Goal: Task Accomplishment & Management: Manage account settings

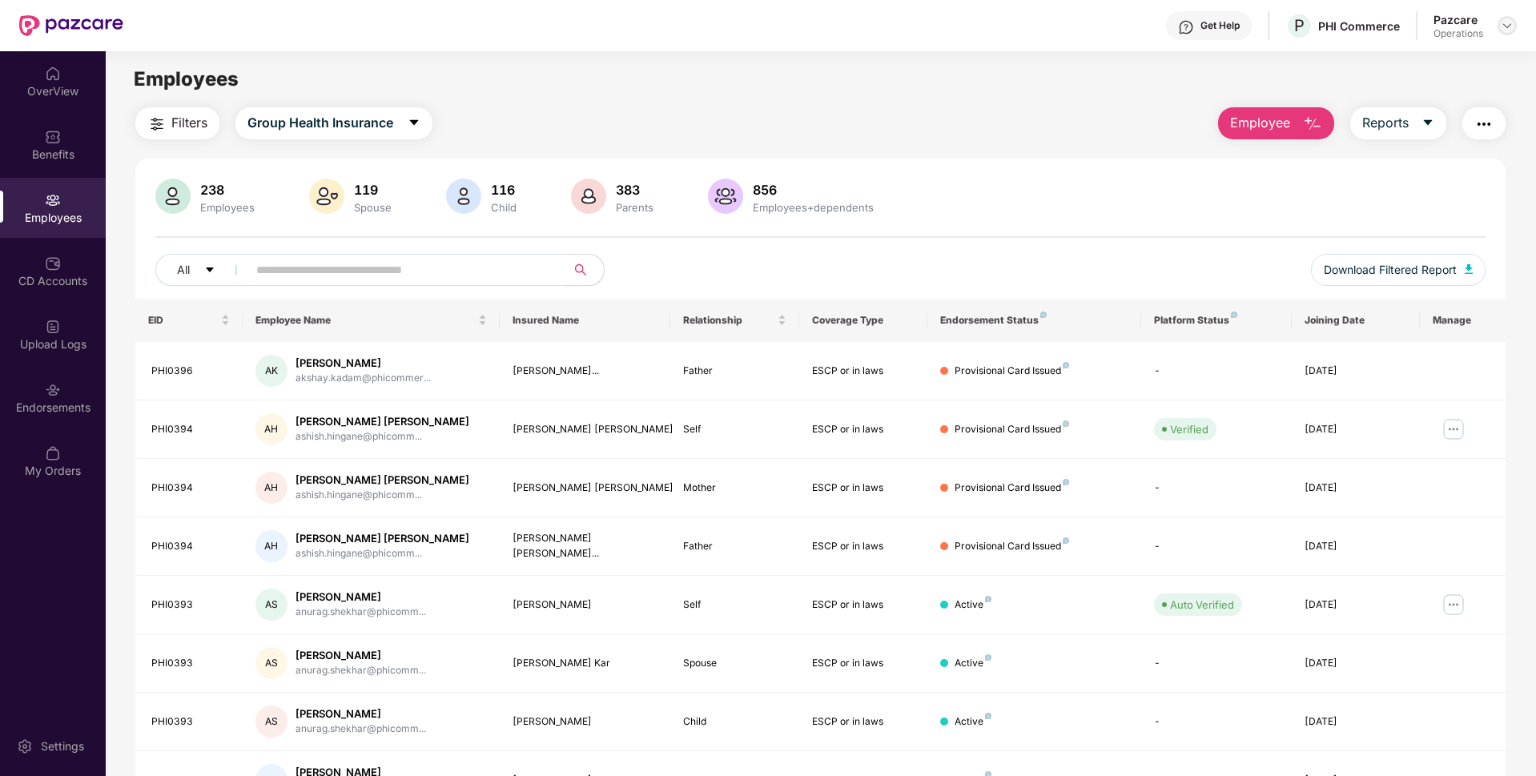
click at [1515, 21] on div at bounding box center [1507, 25] width 19 height 19
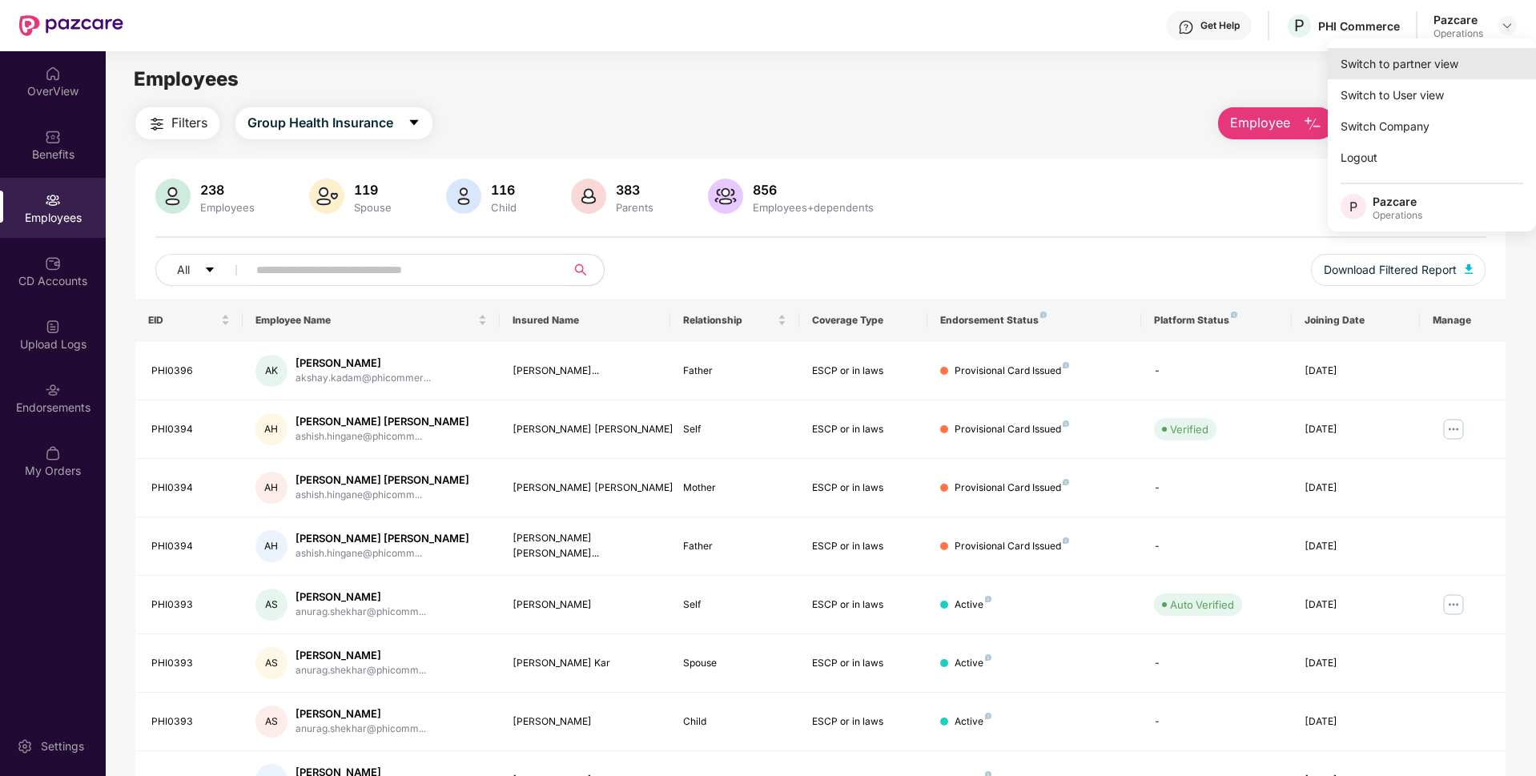
click at [1420, 65] on div "Switch to partner view" at bounding box center [1432, 63] width 208 height 31
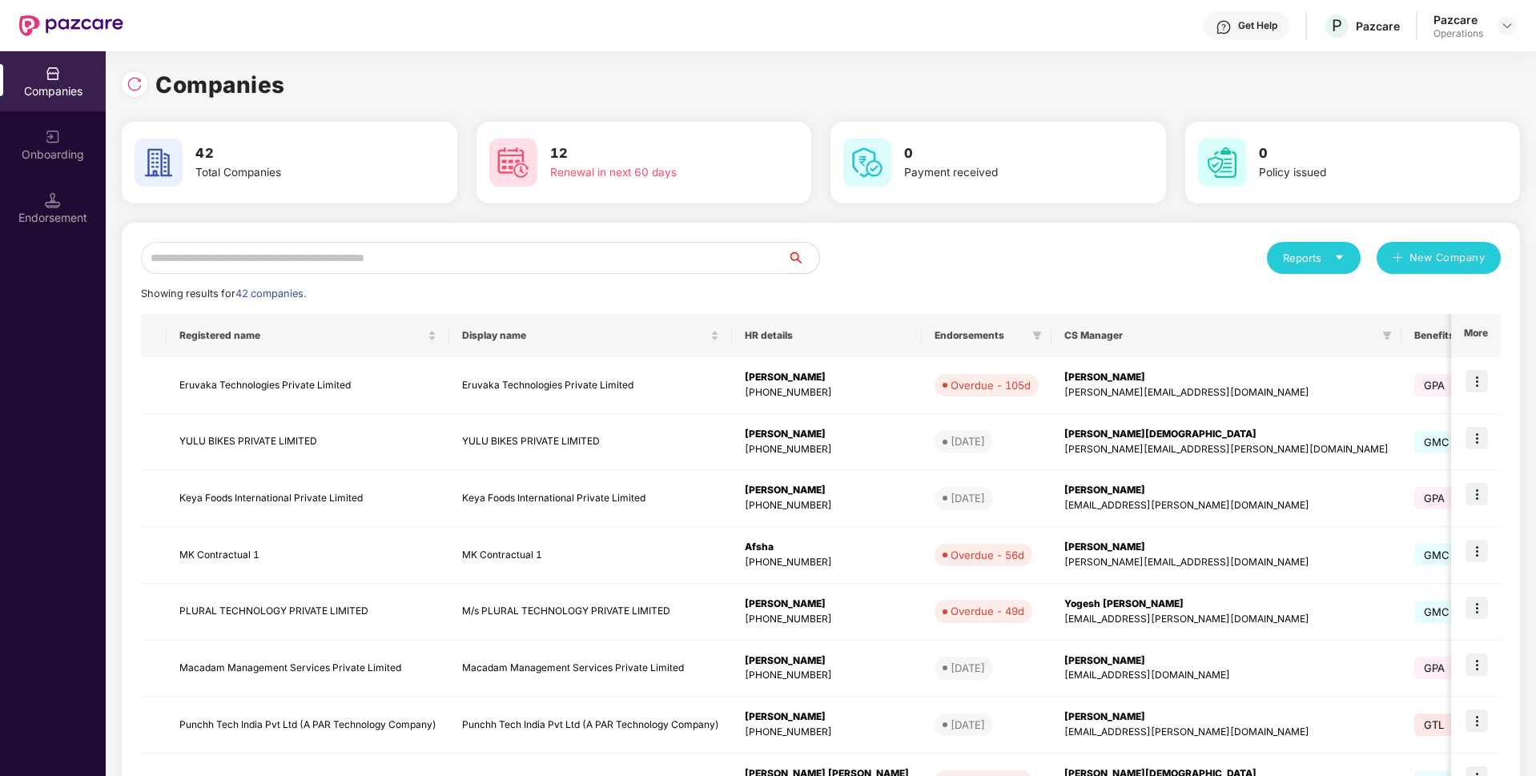
click at [467, 264] on input "text" at bounding box center [464, 258] width 646 height 32
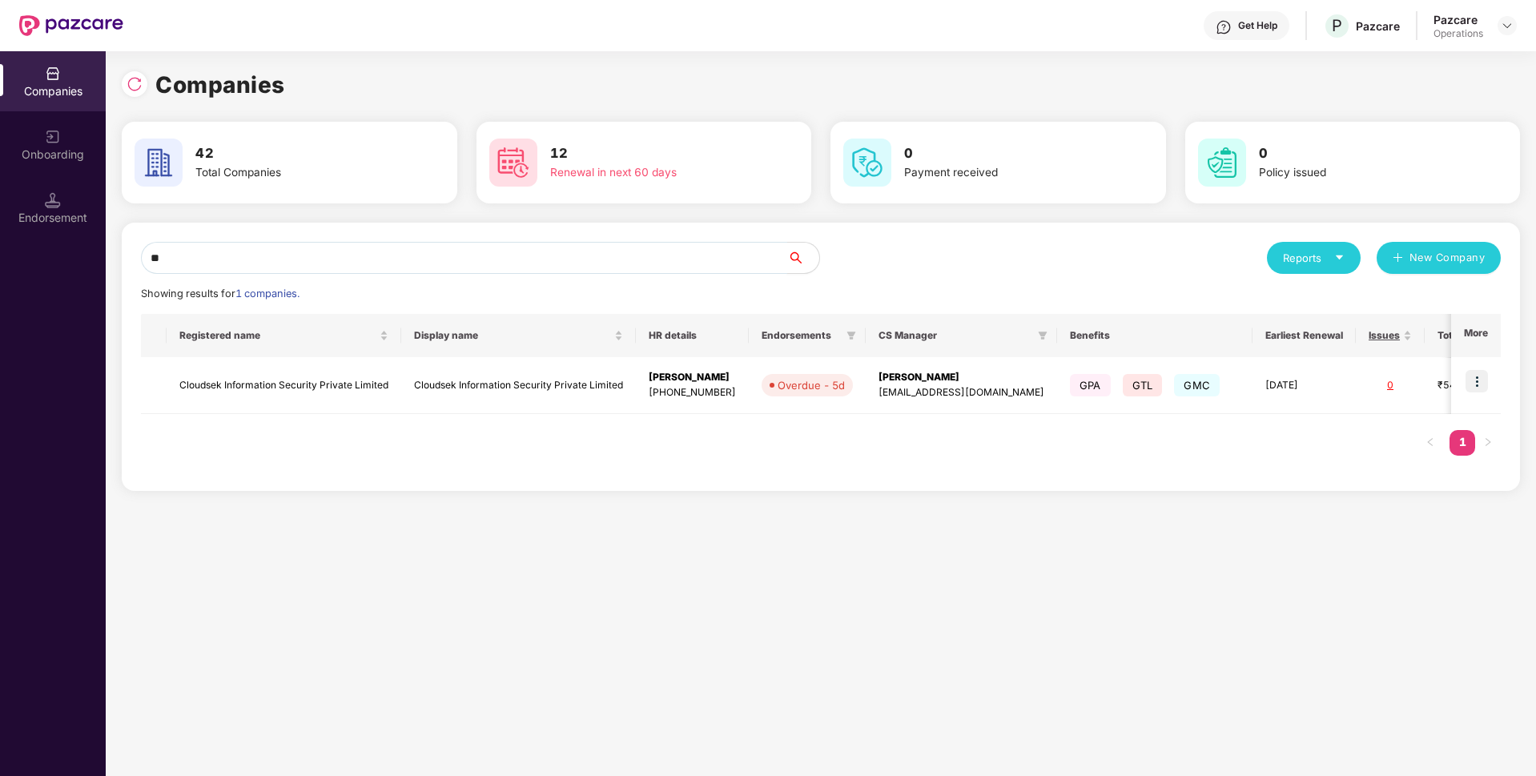
type input "*"
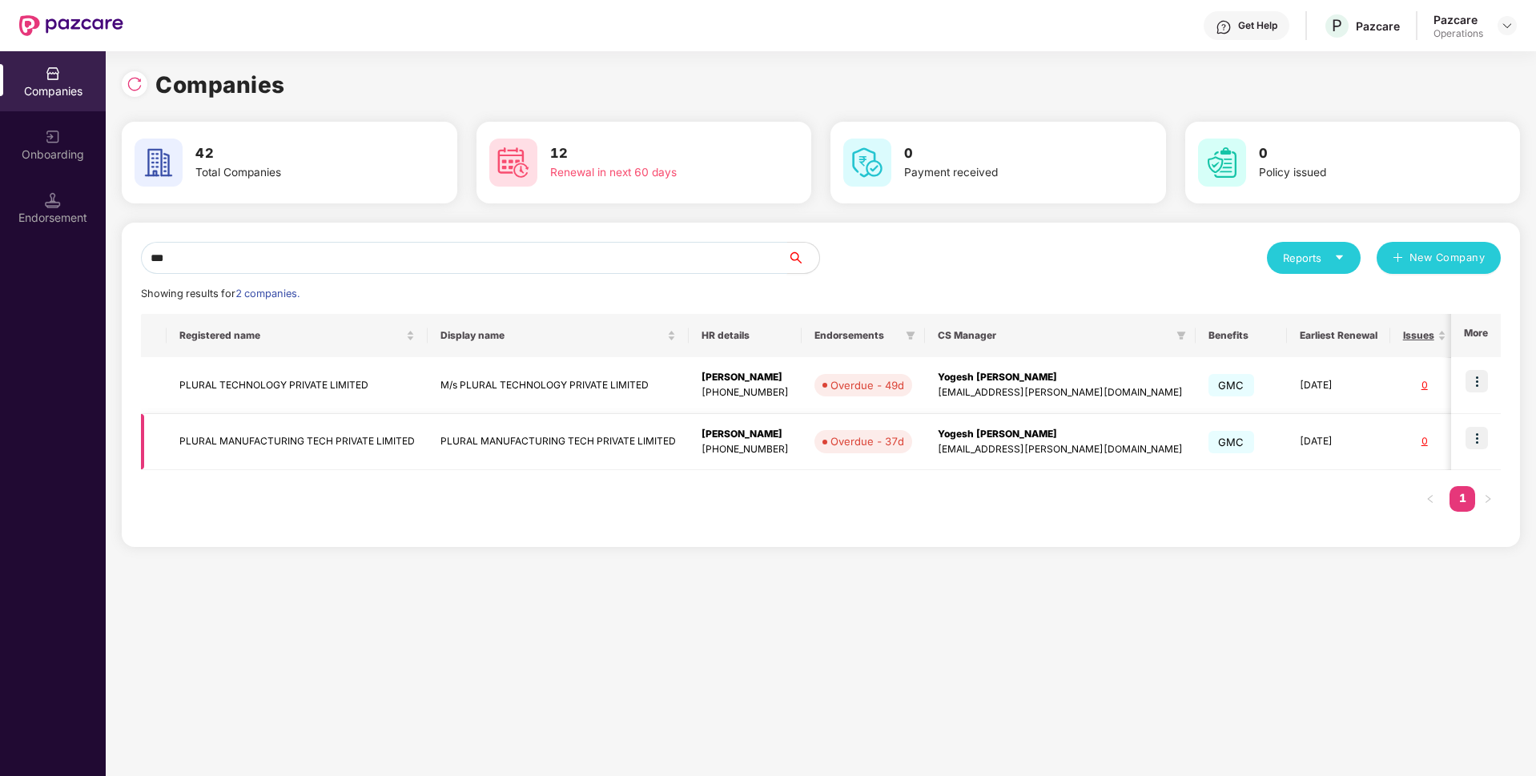
type input "***"
click at [1467, 372] on img at bounding box center [1477, 381] width 22 height 22
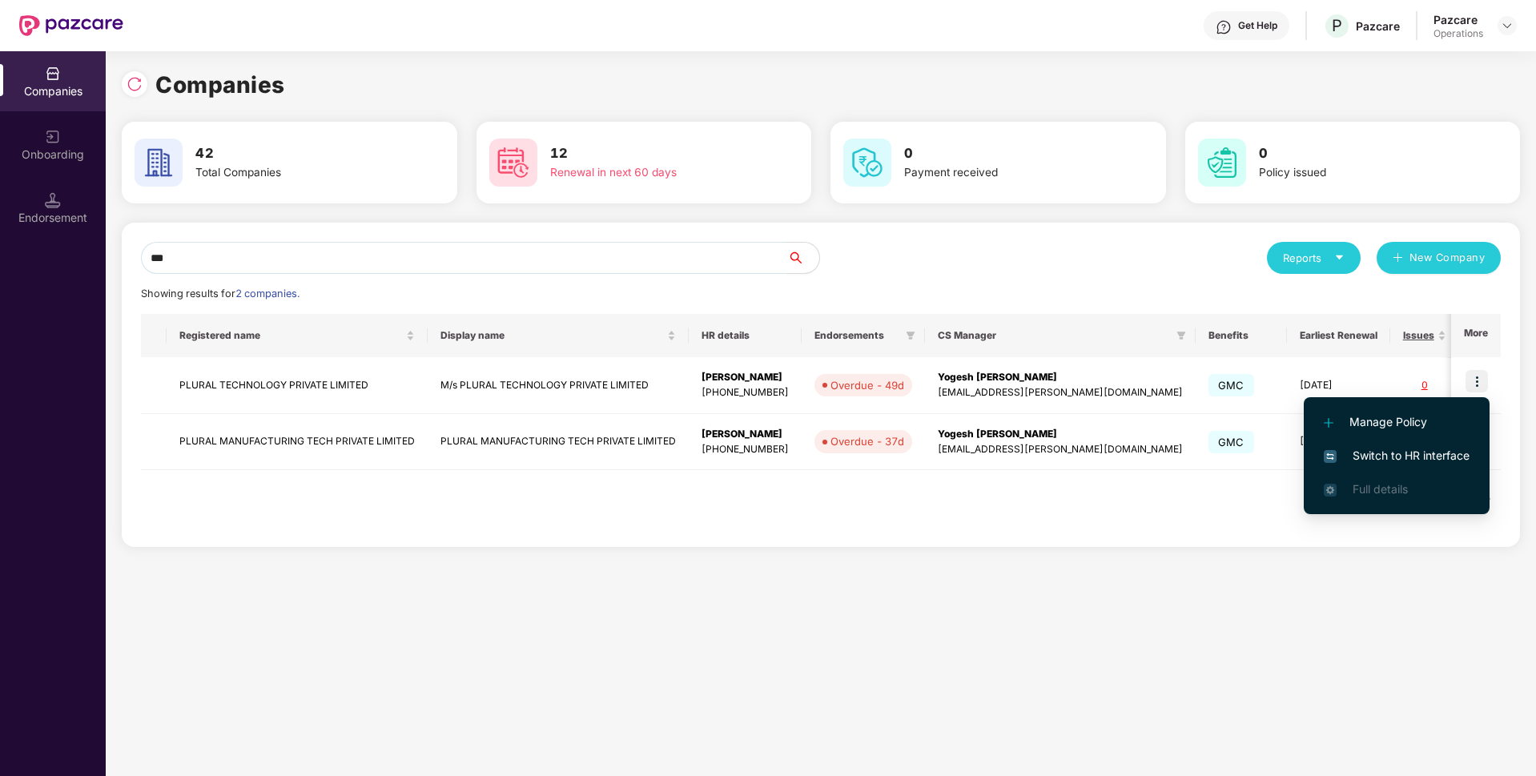
click at [1396, 445] on li "Switch to HR interface" at bounding box center [1397, 456] width 186 height 34
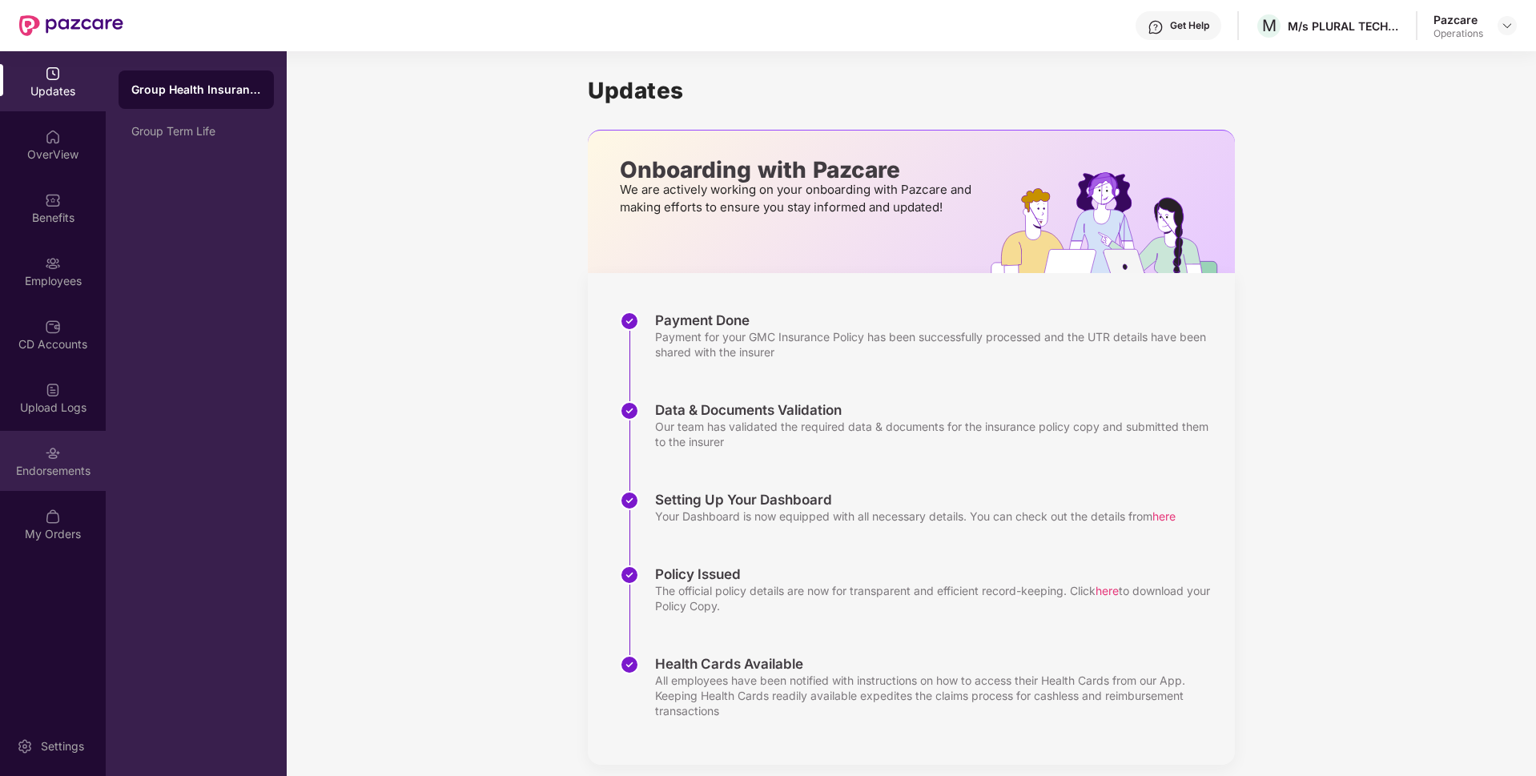
click at [45, 474] on div "Endorsements" at bounding box center [53, 471] width 106 height 16
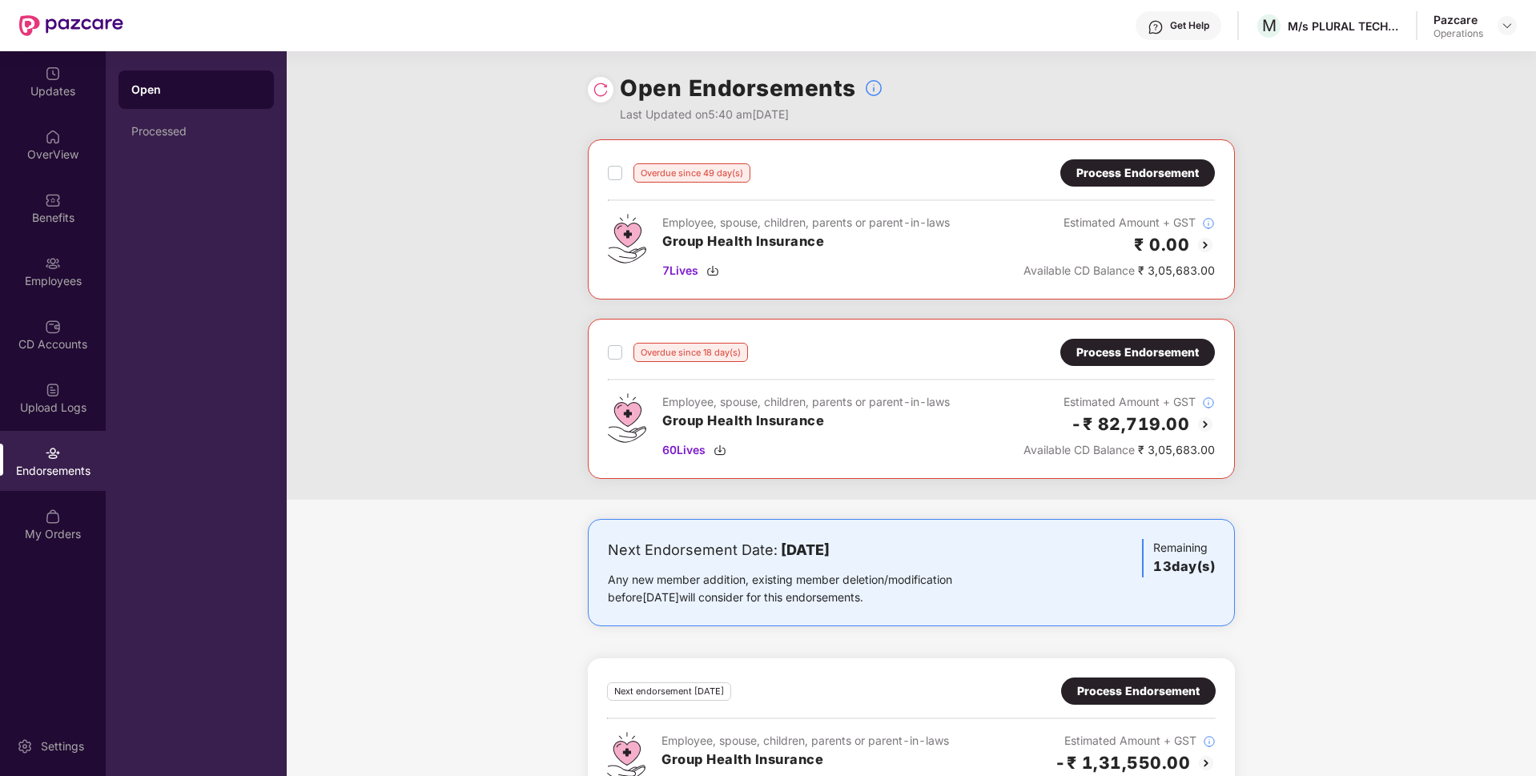
scroll to position [60, 0]
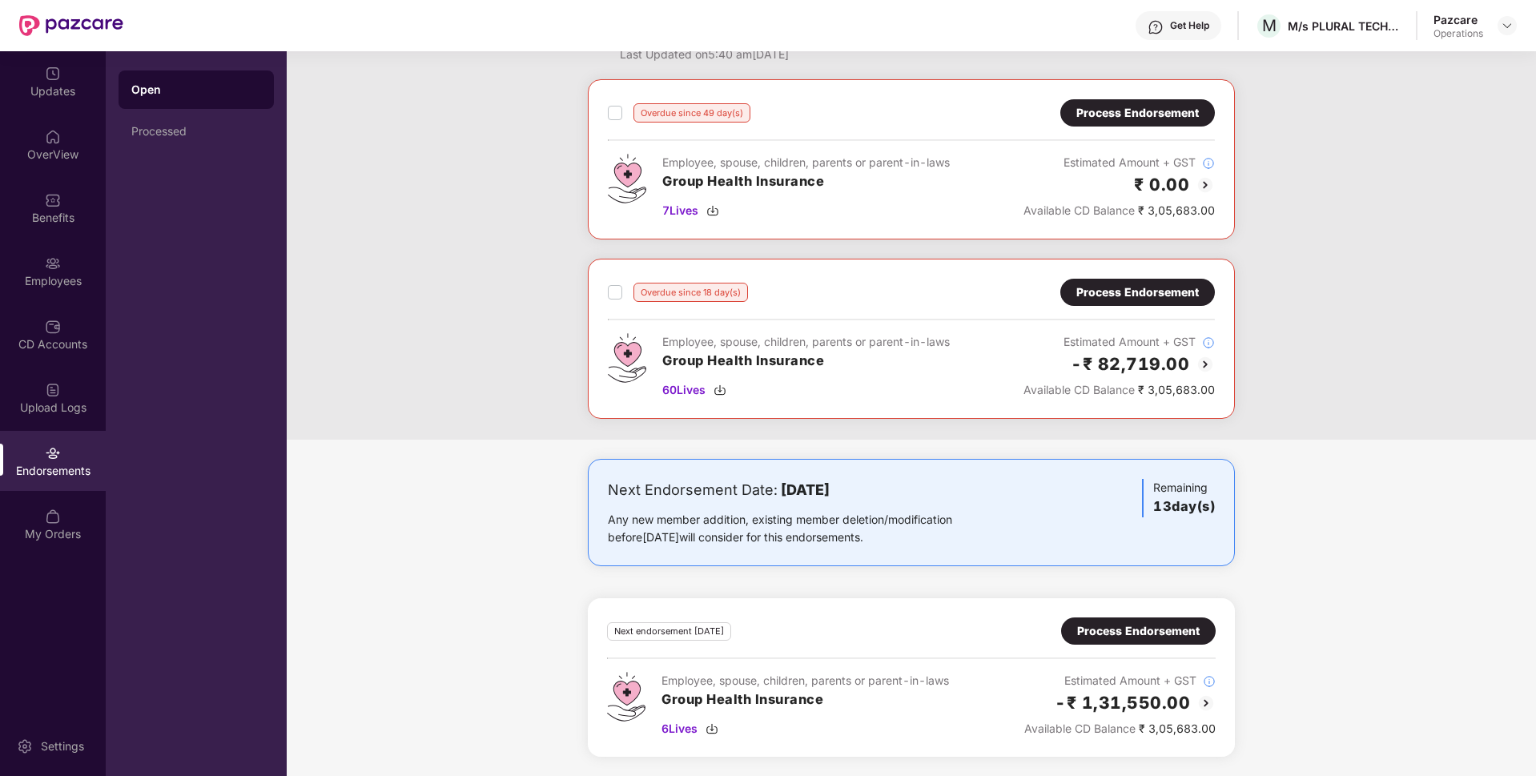
drag, startPoint x: 605, startPoint y: 115, endPoint x: 585, endPoint y: 207, distance: 94.4
click at [585, 207] on div "Overdue since 49 day(s) Process Endorsement Employee, spouse, children, parents…" at bounding box center [911, 259] width 1249 height 360
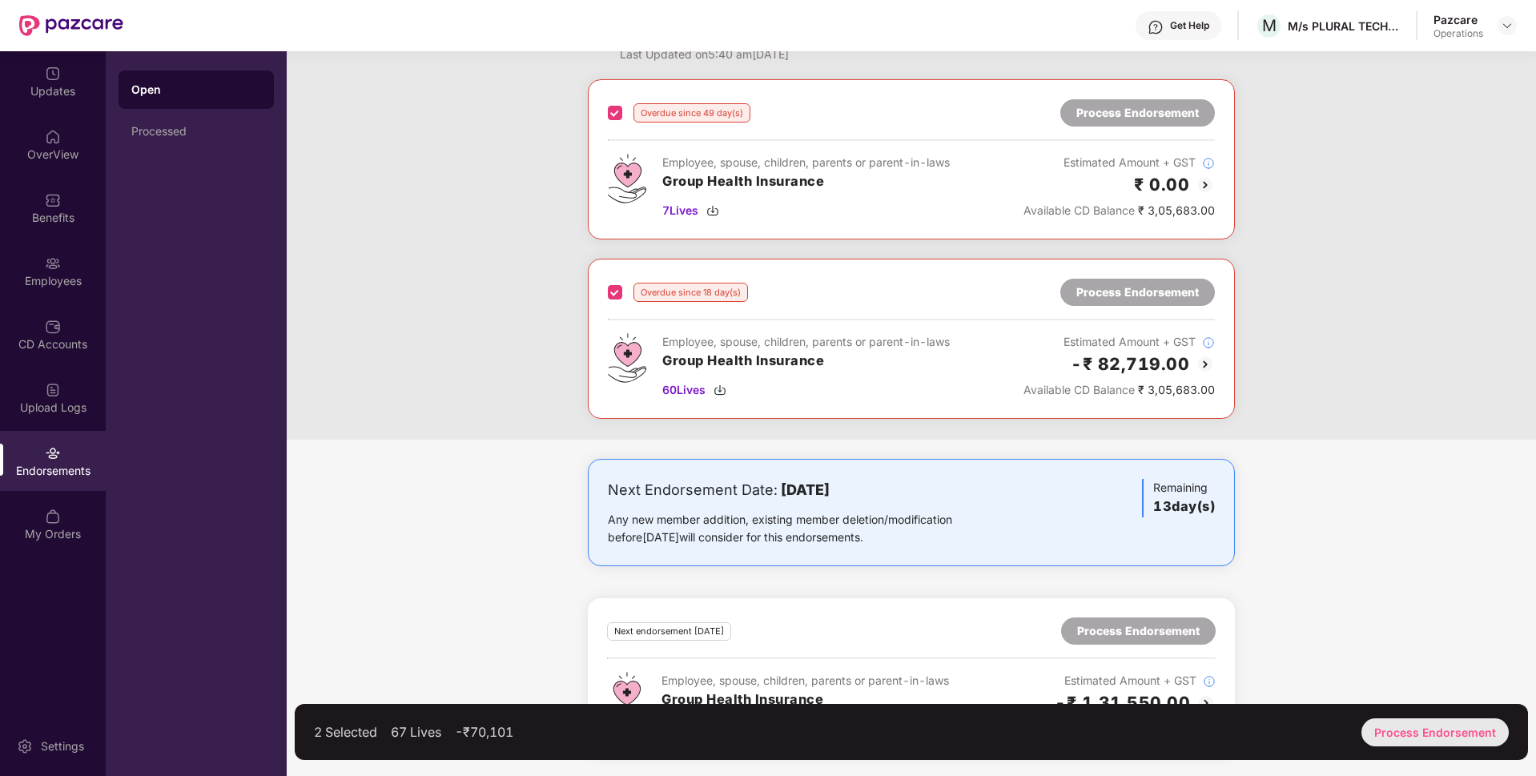
click at [1405, 734] on div "Process Endorsement" at bounding box center [1434, 732] width 147 height 28
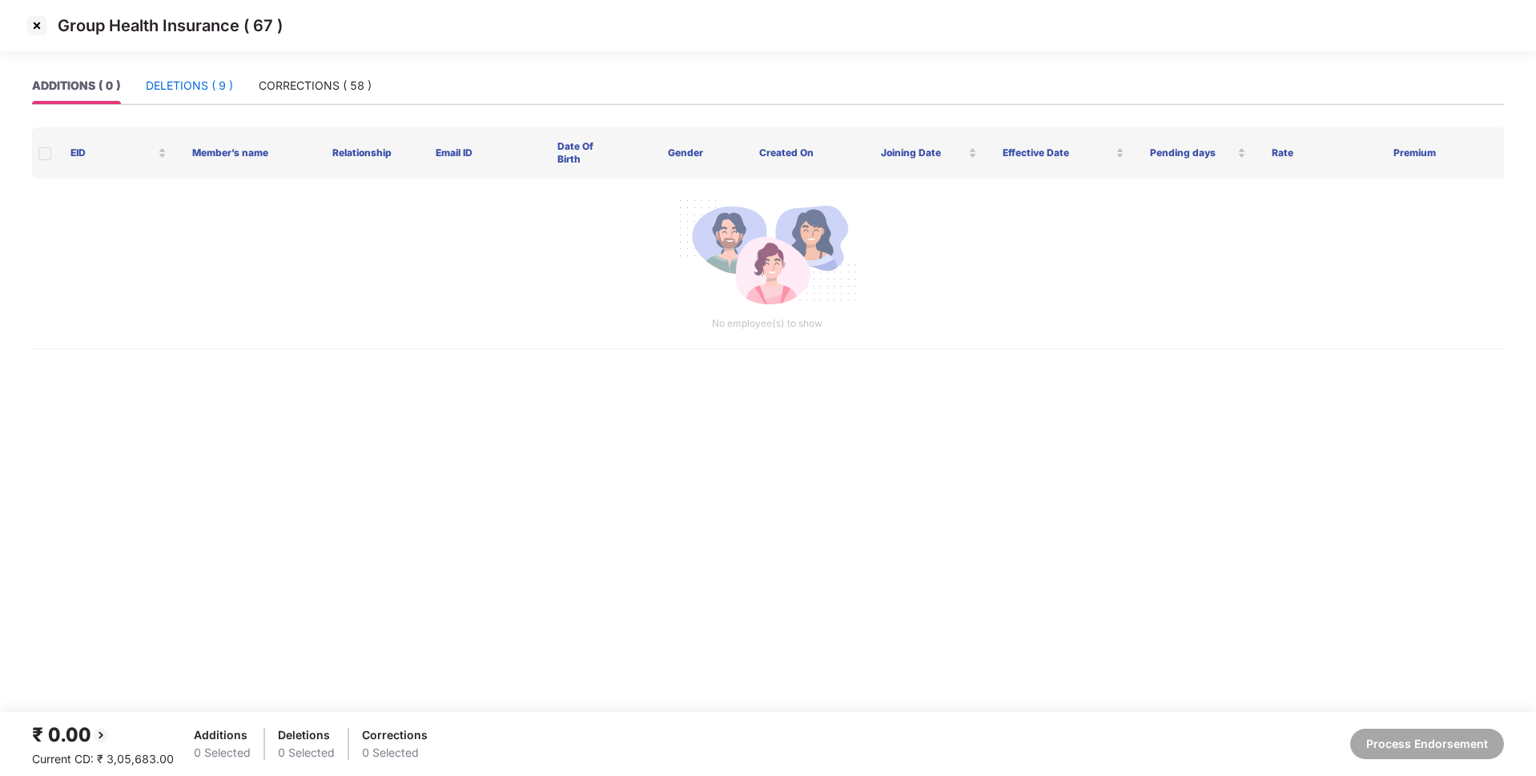
click at [219, 81] on div "DELETIONS ( 9 )" at bounding box center [189, 86] width 87 height 18
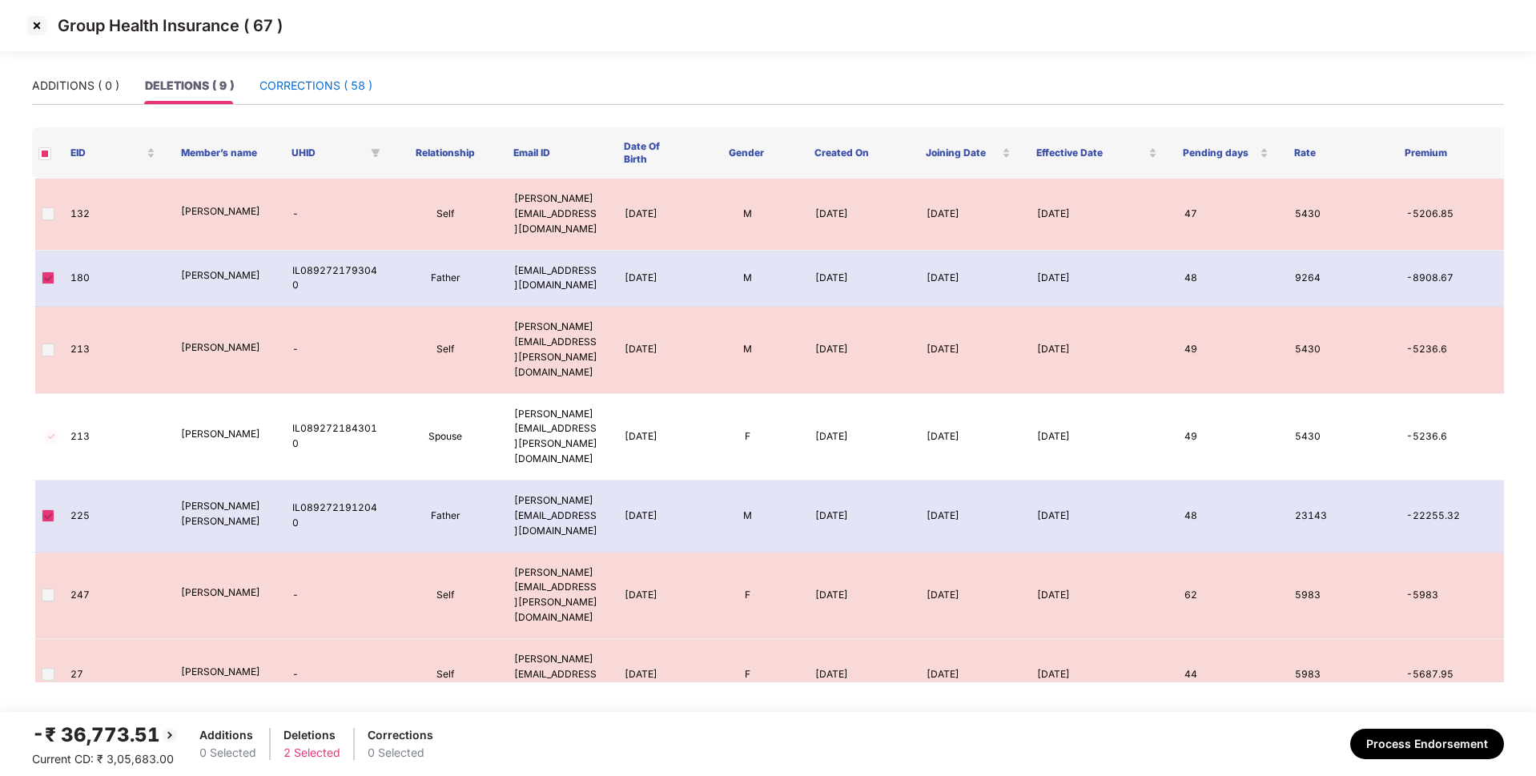
click at [307, 84] on div "CORRECTIONS ( 58 )" at bounding box center [315, 86] width 113 height 18
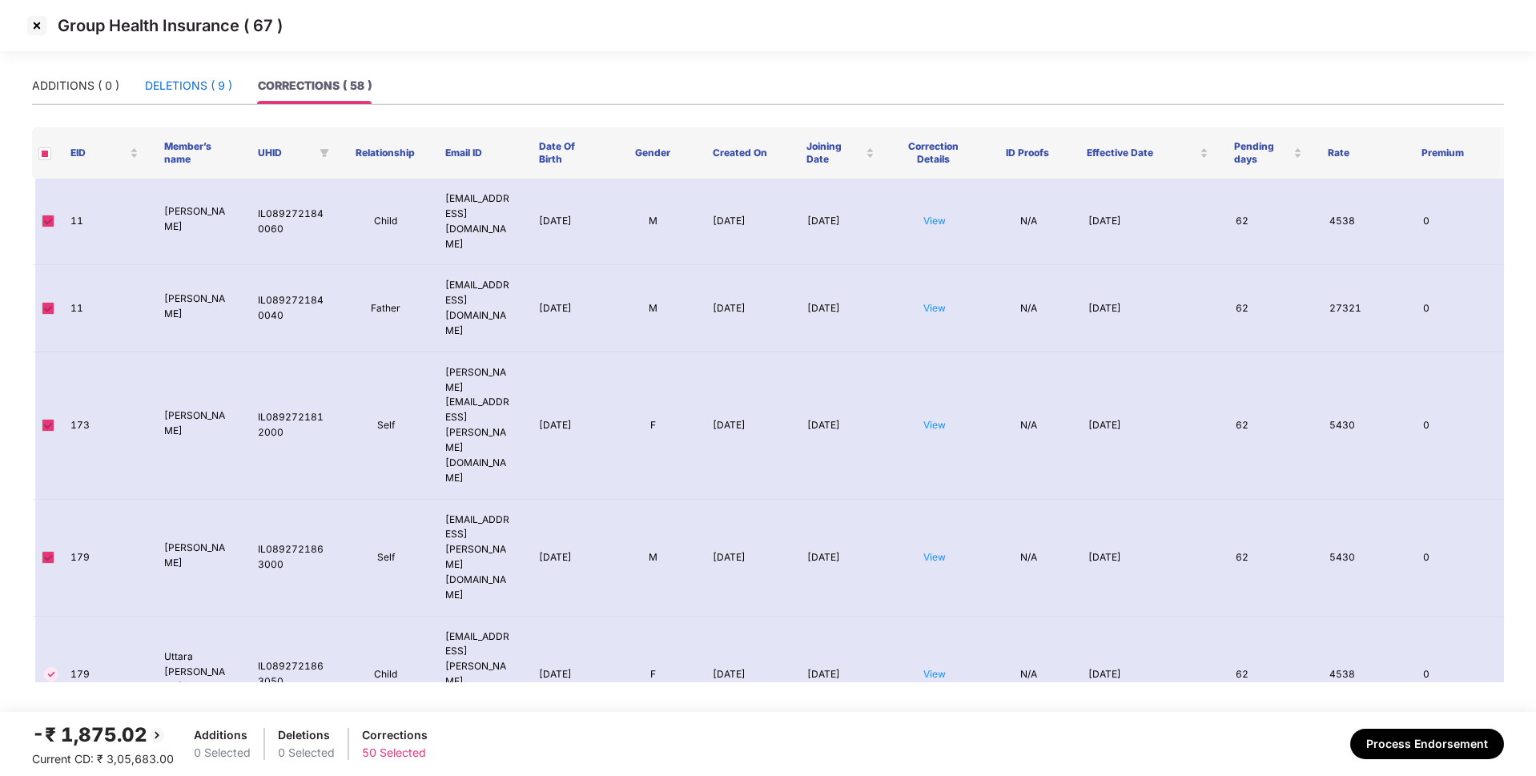
click at [211, 89] on div "DELETIONS ( 9 )" at bounding box center [188, 86] width 87 height 18
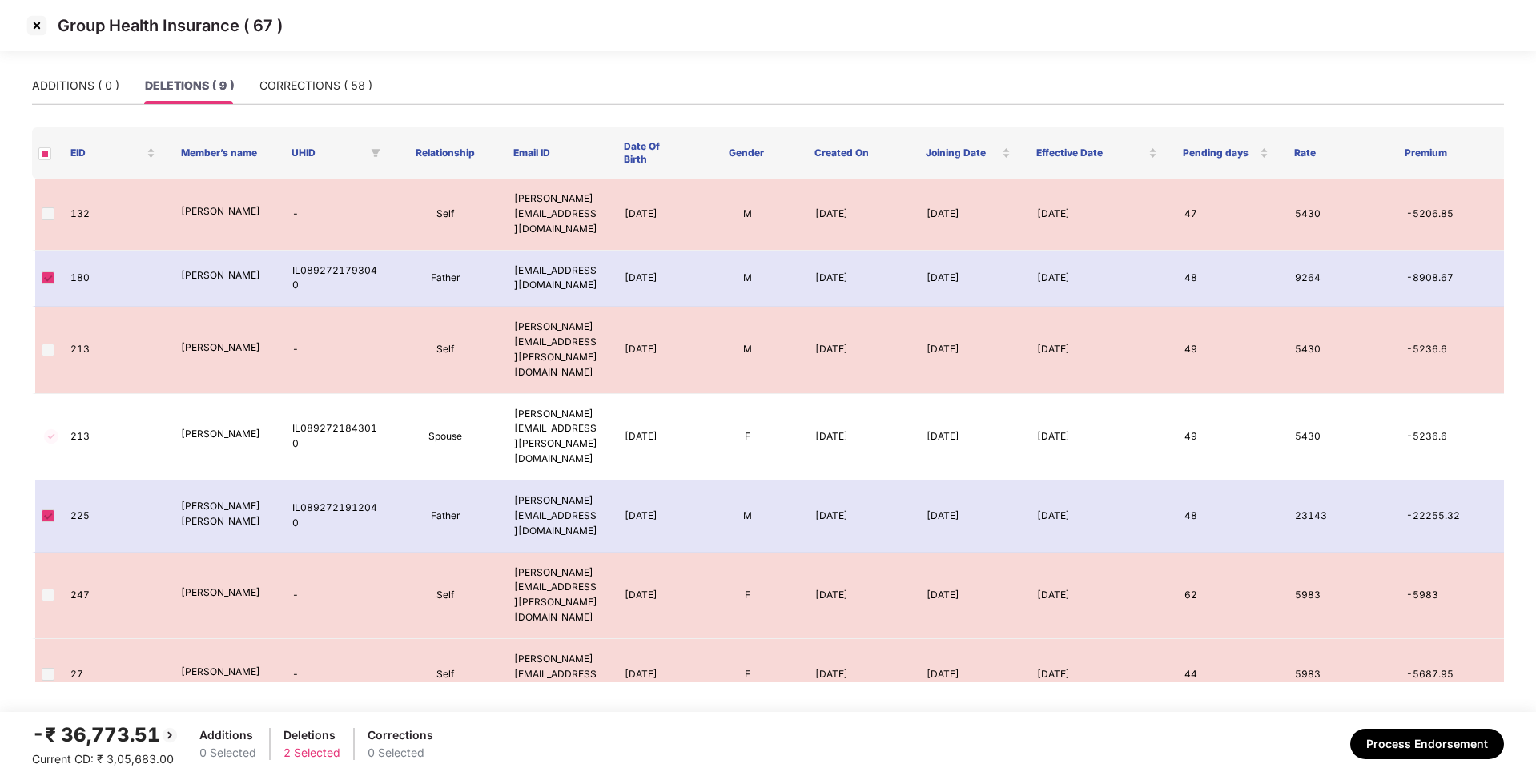
click at [42, 150] on span at bounding box center [44, 153] width 13 height 13
drag, startPoint x: 34, startPoint y: 25, endPoint x: 474, endPoint y: 99, distance: 445.9
click at [474, 99] on div "ADDITIONS ( 0 ) DELETIONS ( 9 ) CORRECTIONS ( 58 )" at bounding box center [768, 85] width 1472 height 37
click at [38, 16] on img at bounding box center [37, 26] width 26 height 26
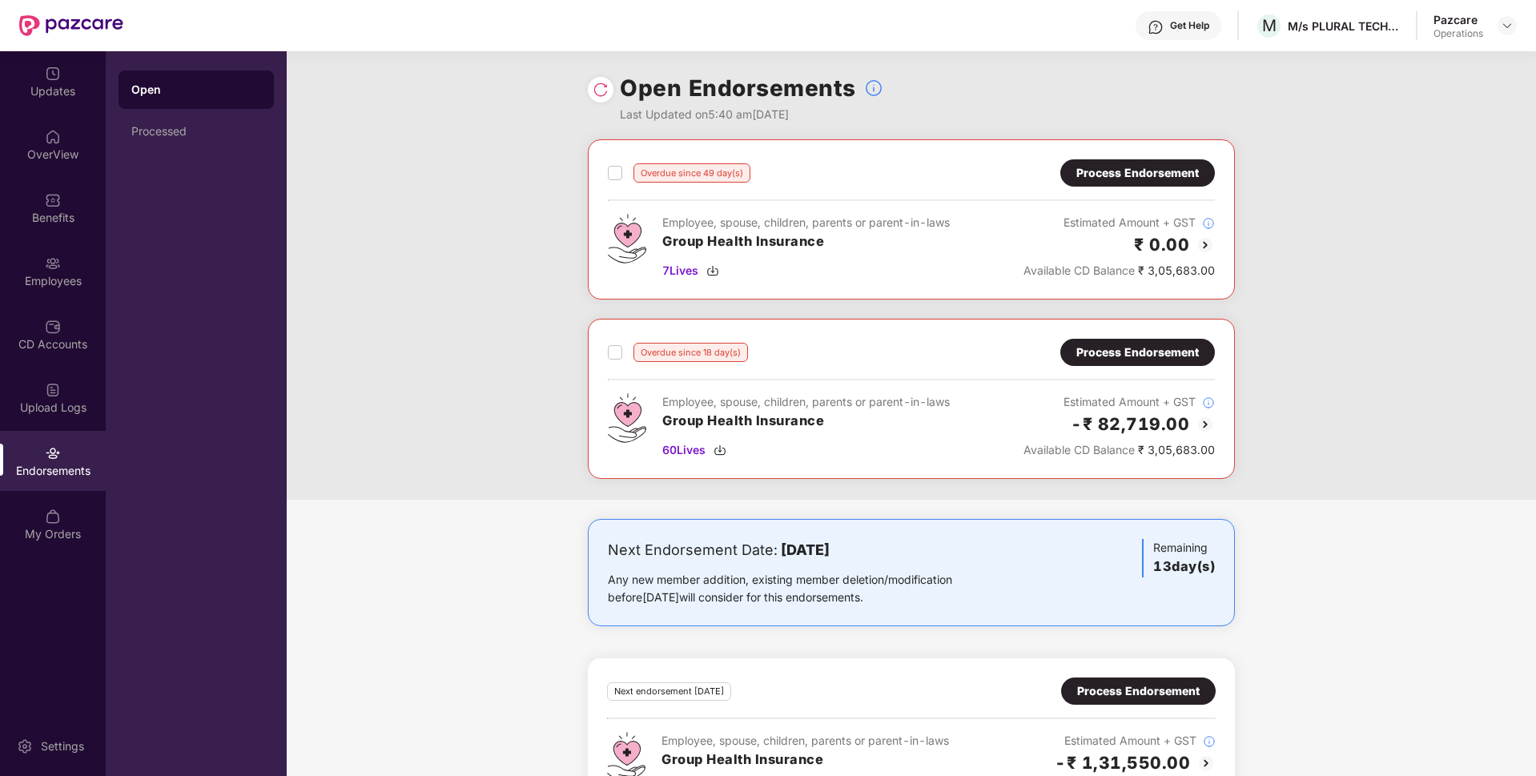
drag, startPoint x: 1153, startPoint y: 175, endPoint x: 1177, endPoint y: 160, distance: 28.0
click at [1177, 160] on div "Process Endorsement" at bounding box center [1137, 172] width 155 height 27
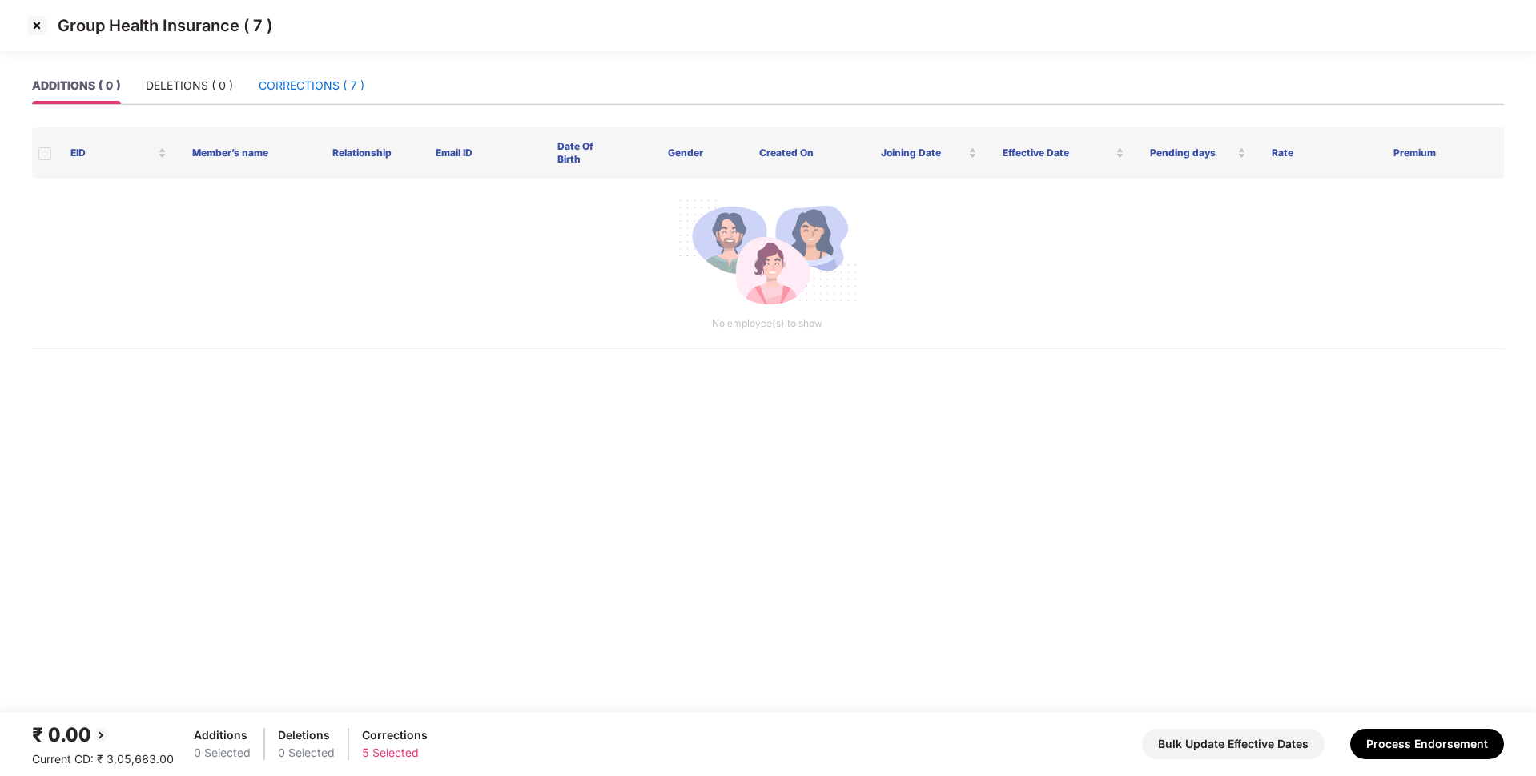
drag, startPoint x: 323, startPoint y: 78, endPoint x: 278, endPoint y: 80, distance: 44.9
click at [278, 80] on div "CORRECTIONS ( 7 )" at bounding box center [312, 86] width 106 height 18
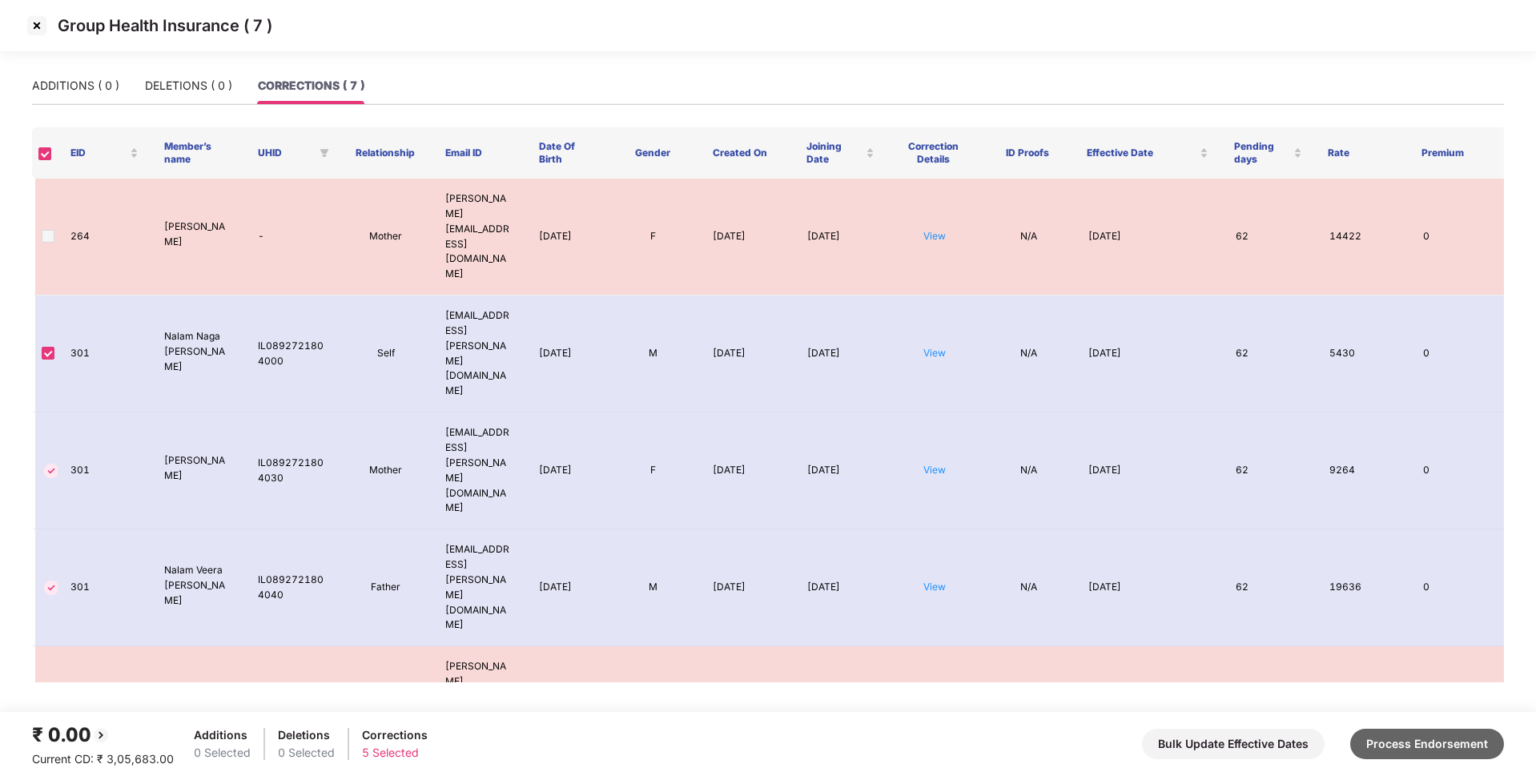
click at [1449, 753] on button "Process Endorsement" at bounding box center [1427, 744] width 154 height 30
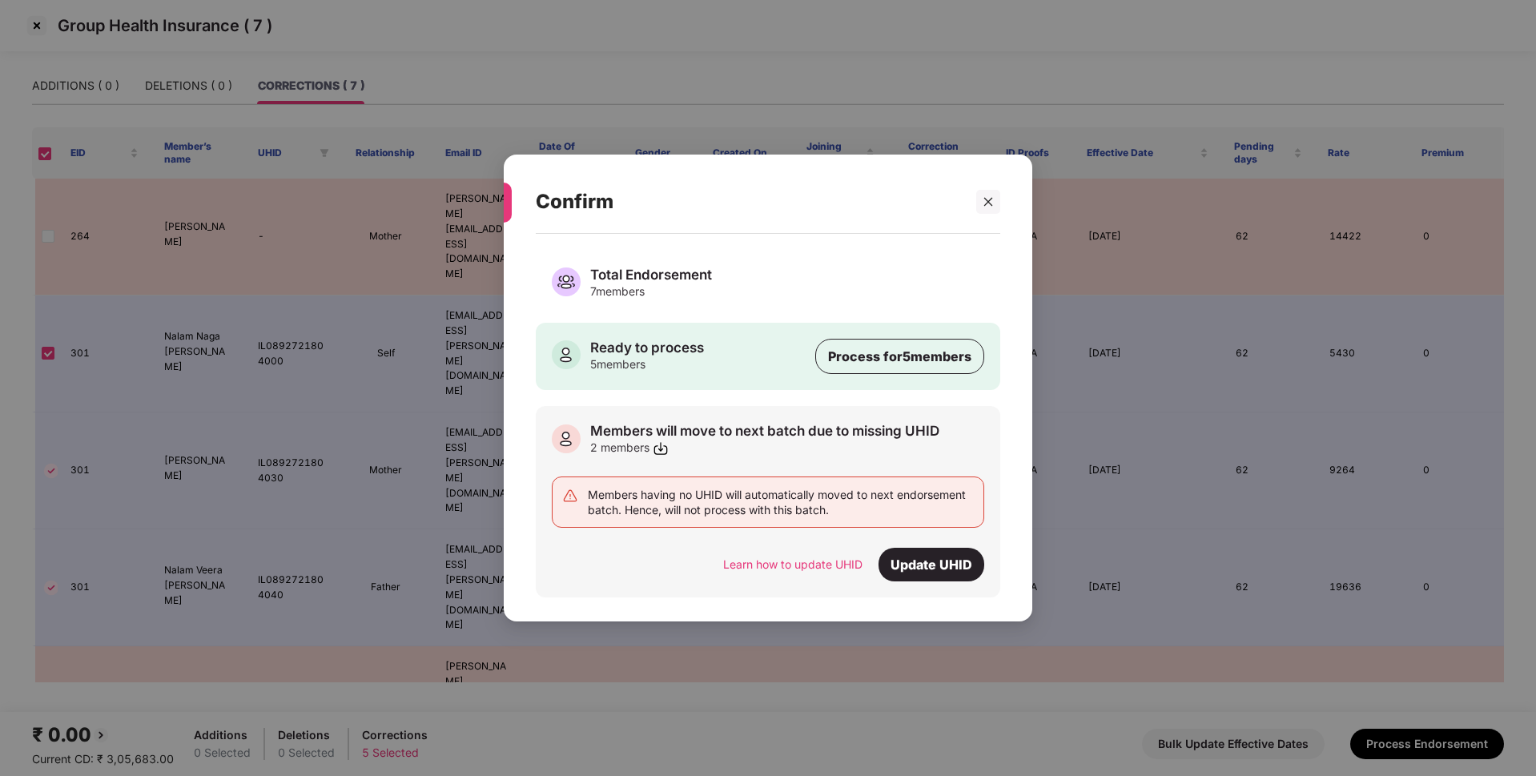
click at [743, 291] on div "Total Endorsement 7 members" at bounding box center [768, 282] width 432 height 33
click at [908, 362] on div "Process for 5 members" at bounding box center [899, 356] width 169 height 35
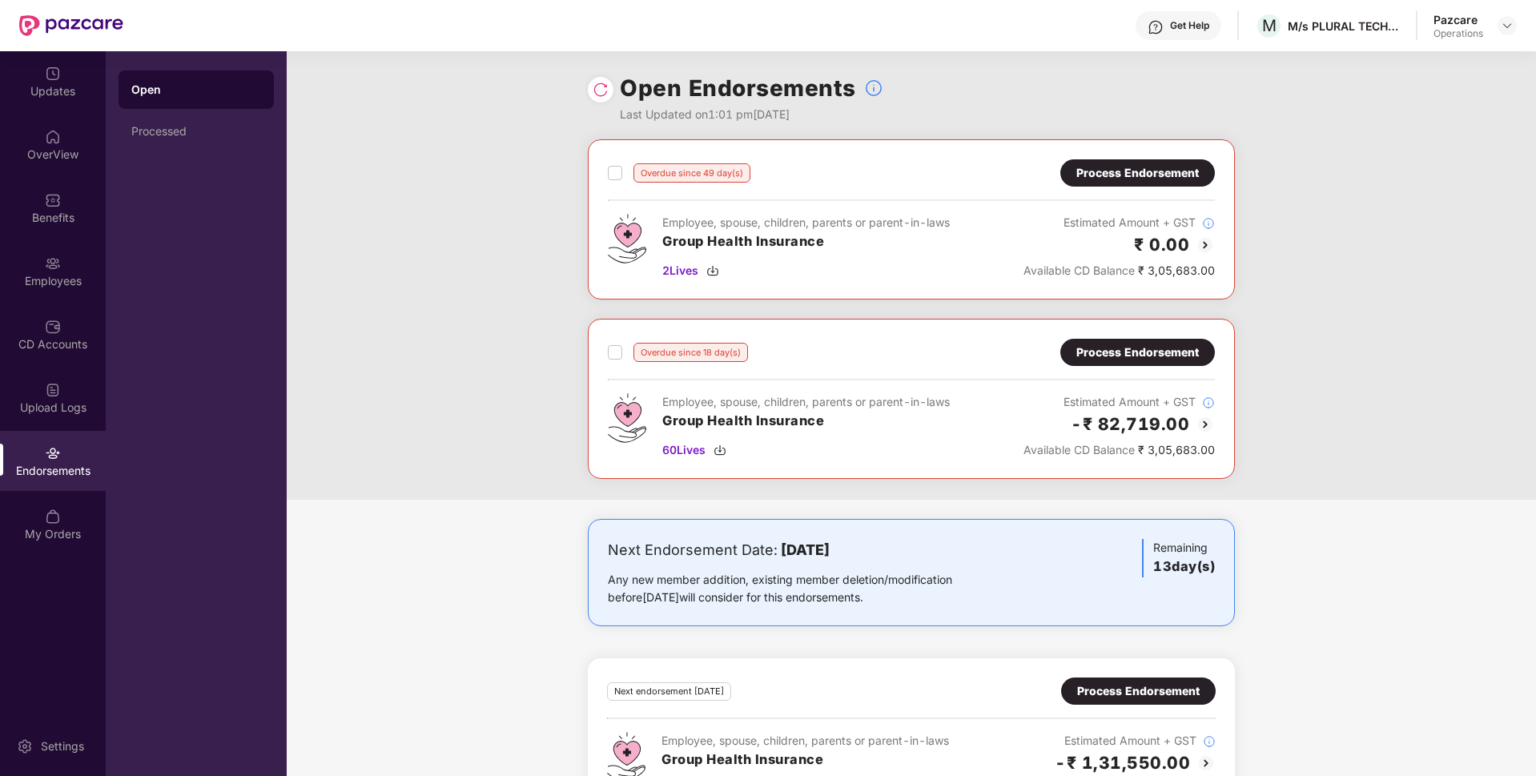
drag, startPoint x: 1149, startPoint y: 360, endPoint x: 1076, endPoint y: 346, distance: 74.9
click at [1076, 346] on div "Process Endorsement" at bounding box center [1137, 352] width 155 height 27
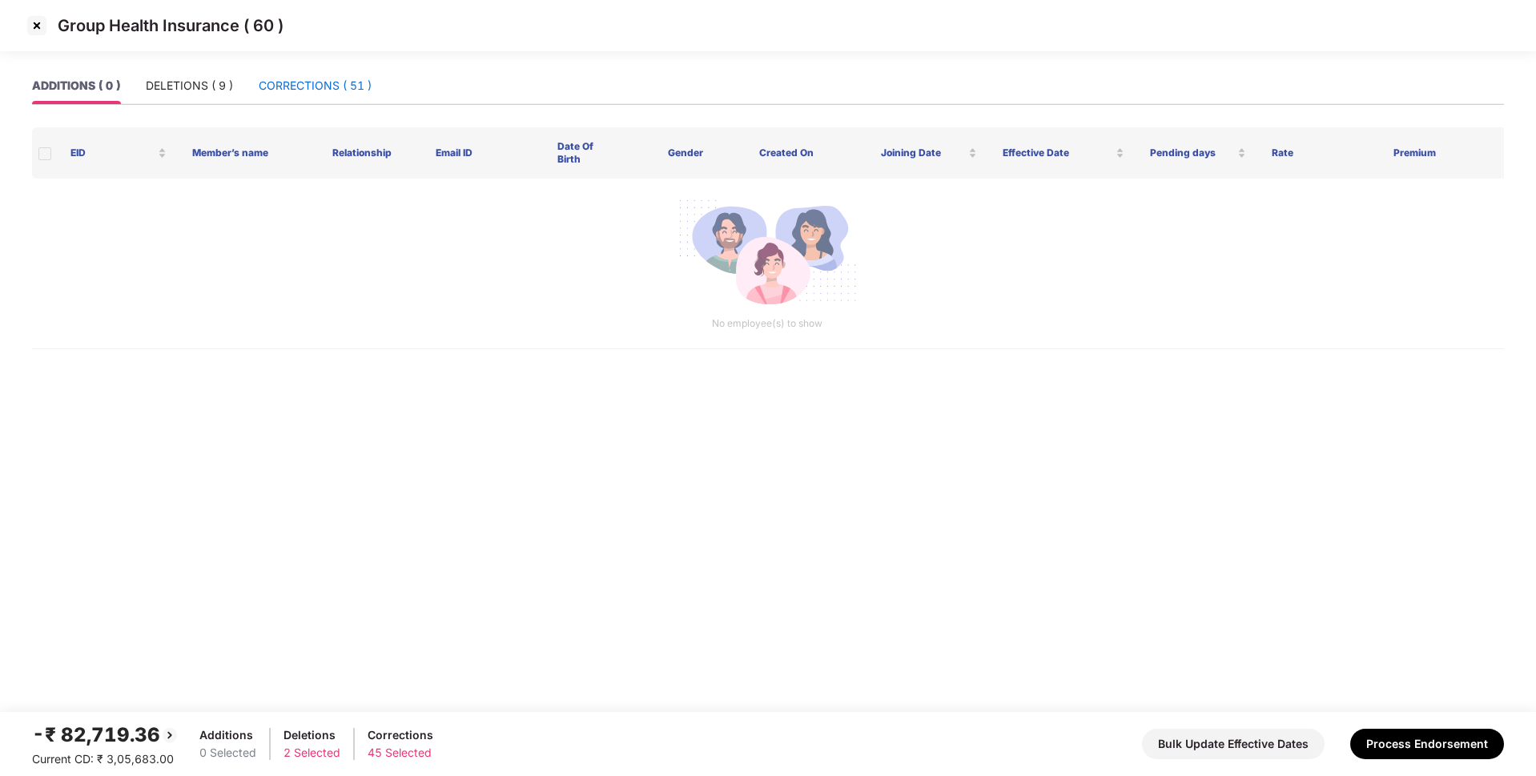
click at [336, 84] on div "CORRECTIONS ( 51 )" at bounding box center [315, 86] width 113 height 18
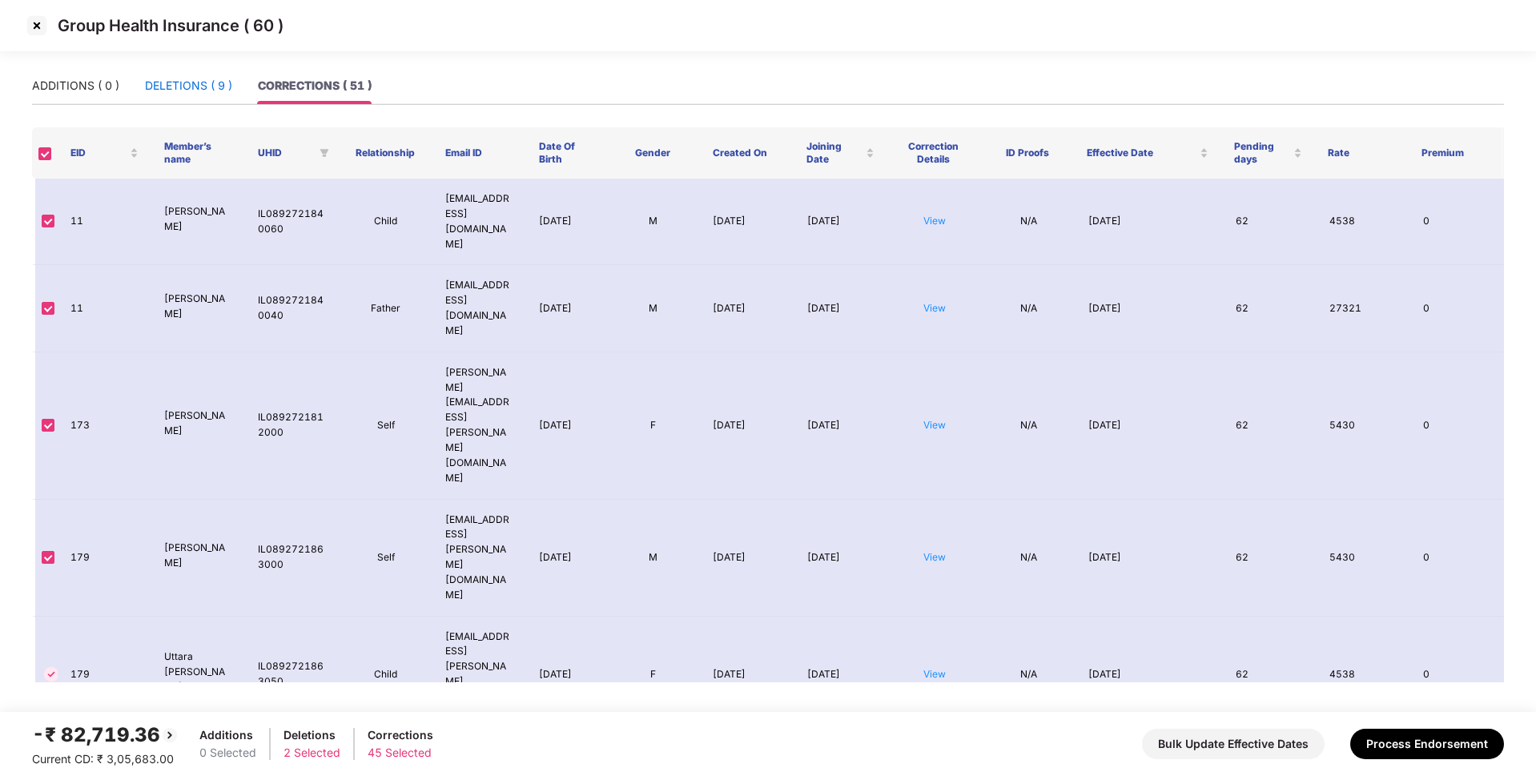
click at [203, 88] on div "DELETIONS ( 9 )" at bounding box center [188, 86] width 87 height 18
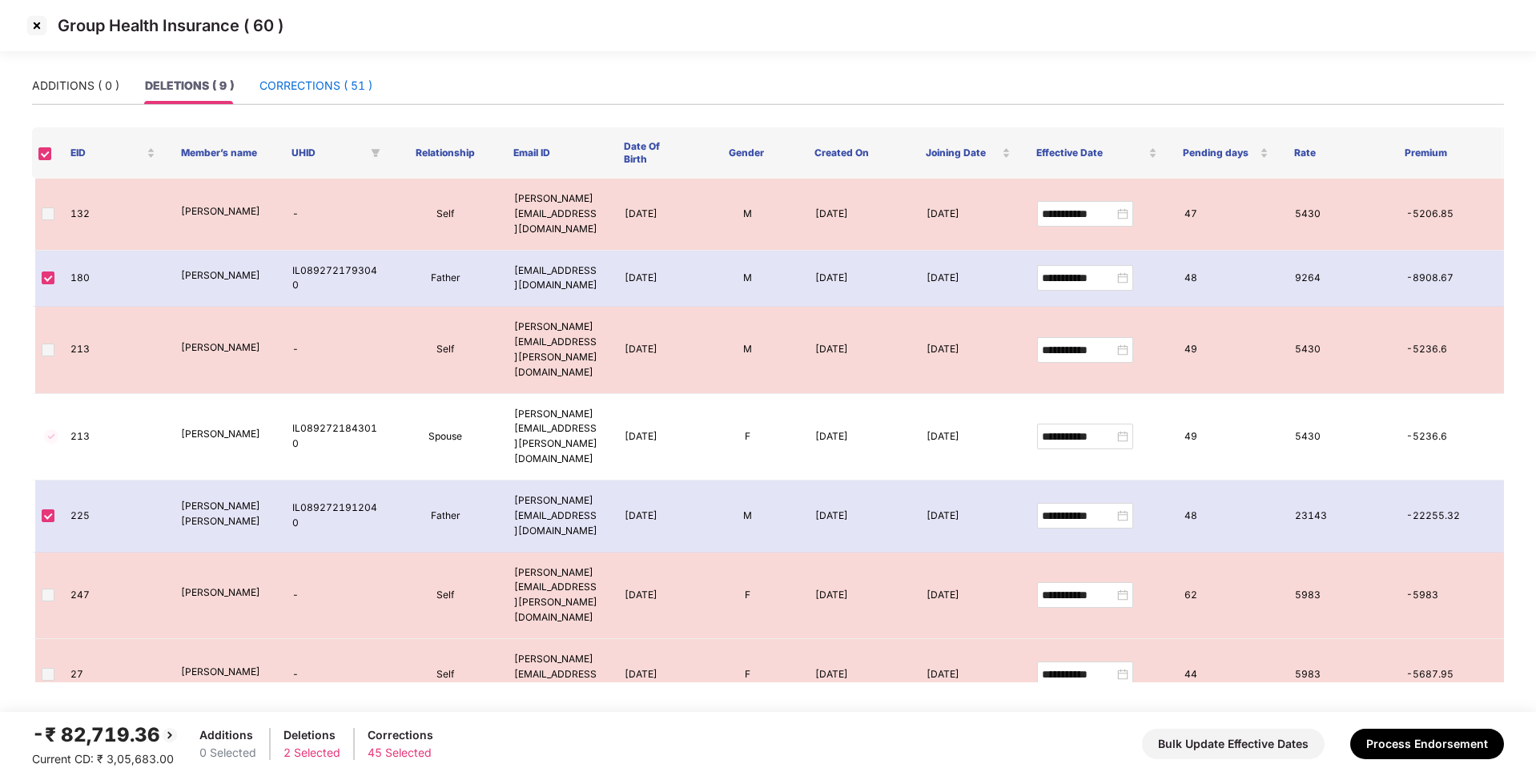
click at [311, 90] on div "CORRECTIONS ( 51 )" at bounding box center [315, 86] width 113 height 18
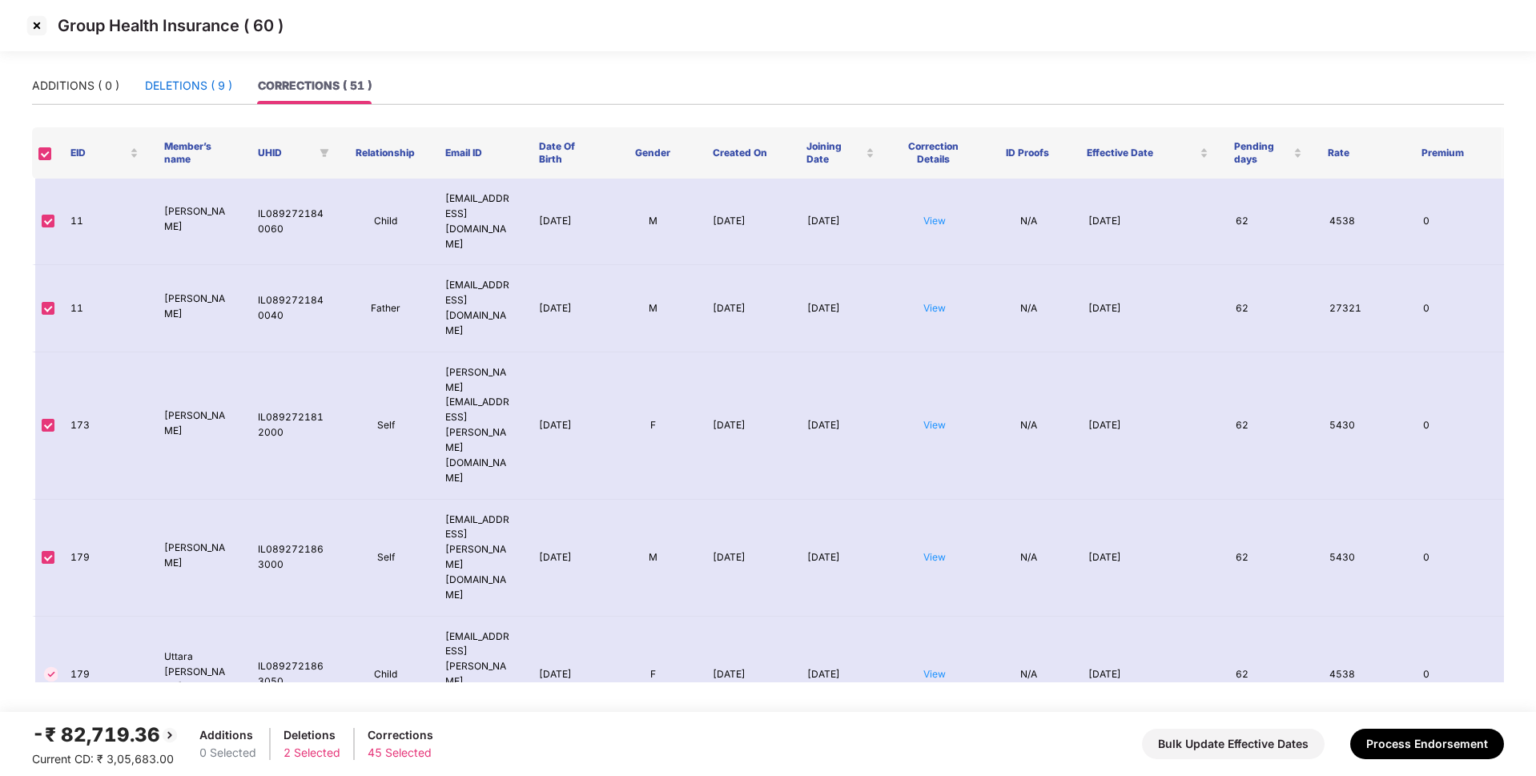
drag, startPoint x: 213, startPoint y: 97, endPoint x: 205, endPoint y: 79, distance: 19.4
click at [205, 79] on div "DELETIONS ( 9 )" at bounding box center [188, 86] width 87 height 18
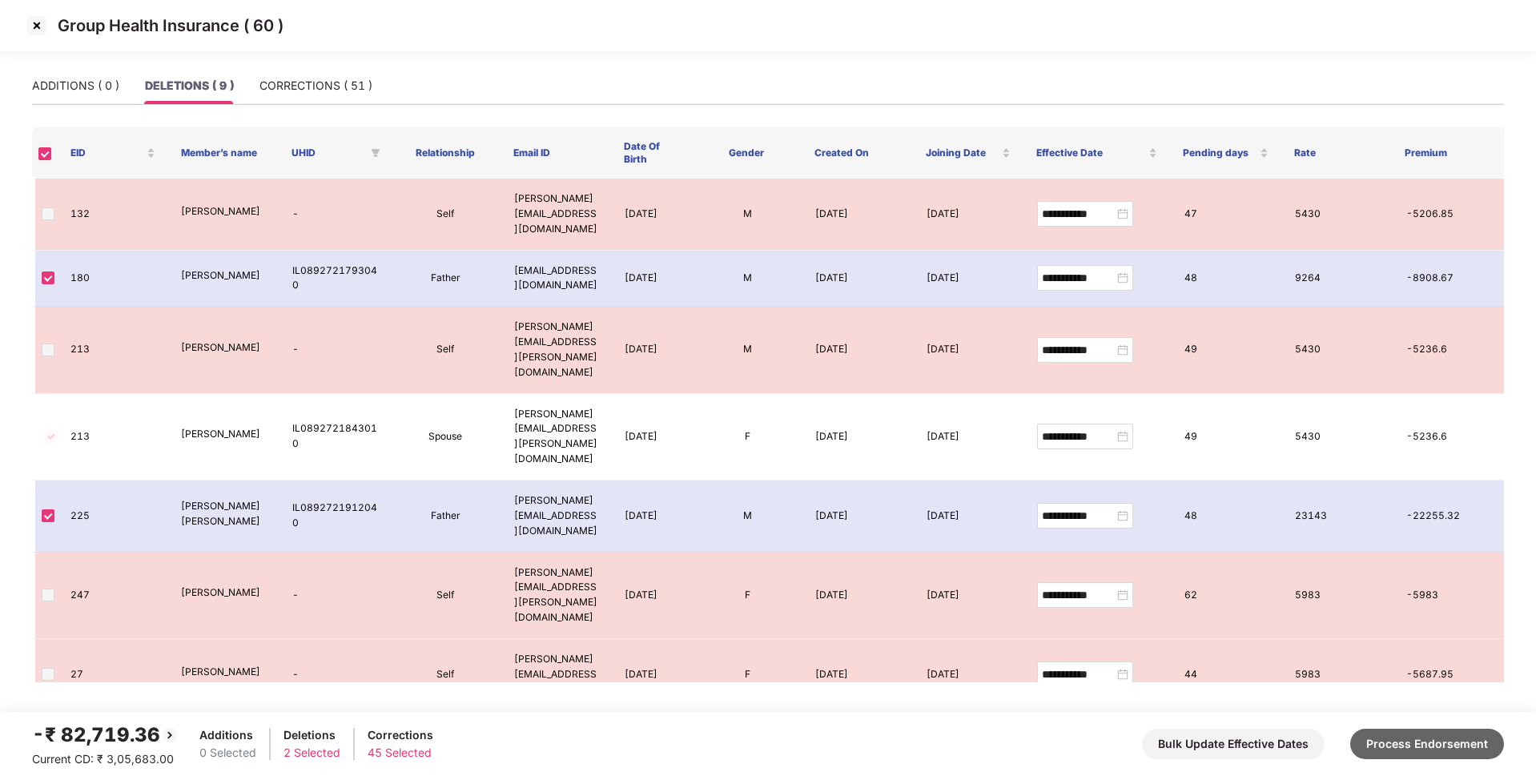
click at [1426, 748] on button "Process Endorsement" at bounding box center [1427, 744] width 154 height 30
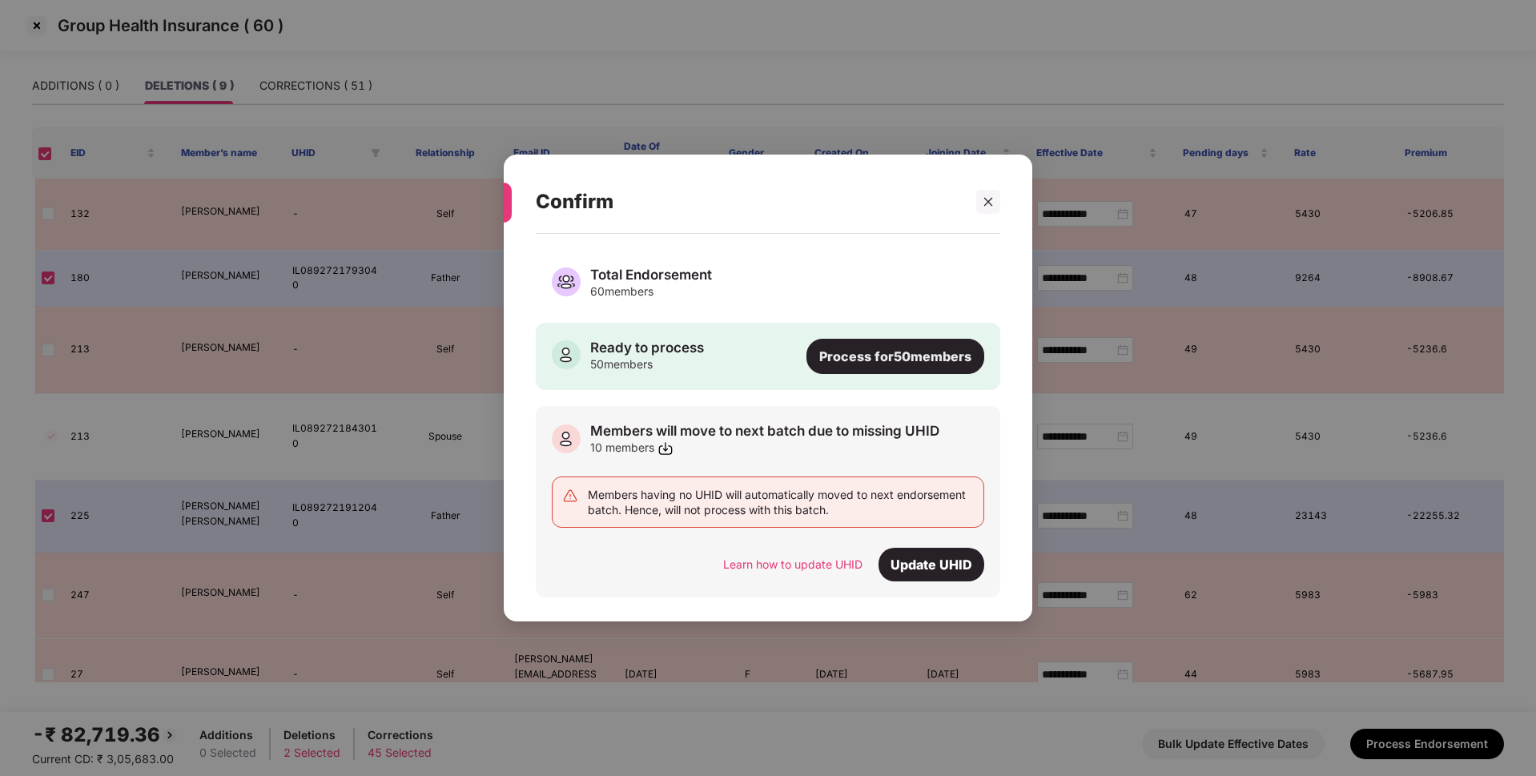
click at [882, 349] on div "Process for 50 members" at bounding box center [895, 356] width 178 height 35
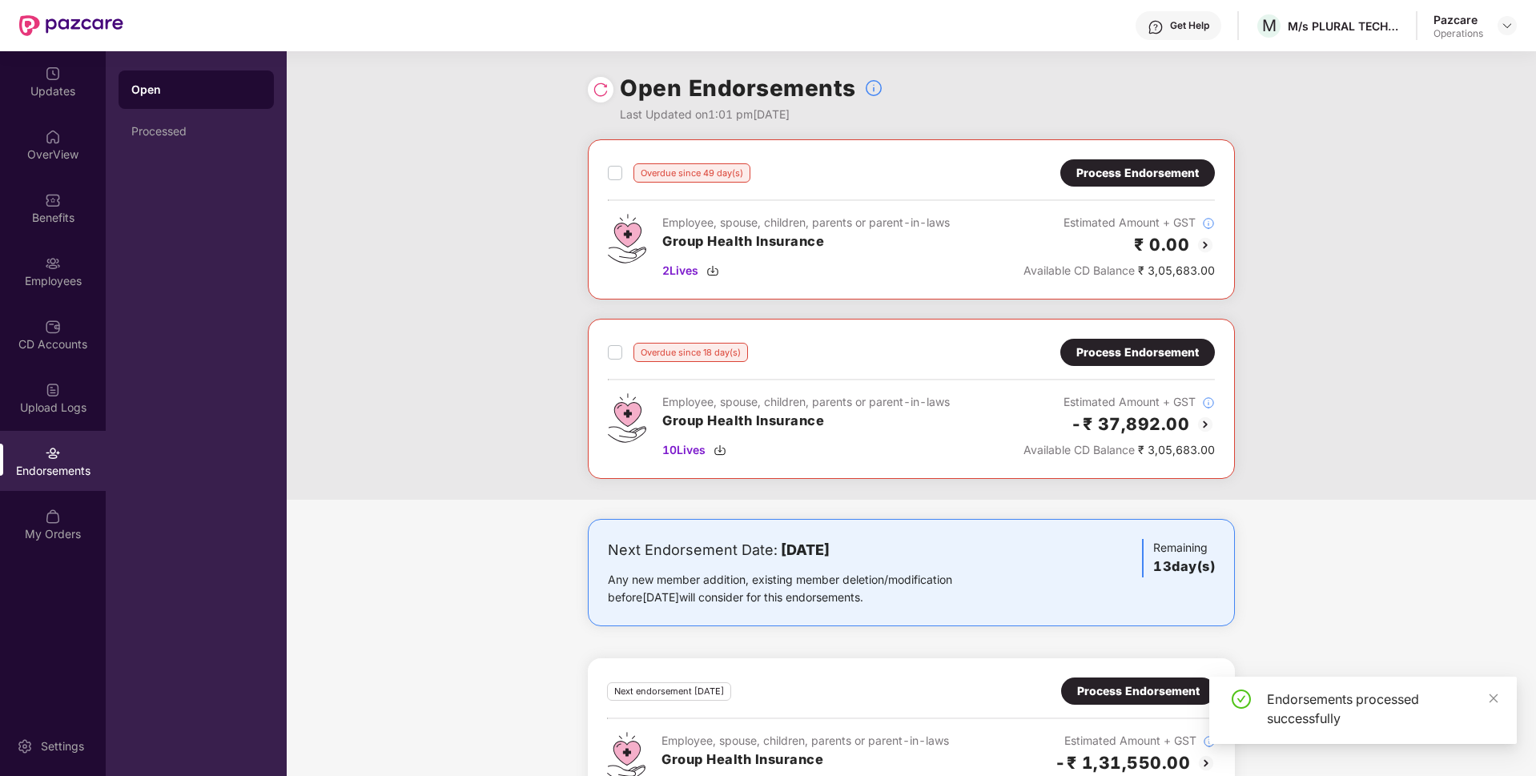
click at [1118, 343] on div "Process Endorsement" at bounding box center [1137, 352] width 155 height 27
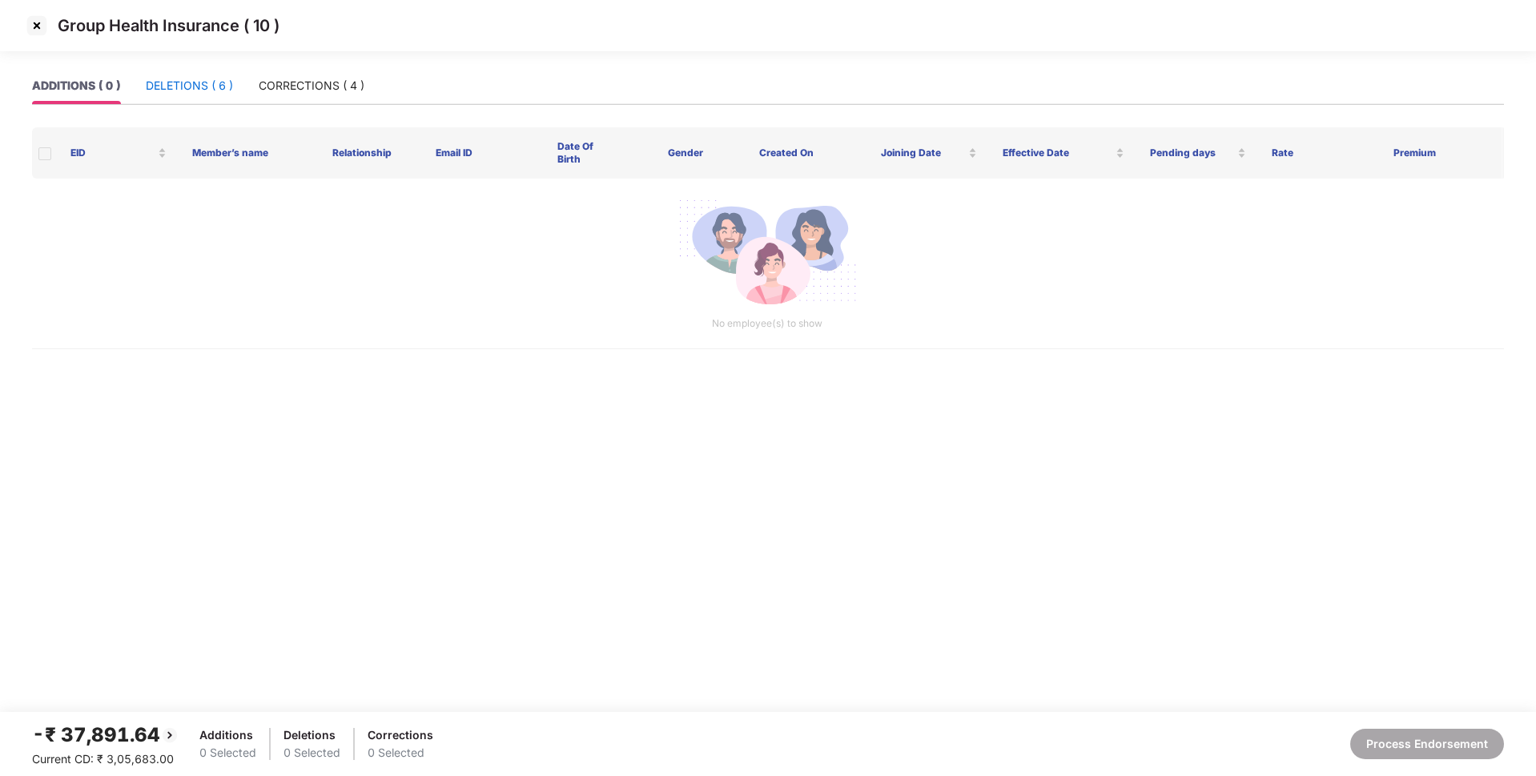
click at [198, 90] on div "DELETIONS ( 6 )" at bounding box center [189, 86] width 87 height 18
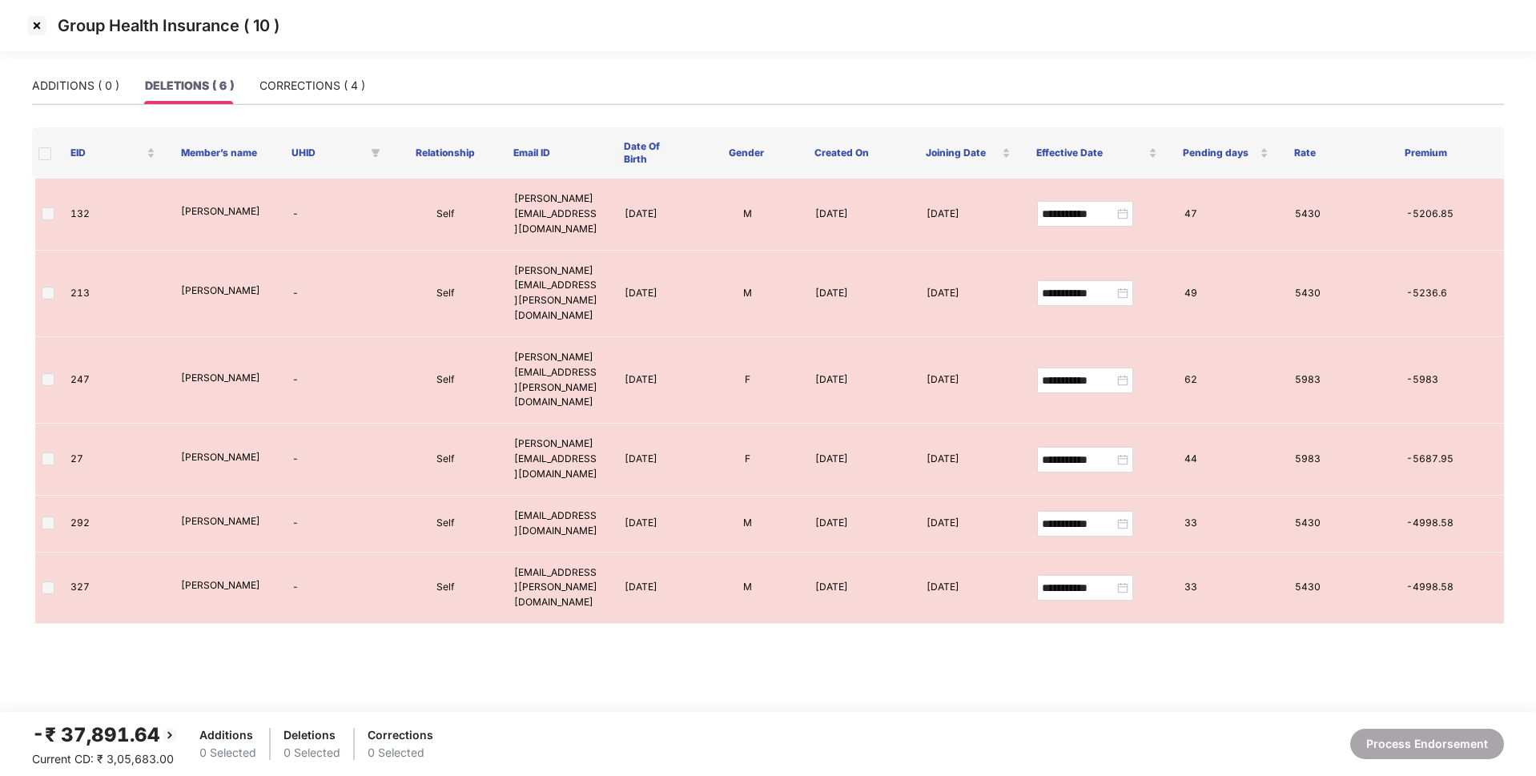
click at [50, 159] on span at bounding box center [44, 153] width 13 height 13
click at [36, 26] on img at bounding box center [37, 26] width 26 height 26
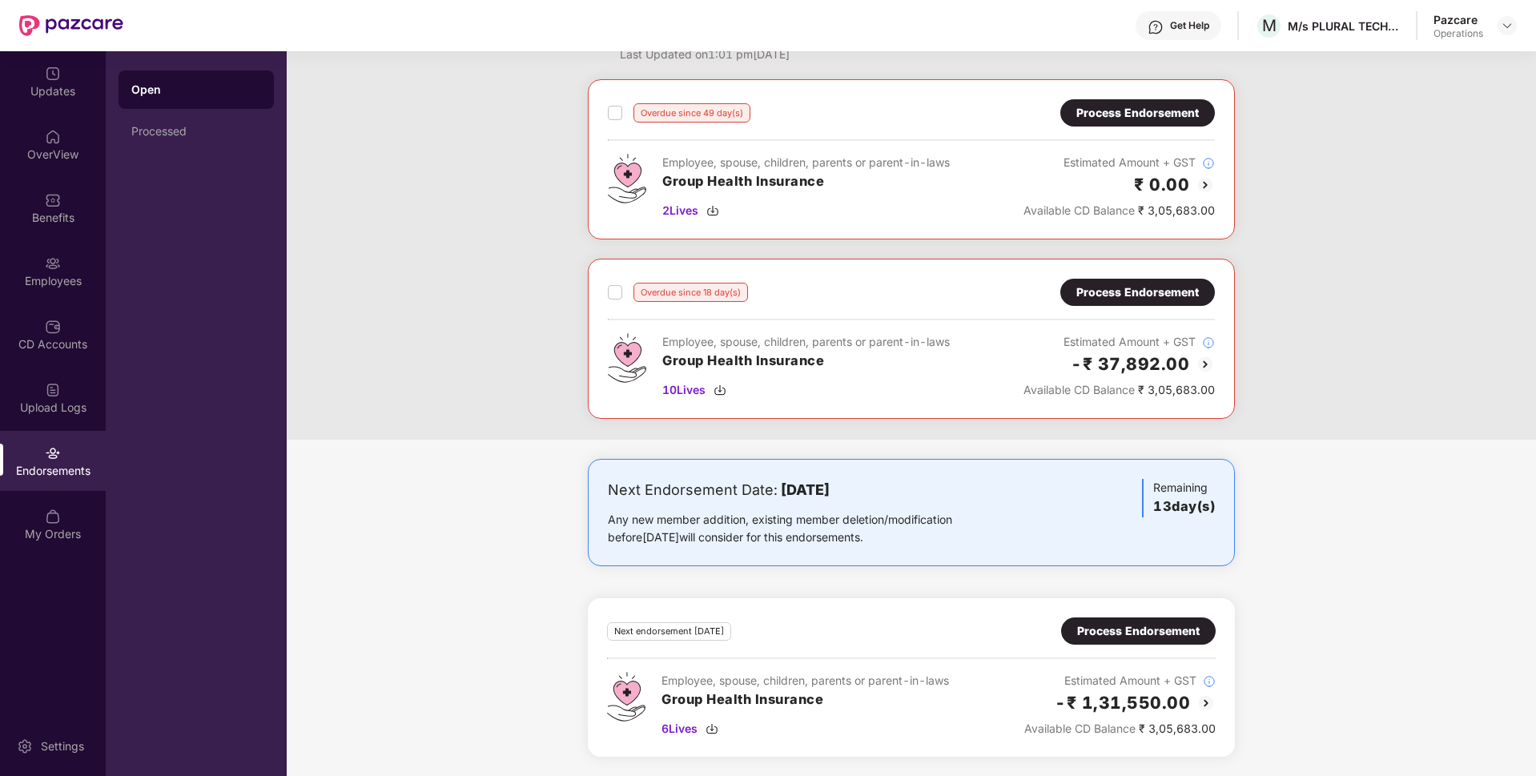
scroll to position [60, 0]
click at [1100, 640] on div "Process Endorsement" at bounding box center [1138, 631] width 123 height 18
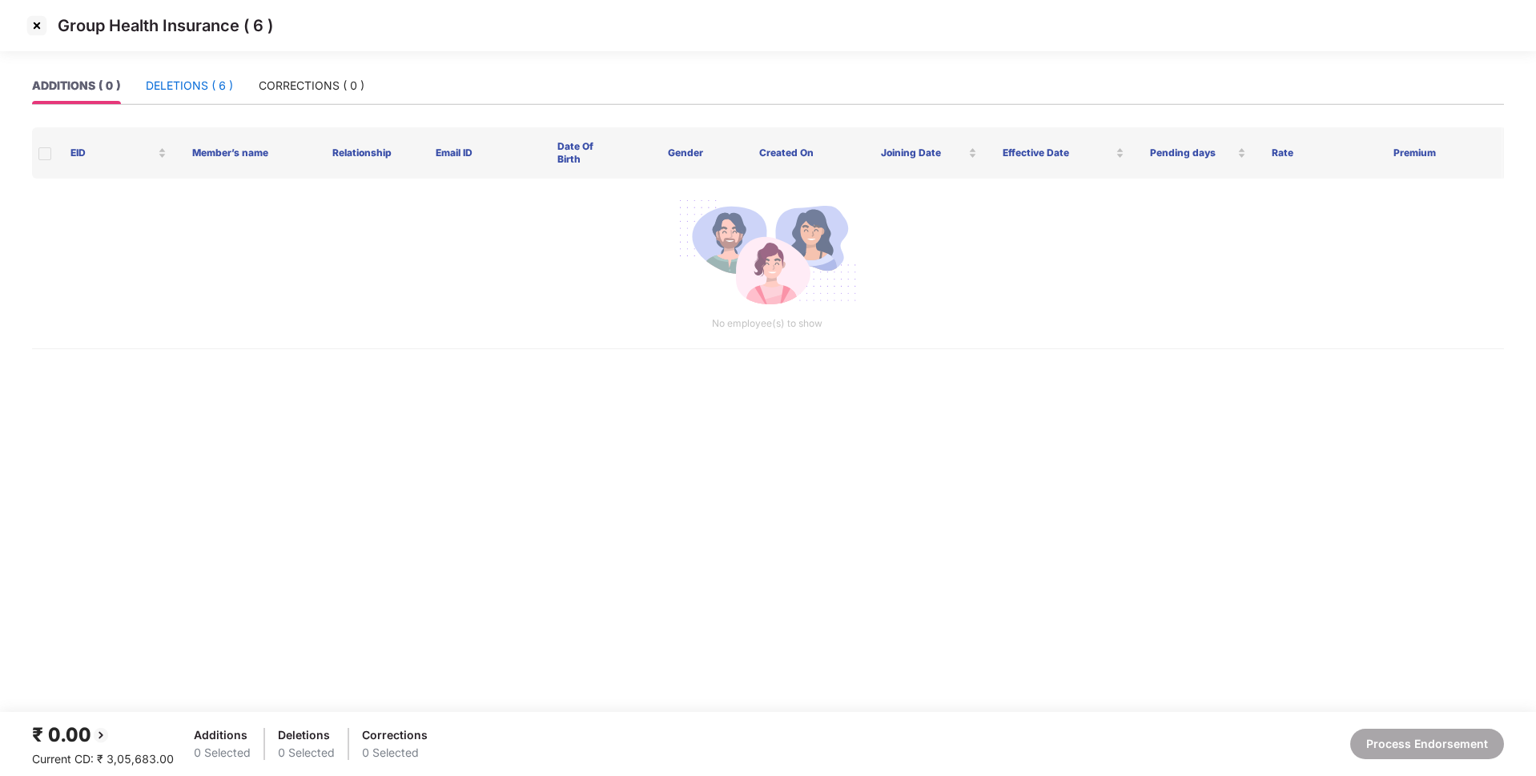
click at [203, 84] on div "DELETIONS ( 6 )" at bounding box center [189, 86] width 87 height 18
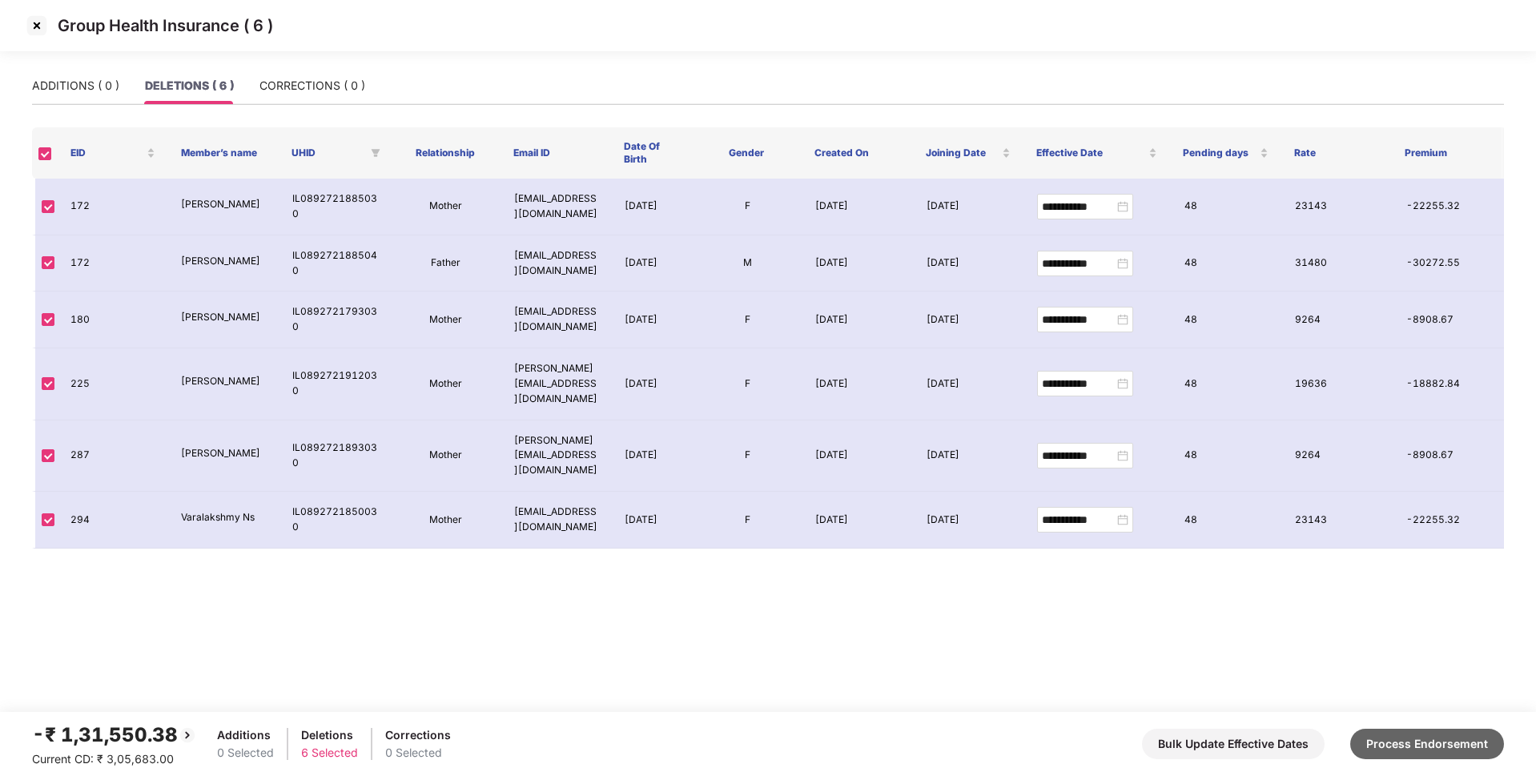
click at [1393, 751] on button "Process Endorsement" at bounding box center [1427, 744] width 154 height 30
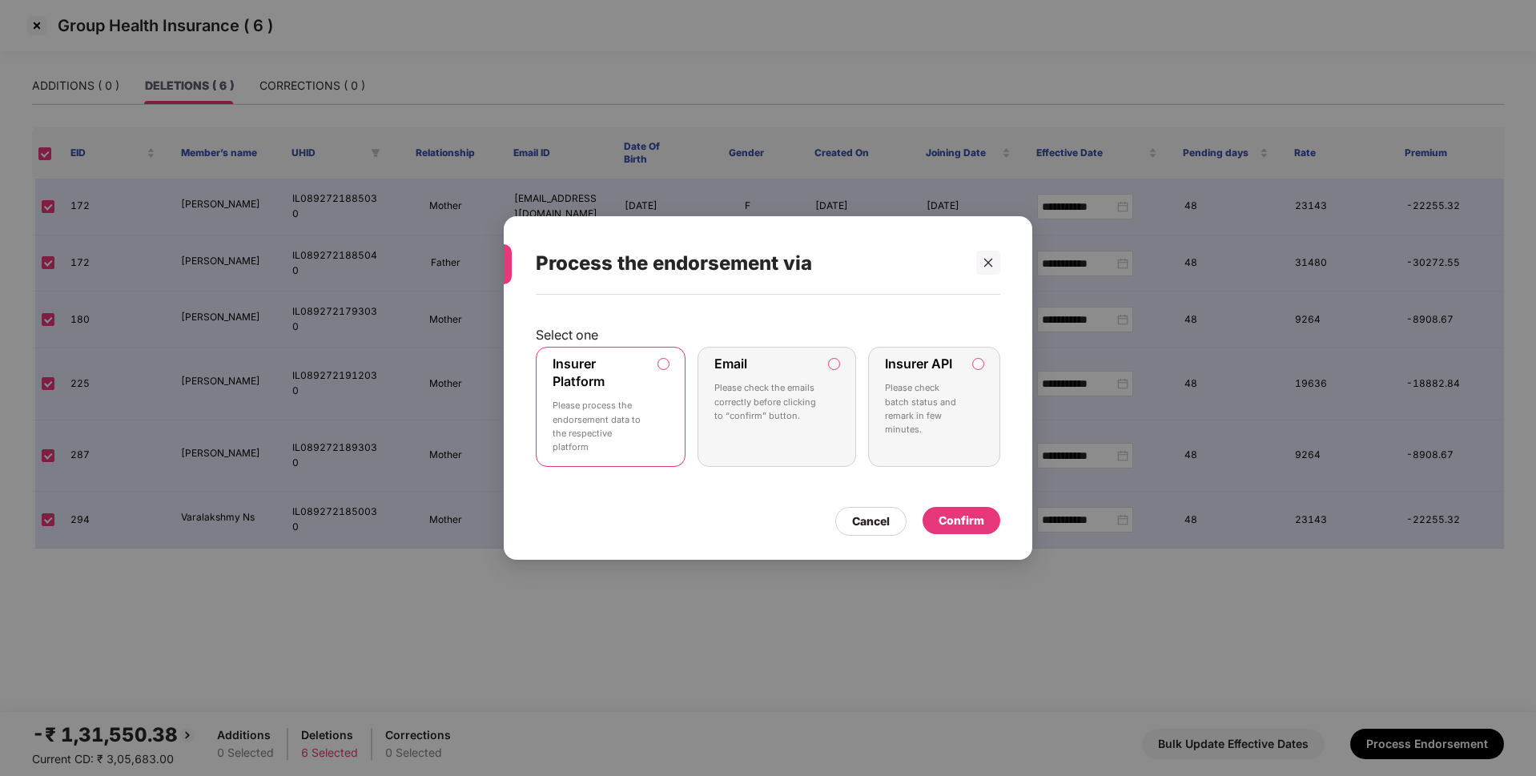
click at [962, 523] on div "Confirm" at bounding box center [962, 521] width 46 height 18
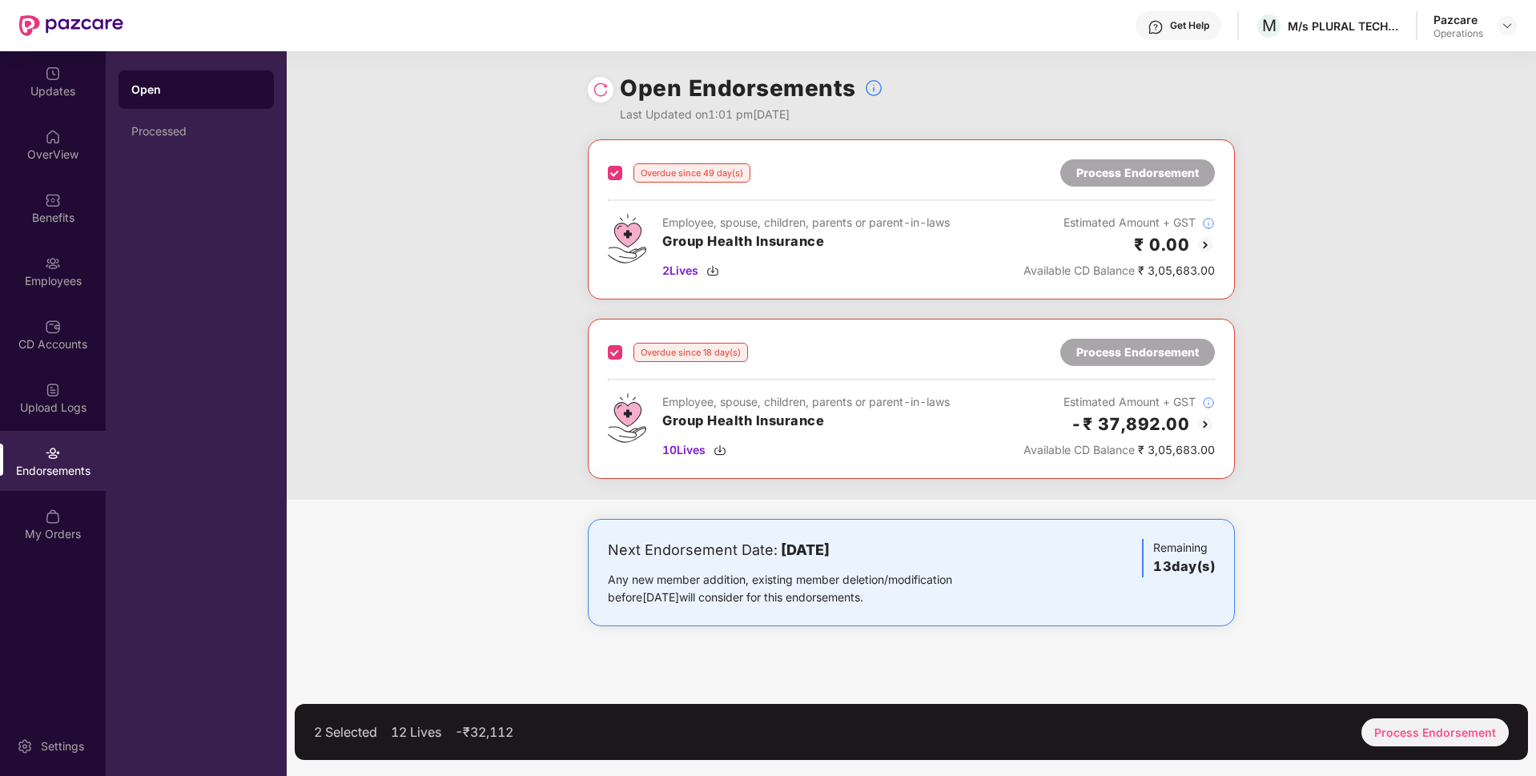
click at [1400, 717] on div "2 Selected 12 Lives -₹32,112 Process Endorsement" at bounding box center [911, 732] width 1233 height 56
click at [1406, 739] on div "Process Endorsement" at bounding box center [1434, 732] width 147 height 28
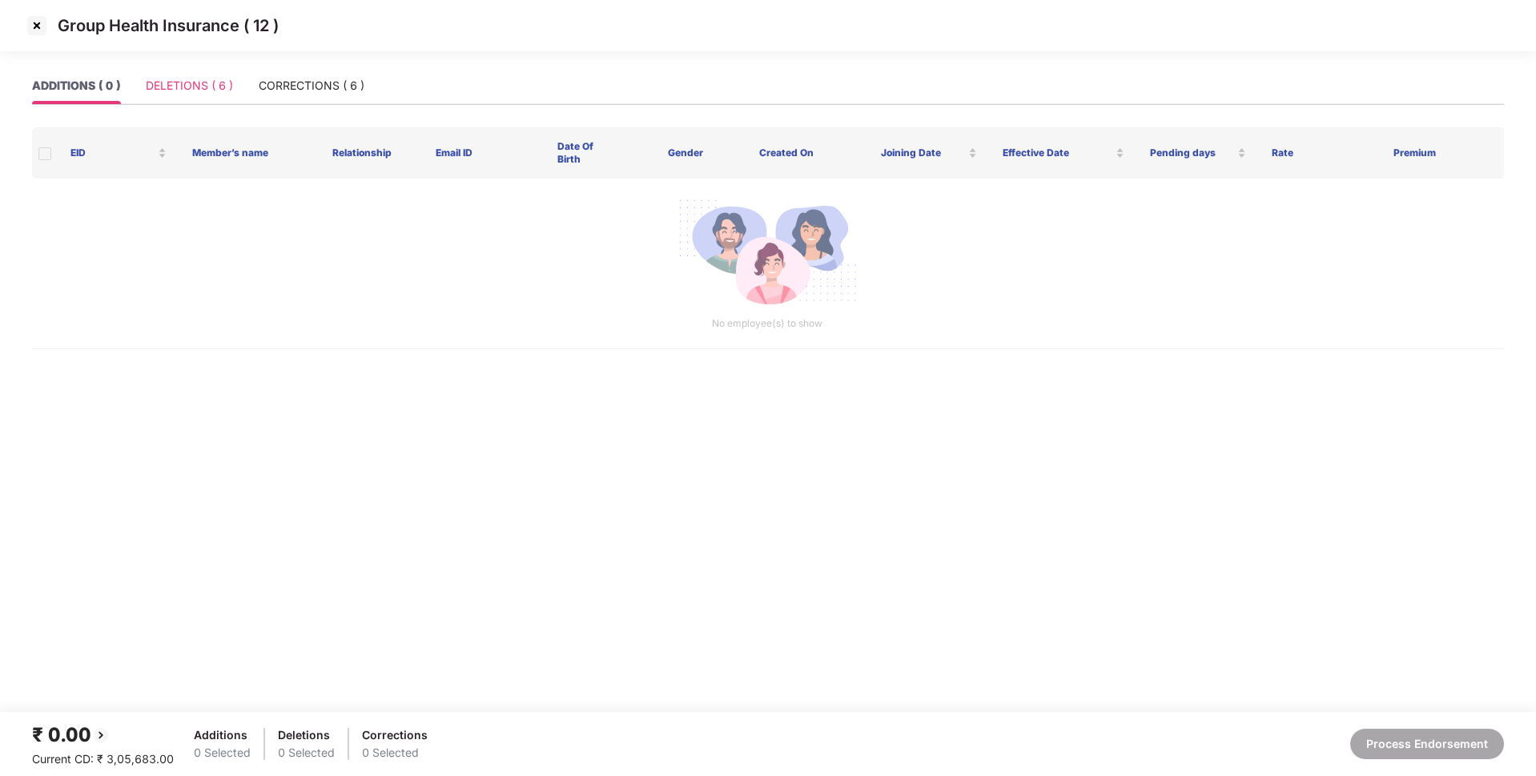
click at [217, 99] on div "DELETIONS ( 6 )" at bounding box center [189, 85] width 87 height 37
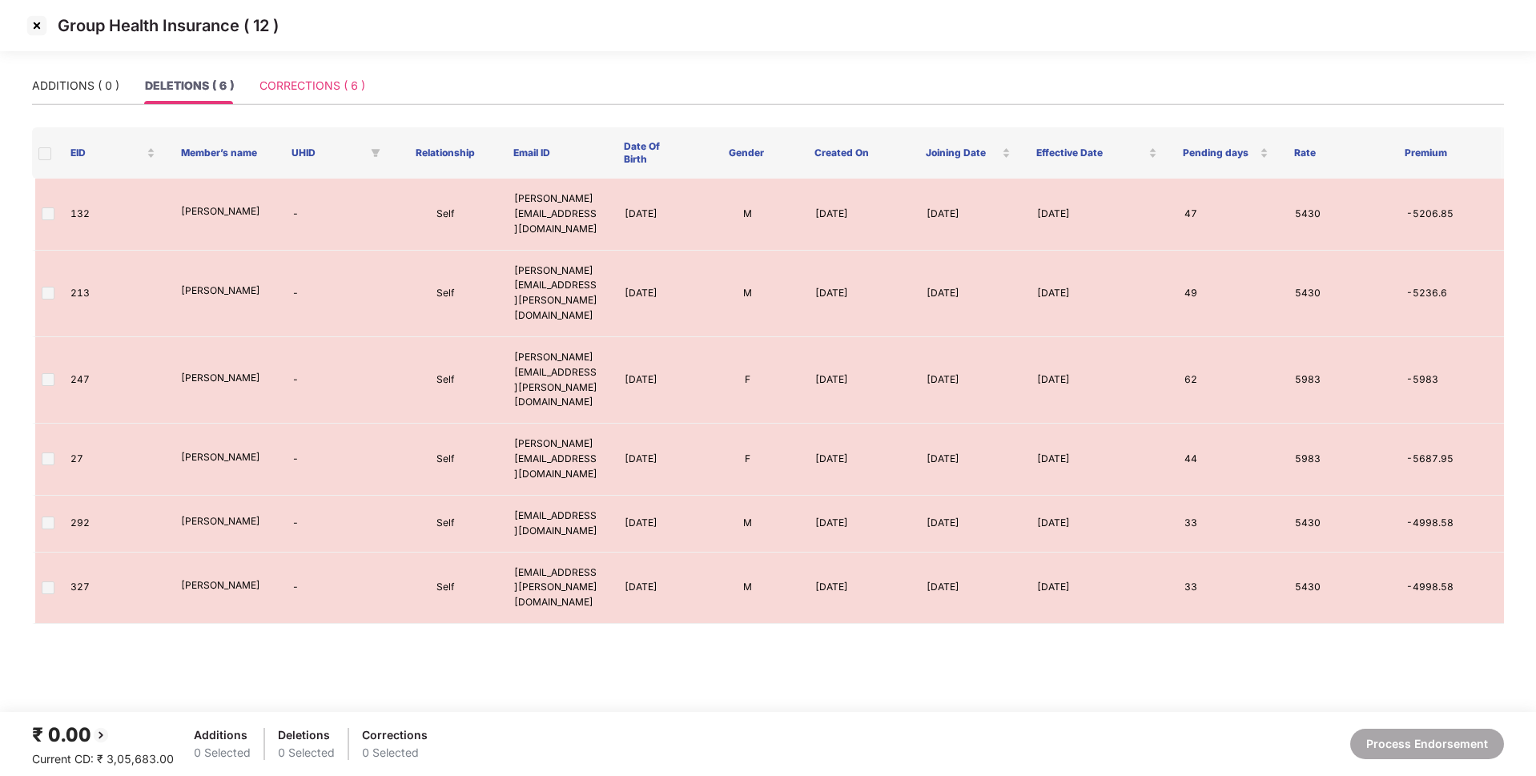
click at [296, 95] on div "CORRECTIONS ( 6 )" at bounding box center [312, 85] width 106 height 37
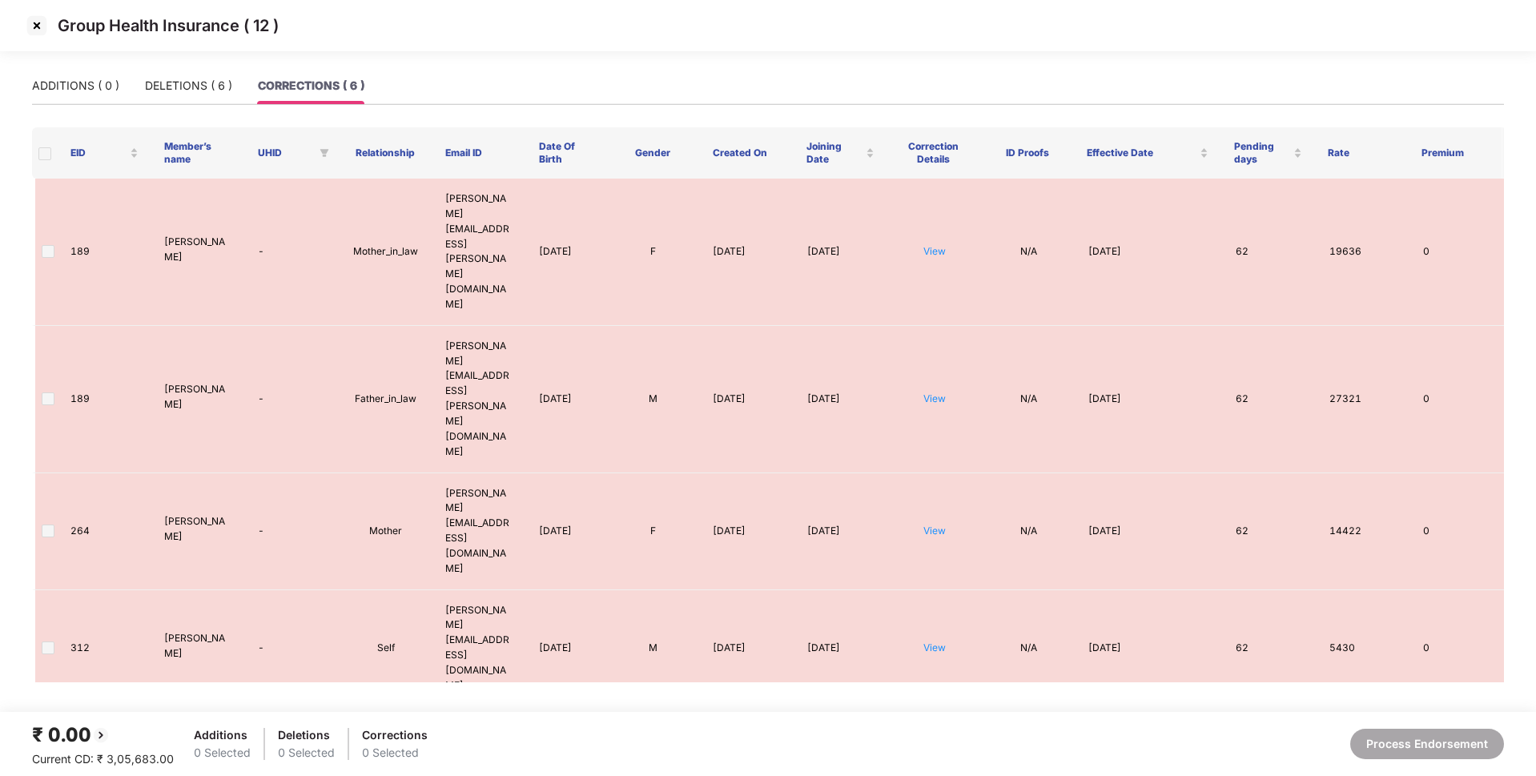
click at [46, 157] on span at bounding box center [44, 153] width 13 height 13
click at [215, 89] on div "DELETIONS ( 6 )" at bounding box center [188, 86] width 87 height 18
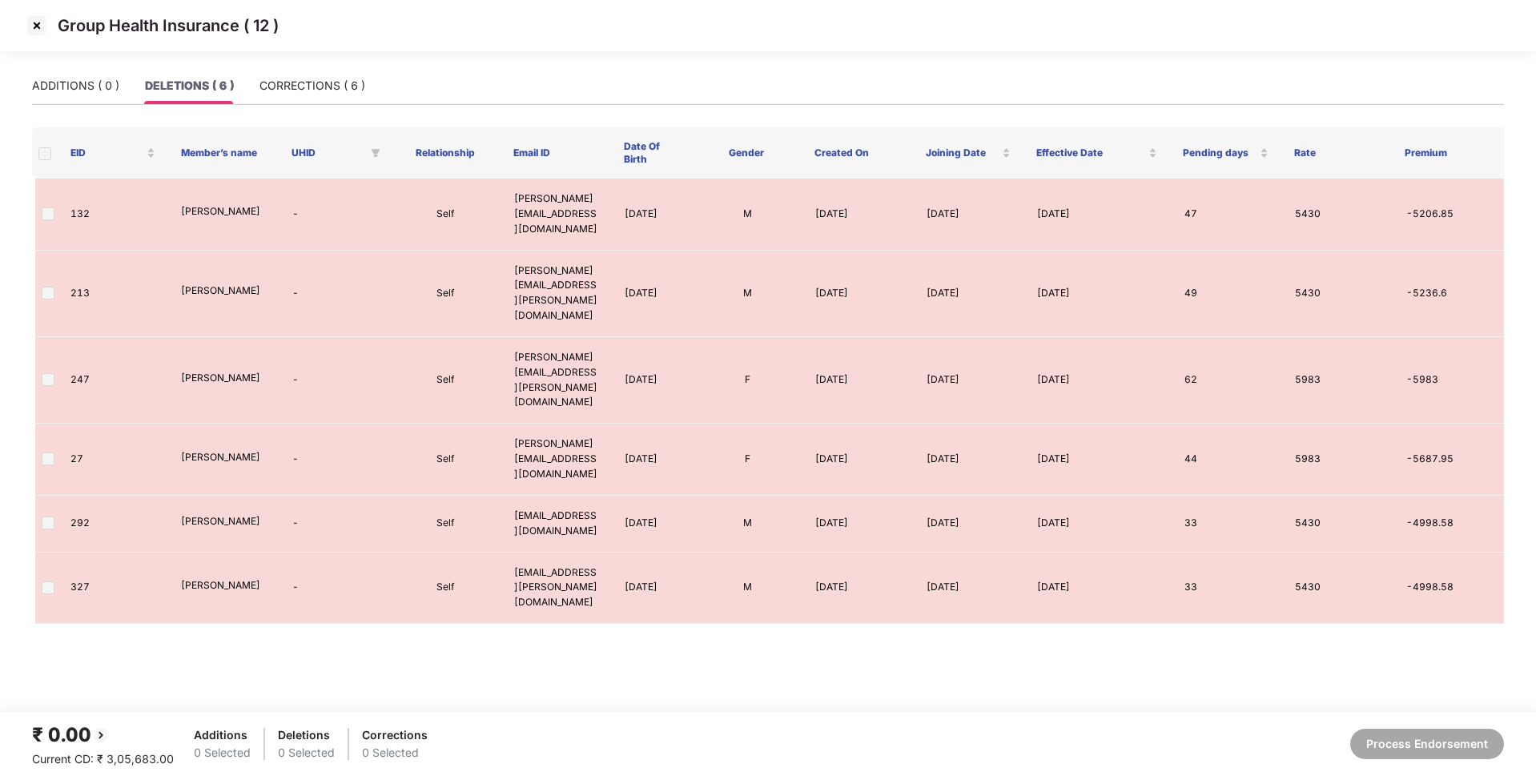
click at [32, 24] on img at bounding box center [37, 26] width 26 height 26
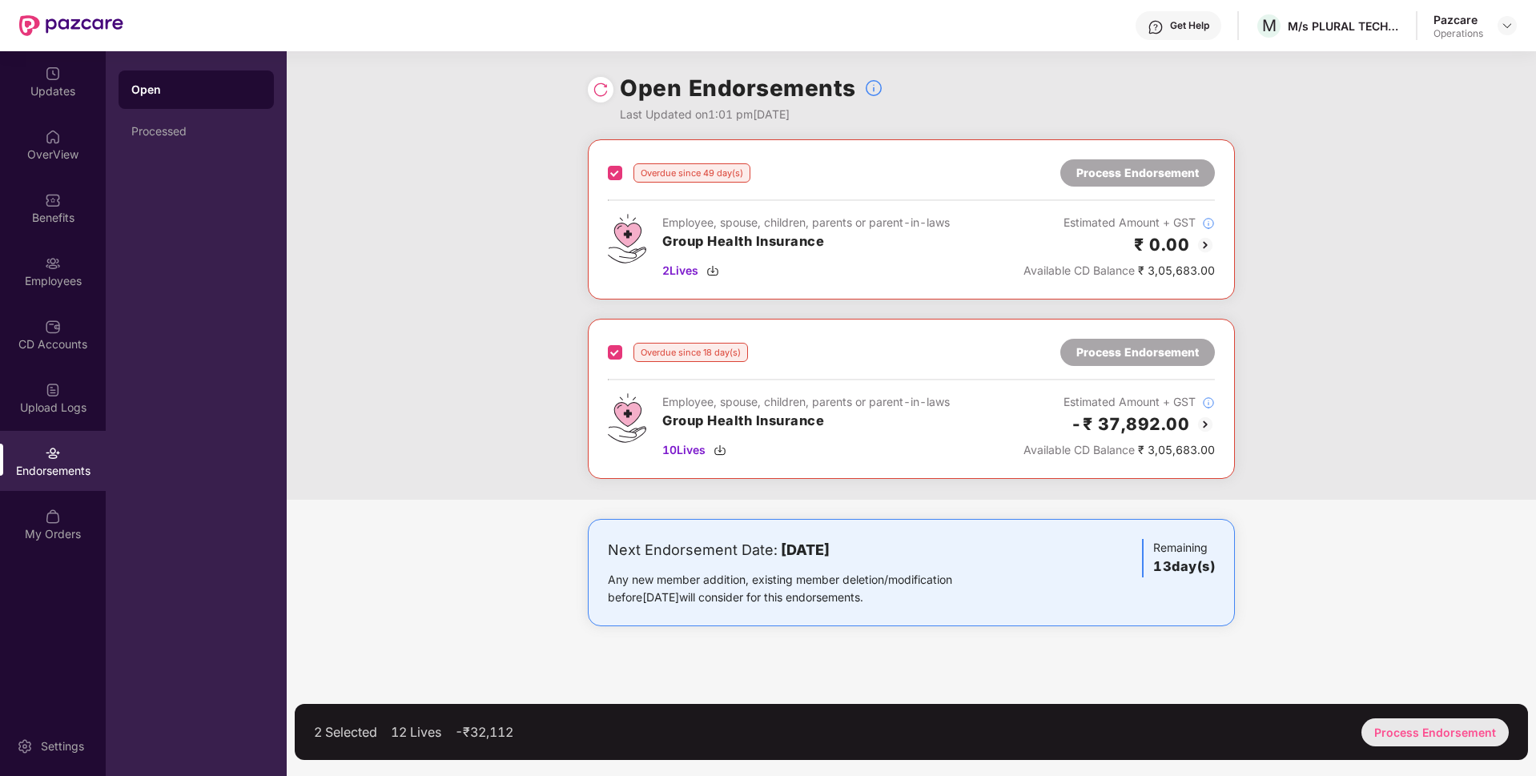
click at [1418, 725] on div "Process Endorsement" at bounding box center [1434, 732] width 147 height 28
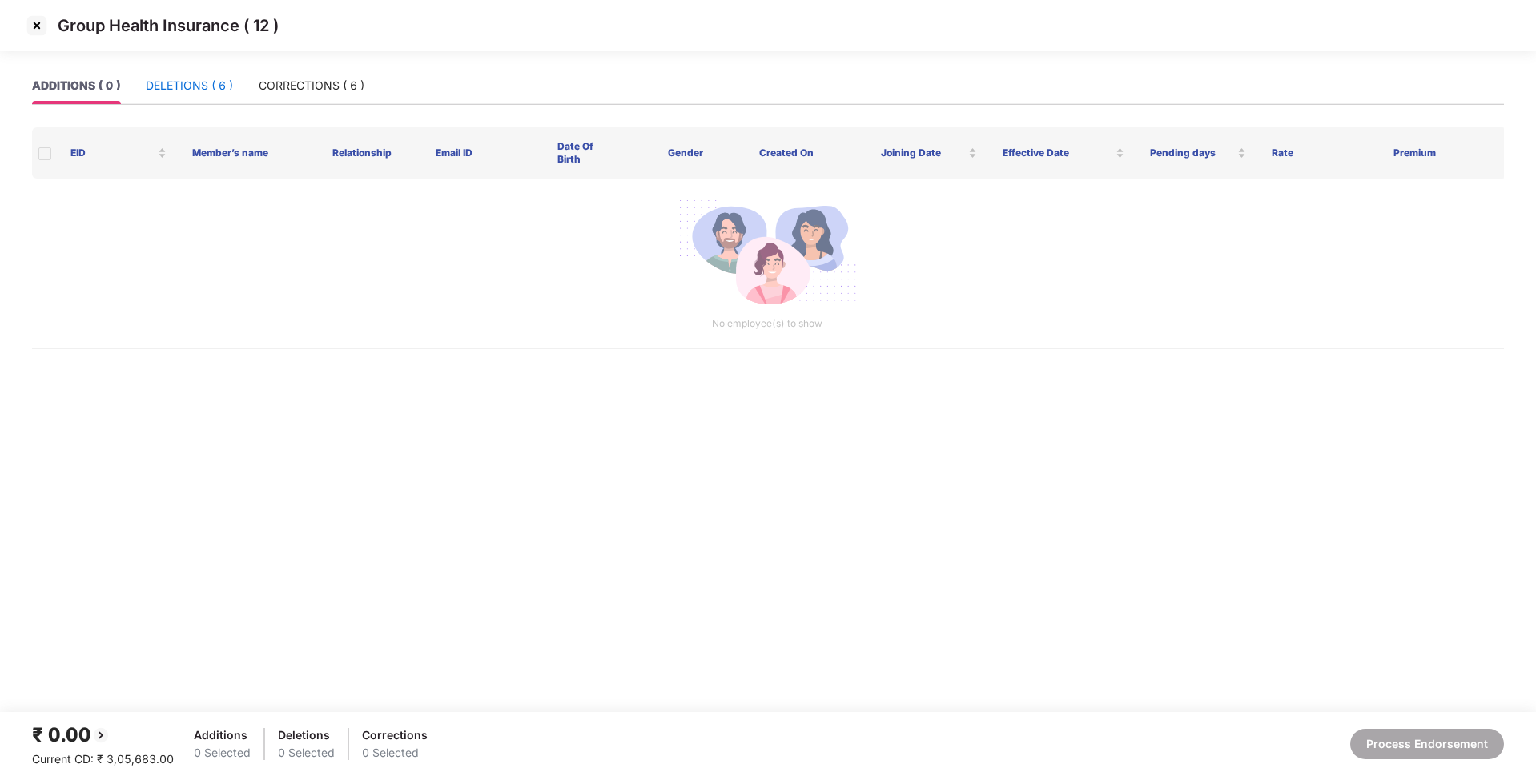
click at [208, 81] on div "DELETIONS ( 6 )" at bounding box center [189, 86] width 87 height 18
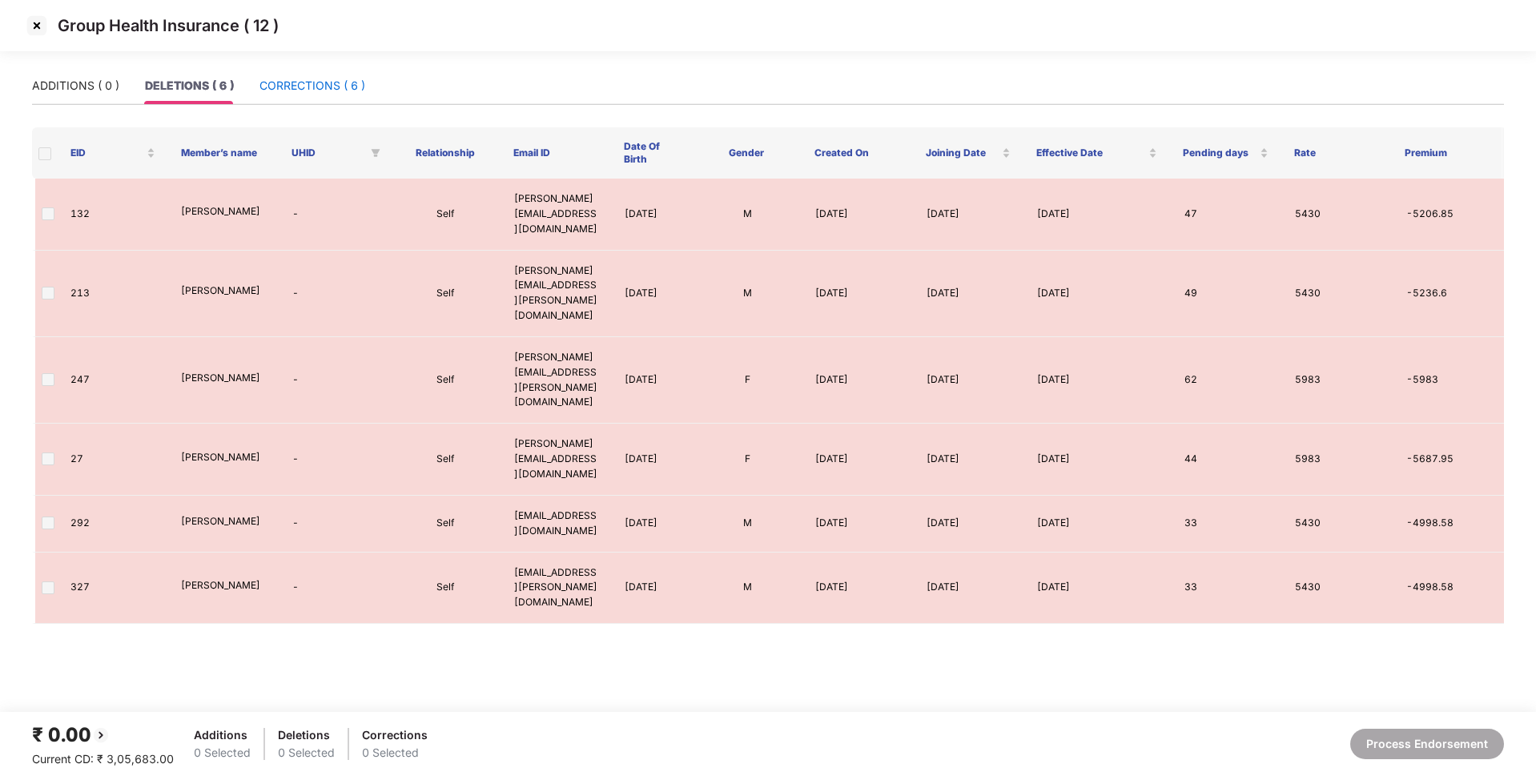
click at [332, 93] on div "CORRECTIONS ( 6 )" at bounding box center [312, 86] width 106 height 18
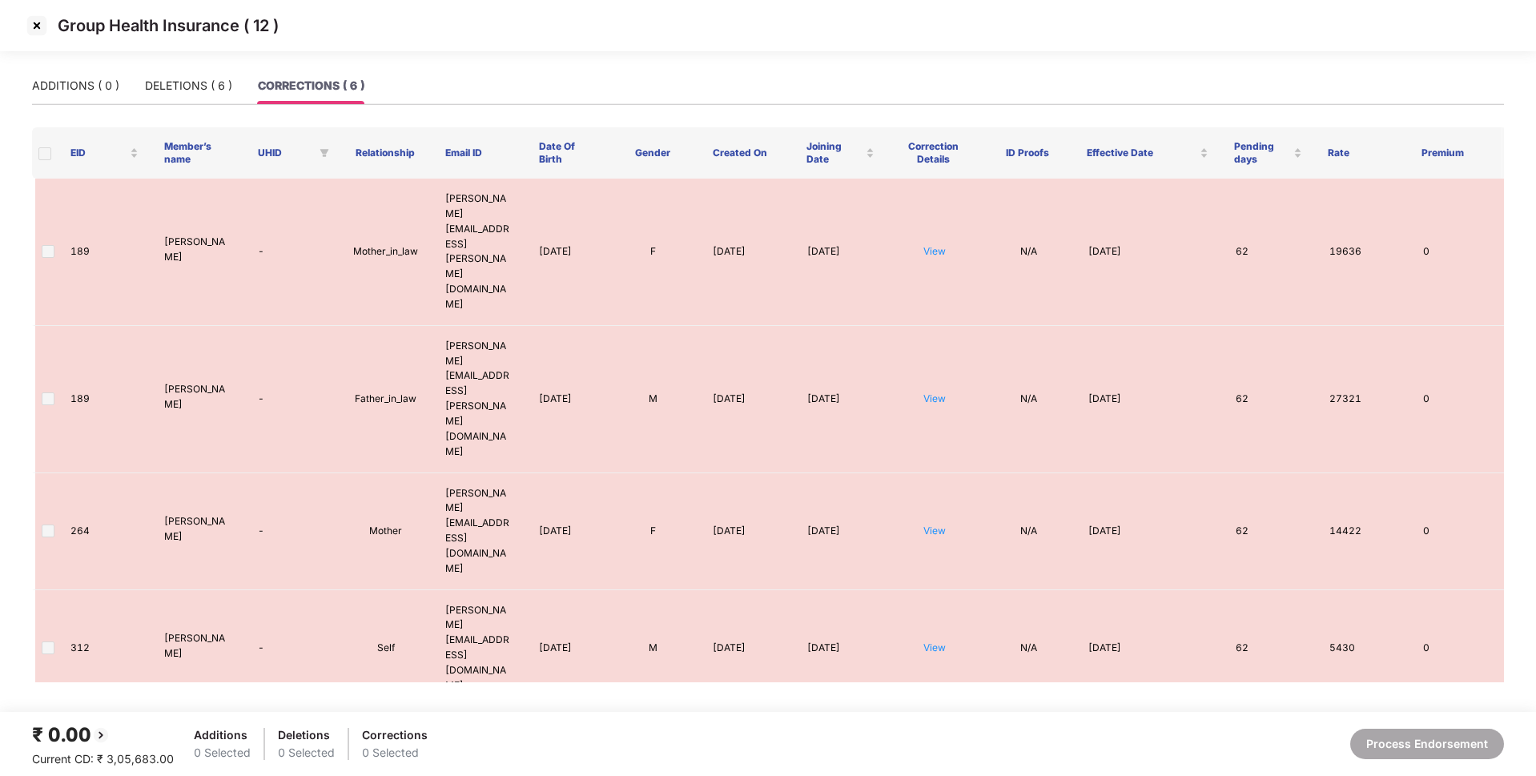
click at [38, 22] on img at bounding box center [37, 26] width 26 height 26
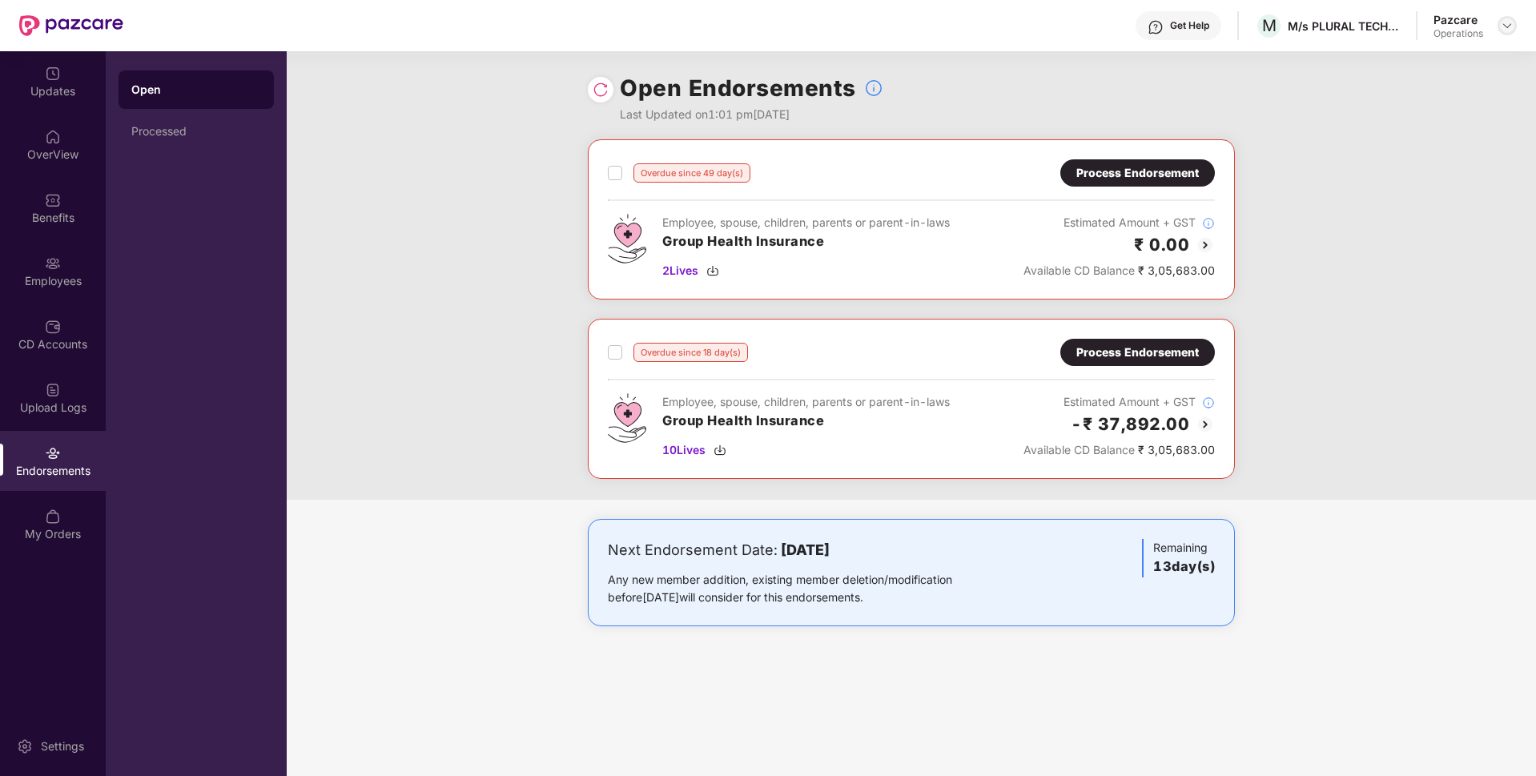
click at [1506, 26] on img at bounding box center [1507, 25] width 13 height 13
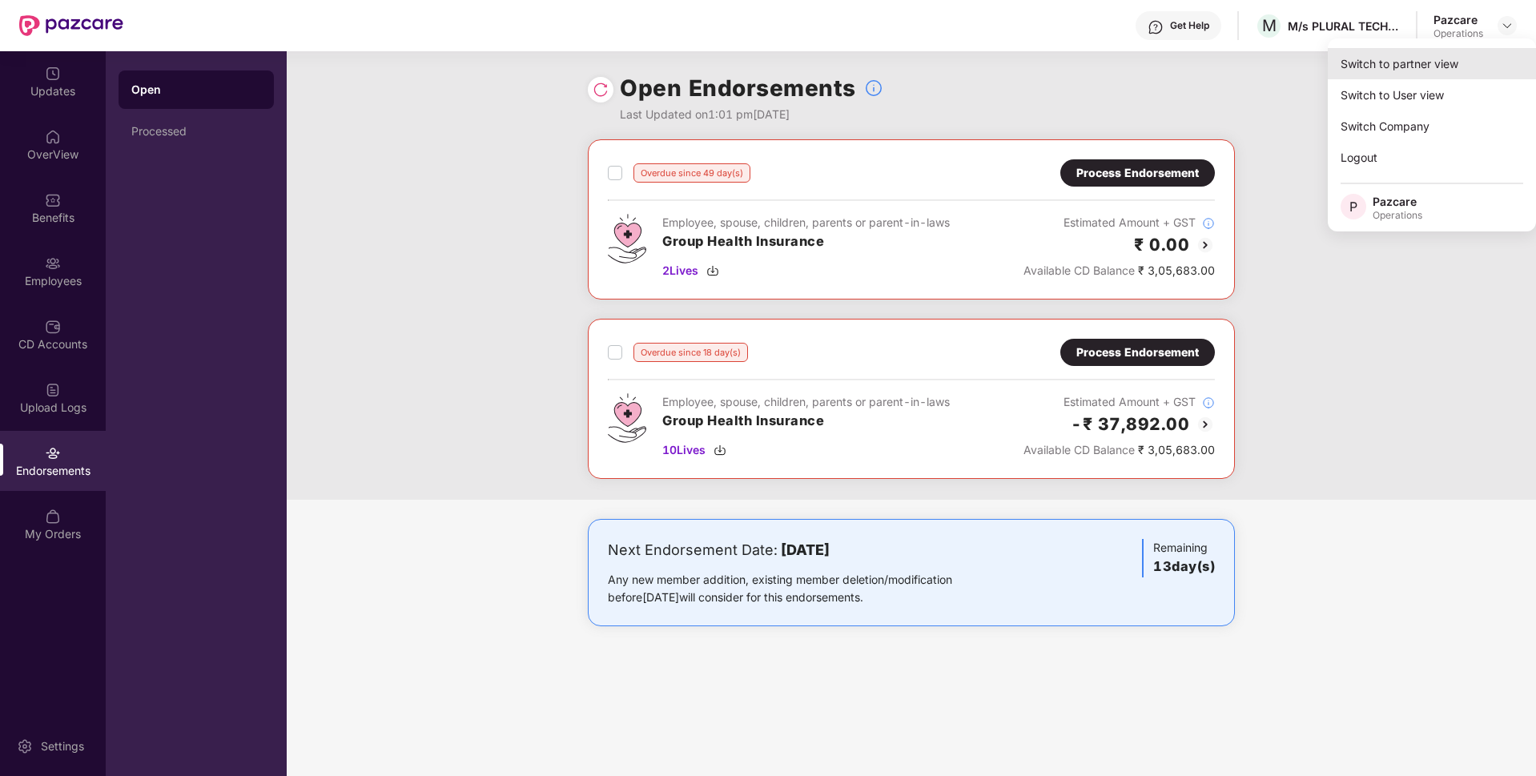
click at [1402, 60] on div "Switch to partner view" at bounding box center [1432, 63] width 208 height 31
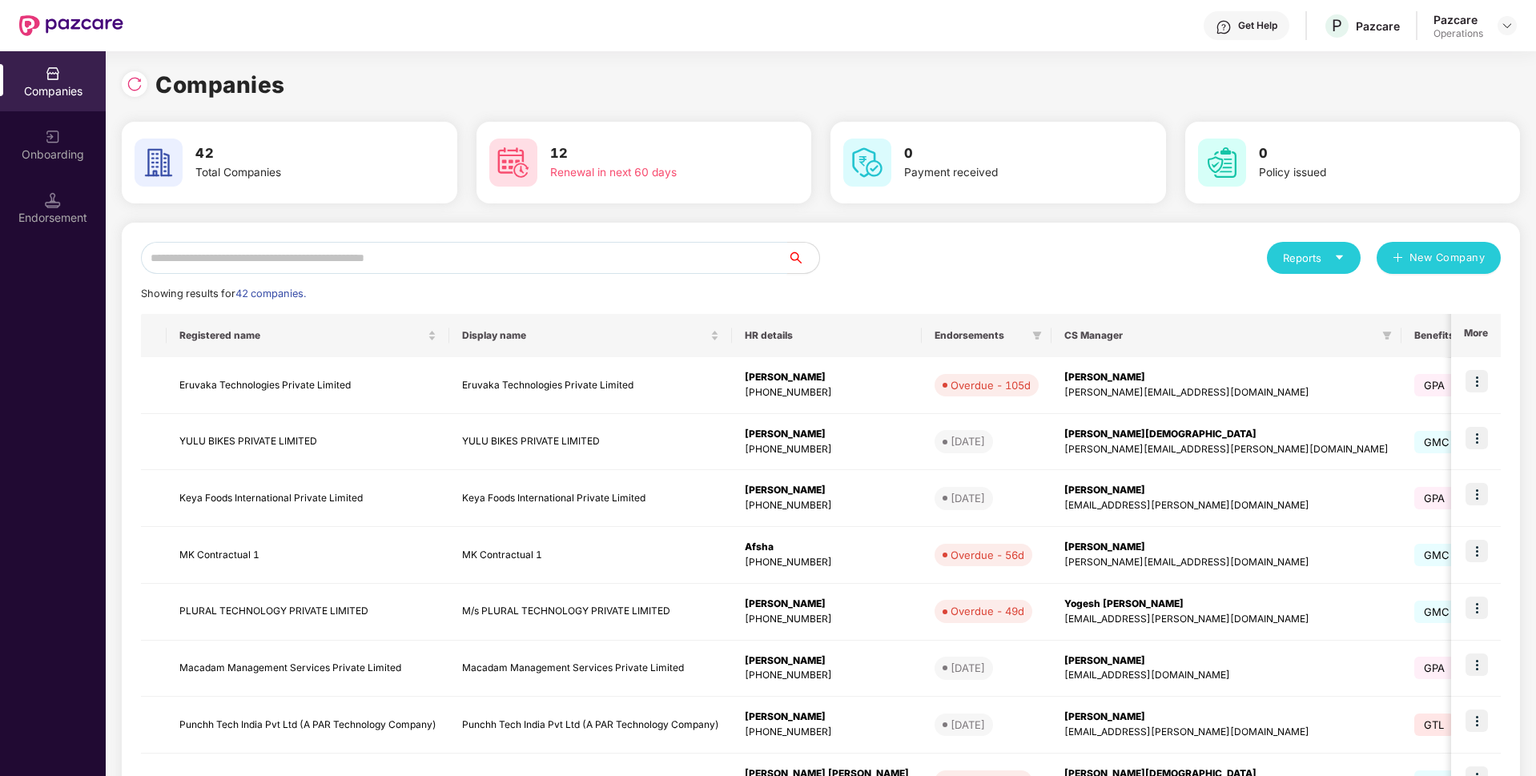
click at [537, 255] on input "text" at bounding box center [464, 258] width 646 height 32
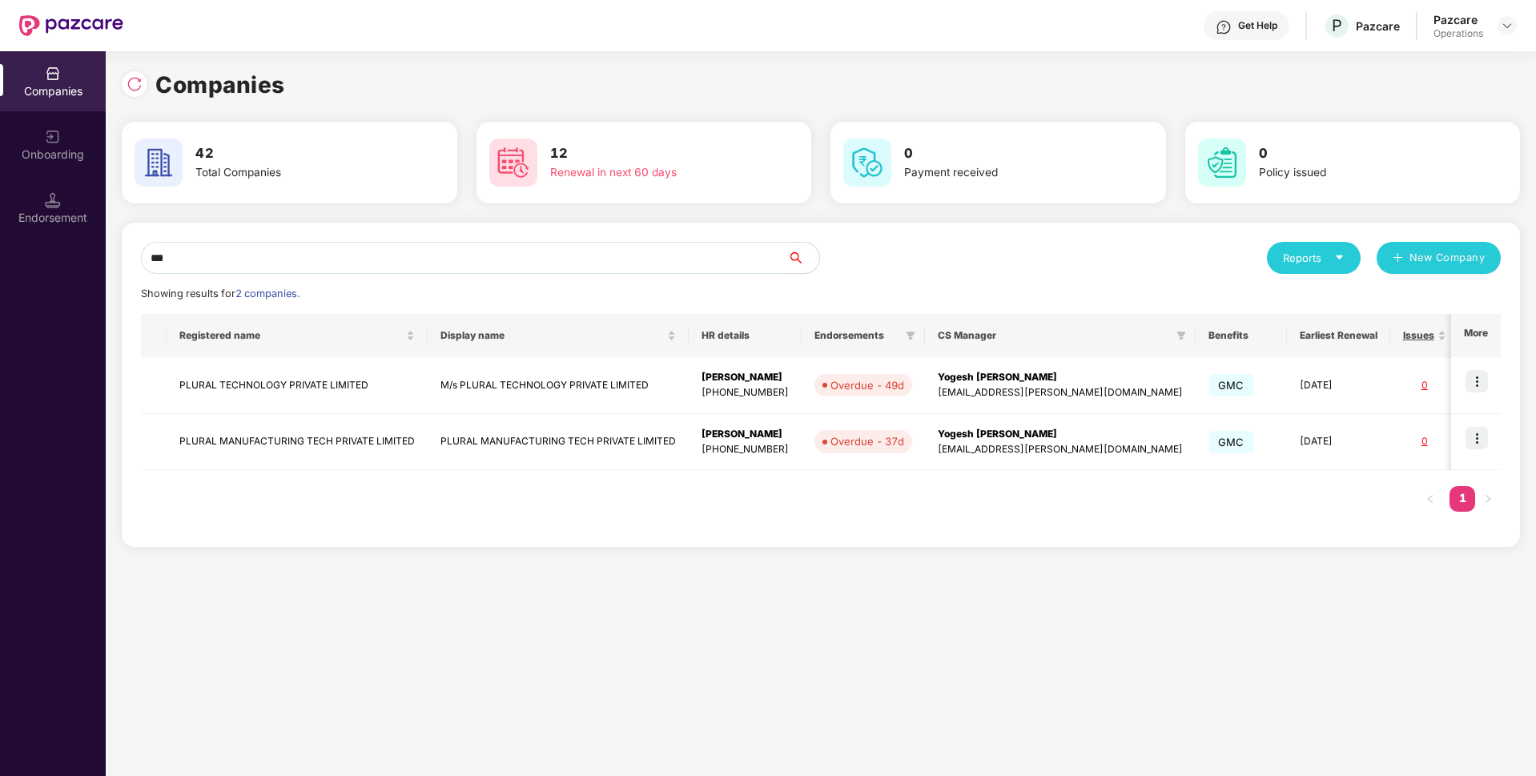
drag, startPoint x: 354, startPoint y: 261, endPoint x: 138, endPoint y: 254, distance: 216.4
click at [138, 254] on div "*** Reports New Company Showing results for 2 companies. Registered name Displa…" at bounding box center [821, 385] width 1398 height 324
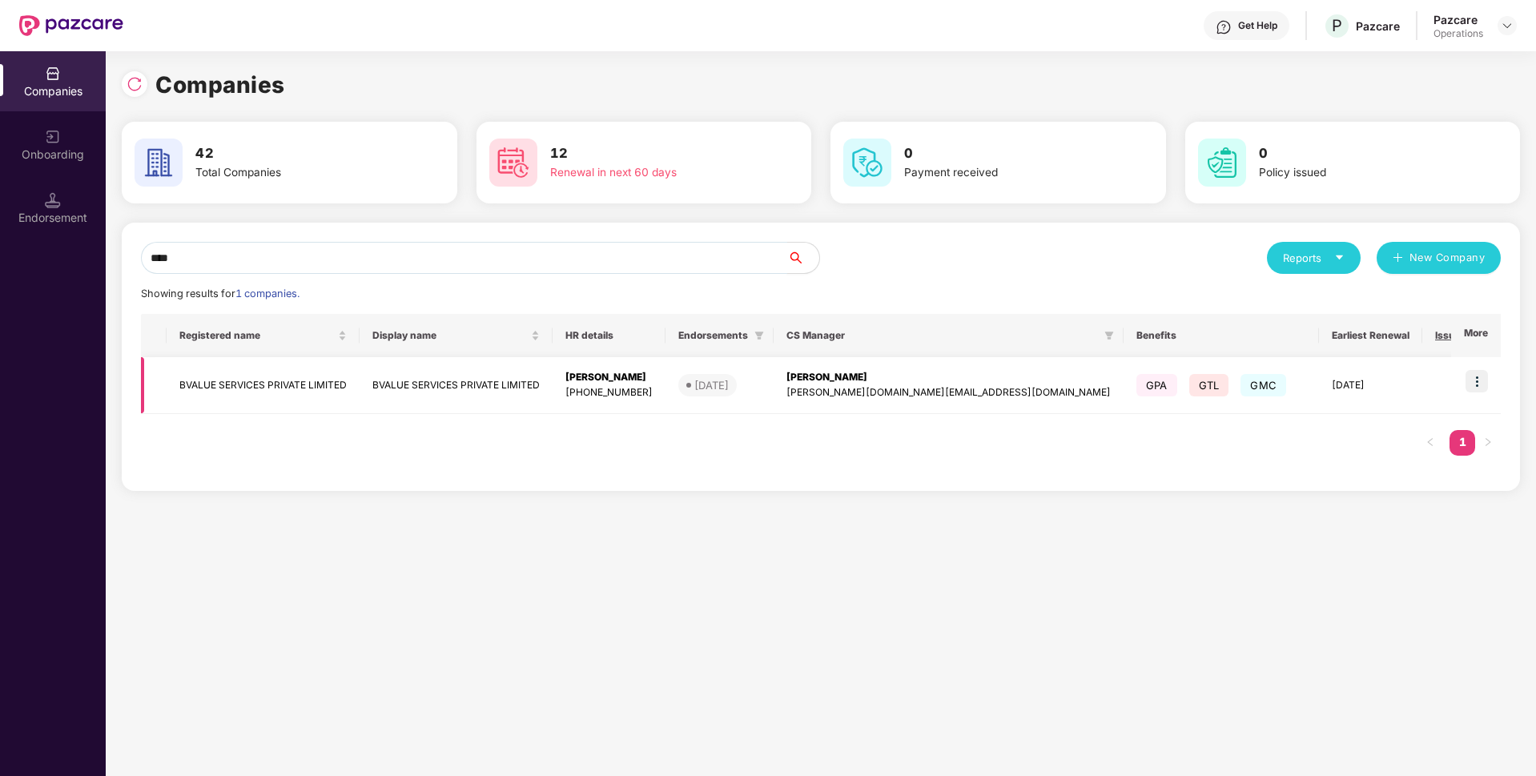
type input "****"
click at [1484, 382] on img at bounding box center [1477, 381] width 22 height 22
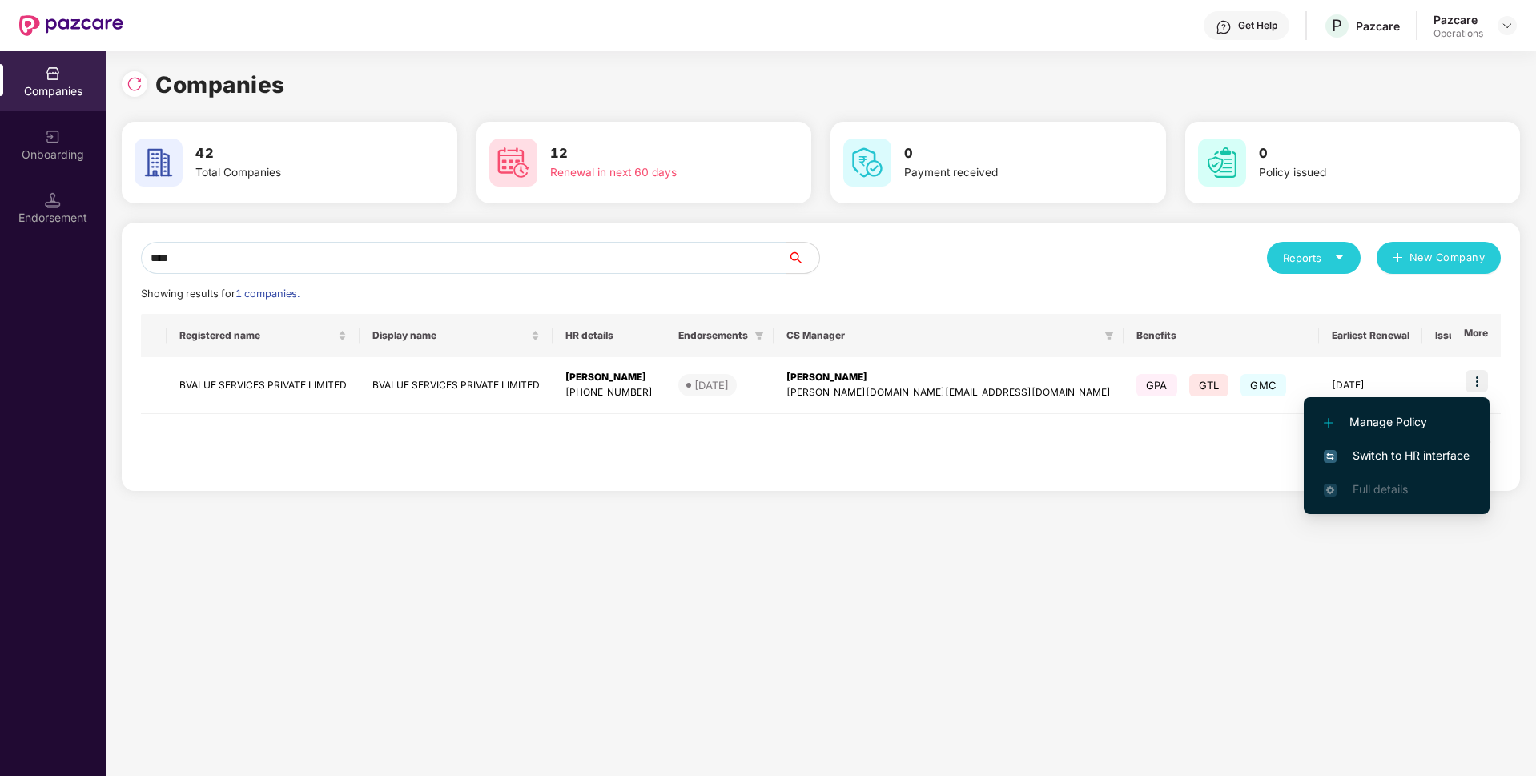
click at [1386, 461] on span "Switch to HR interface" at bounding box center [1397, 456] width 146 height 18
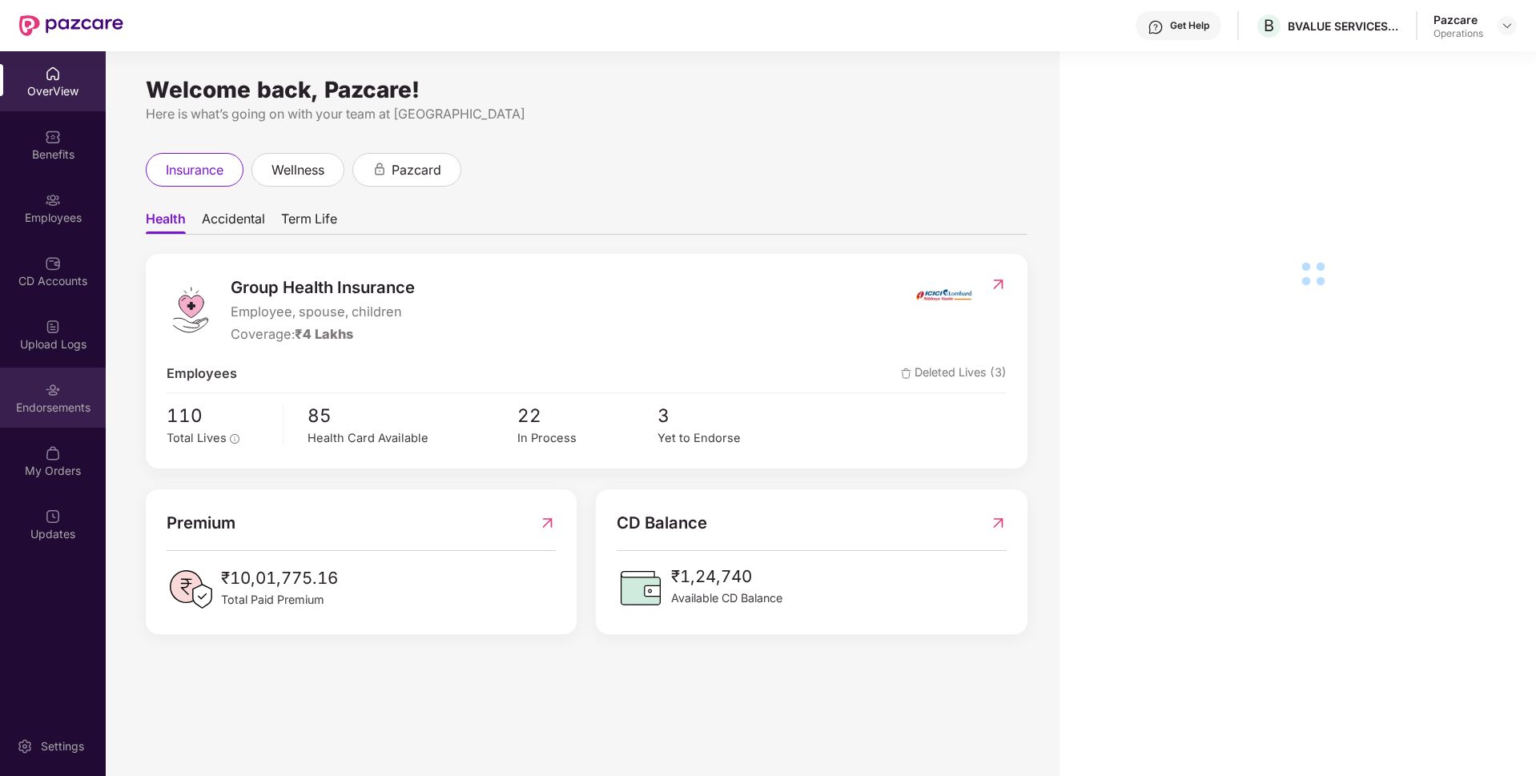
click at [70, 410] on div "Endorsements" at bounding box center [53, 408] width 106 height 16
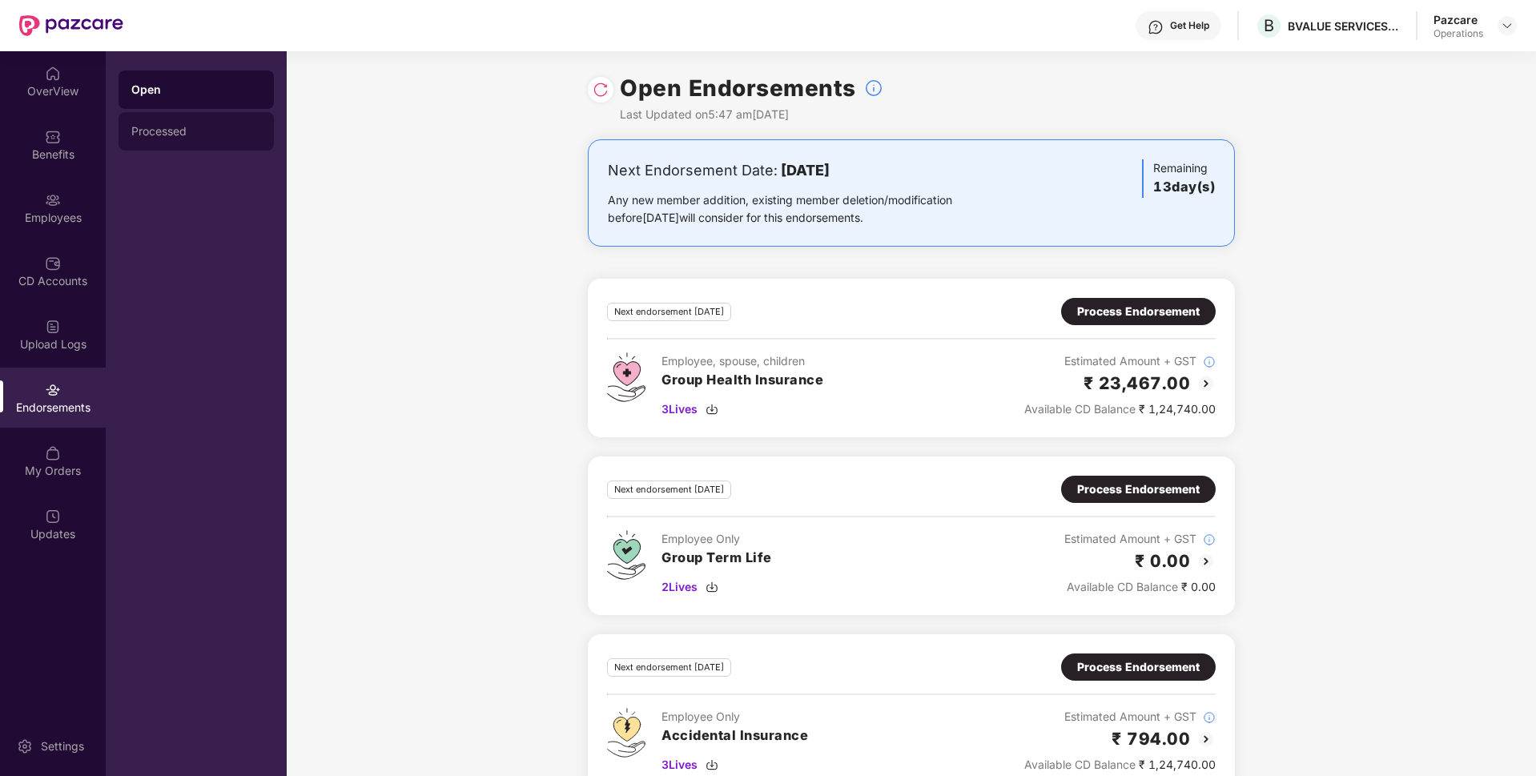
click at [183, 144] on div "Processed" at bounding box center [196, 131] width 155 height 38
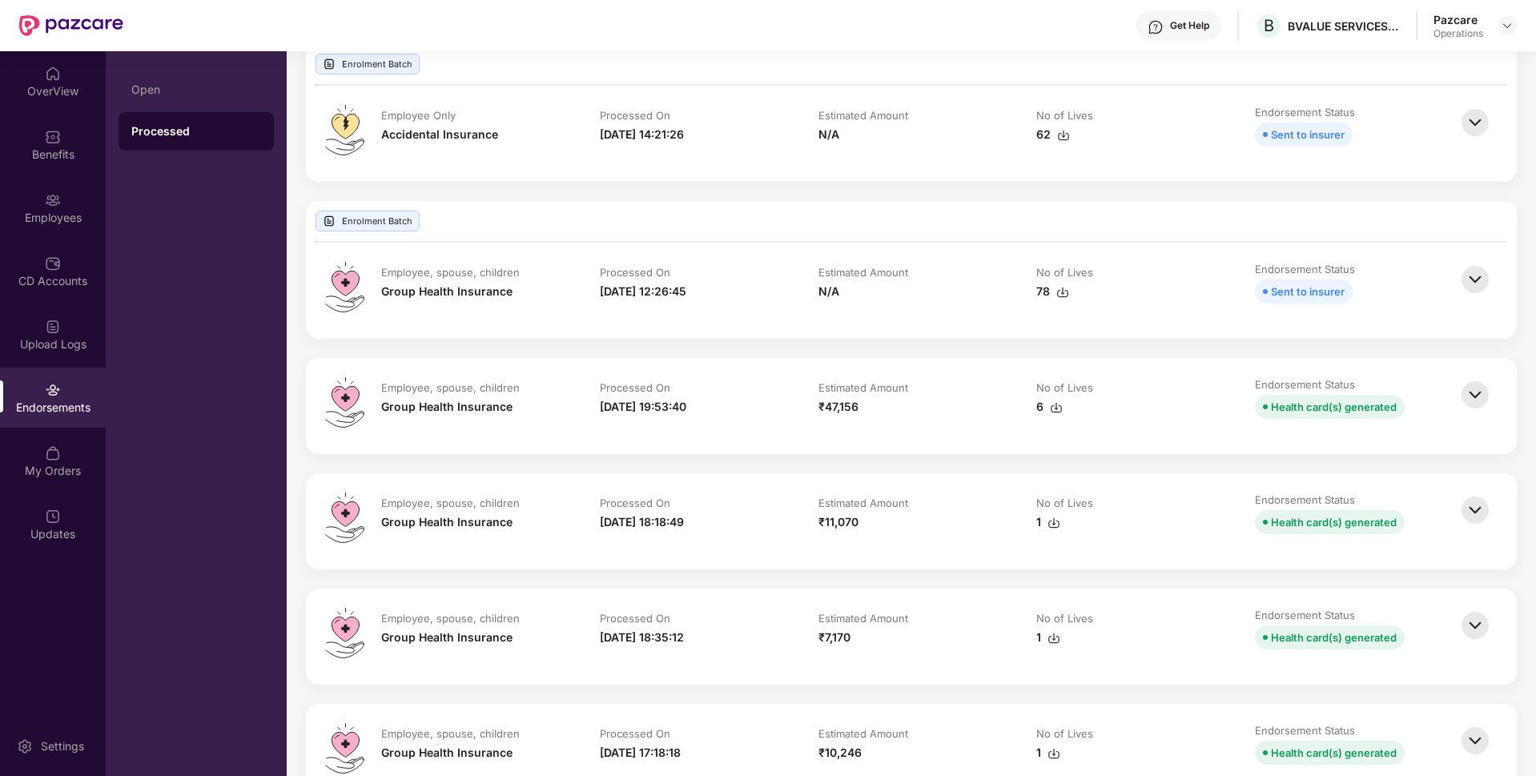
scroll to position [653, 0]
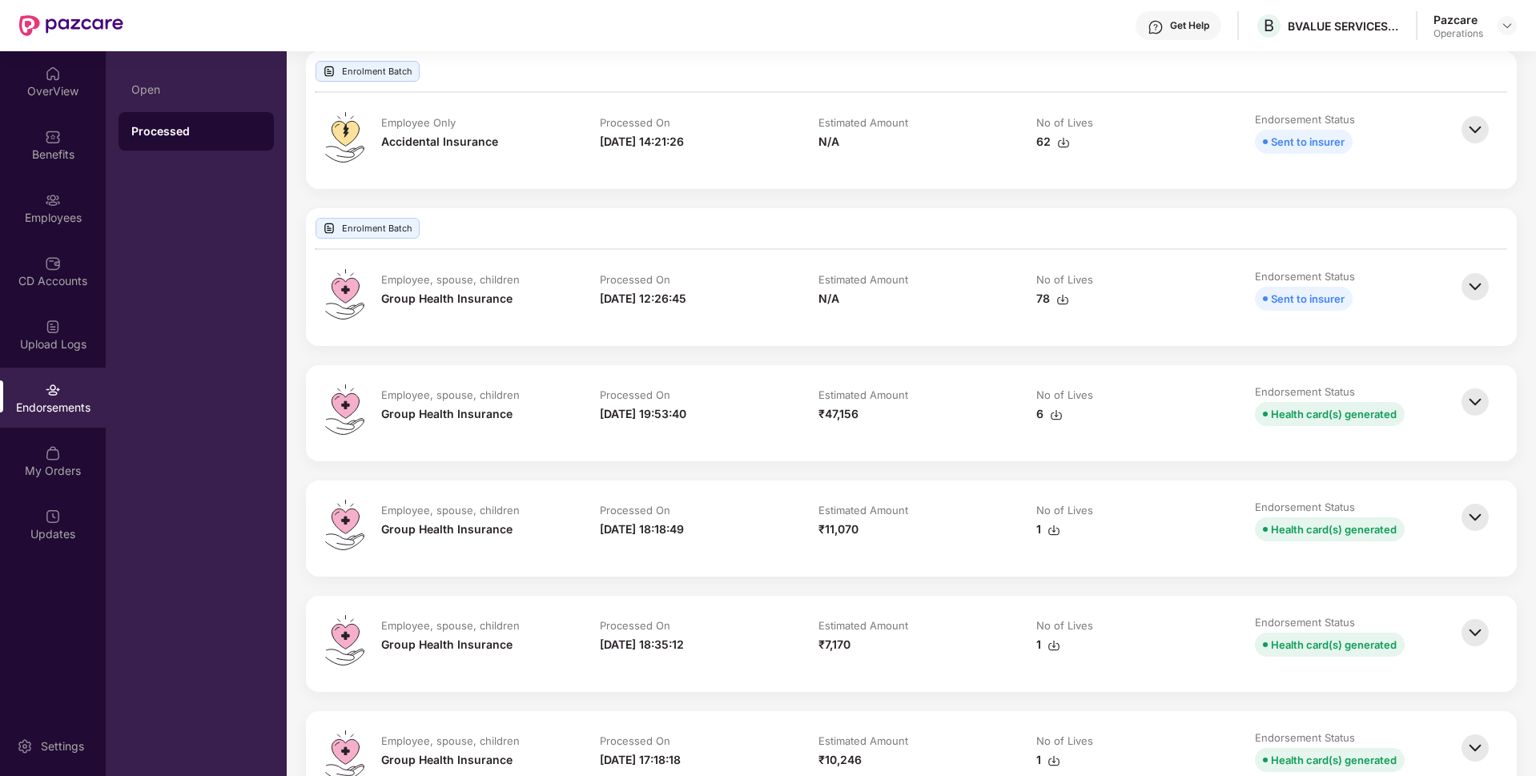
click at [1472, 406] on img at bounding box center [1475, 401] width 35 height 35
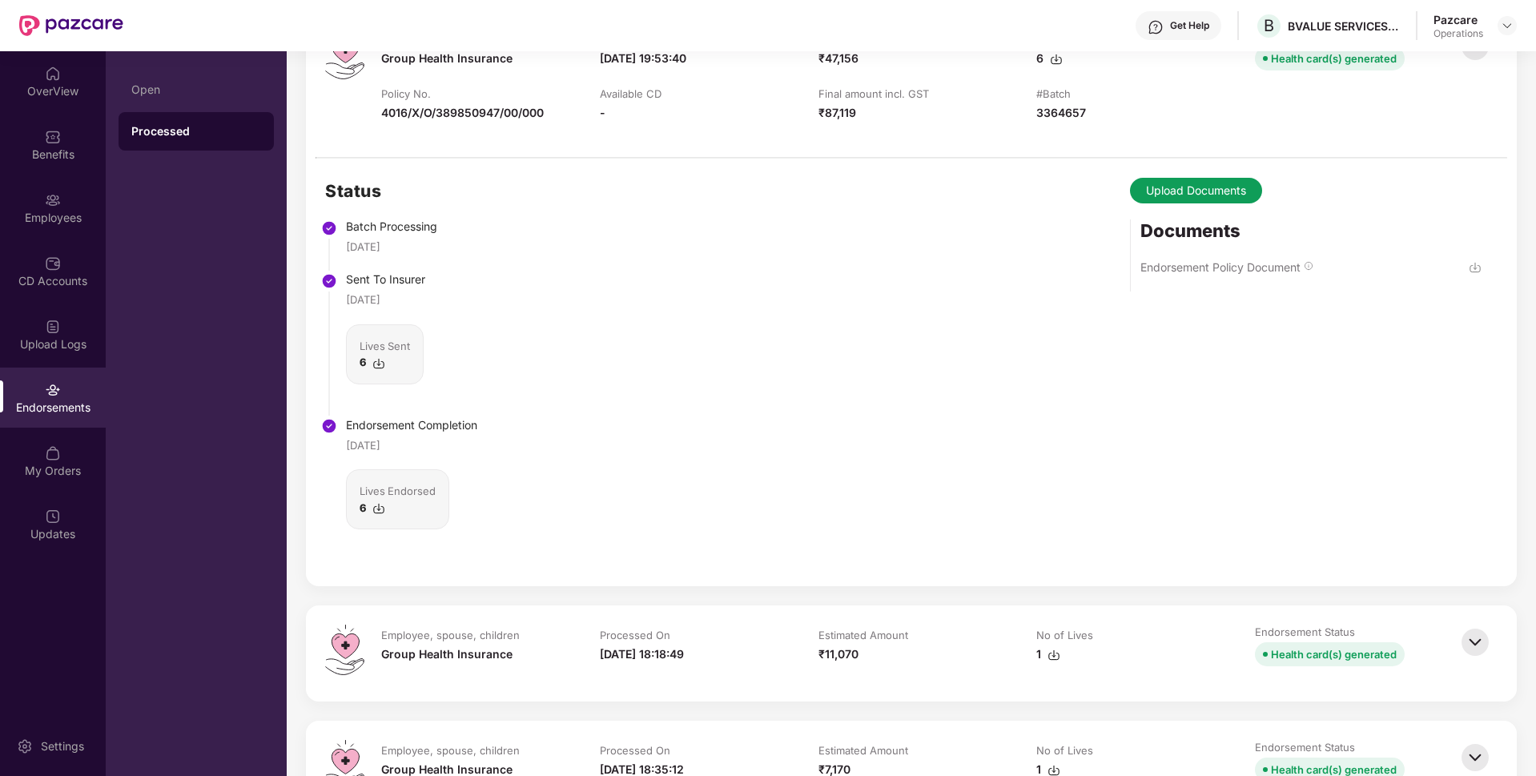
scroll to position [778, 0]
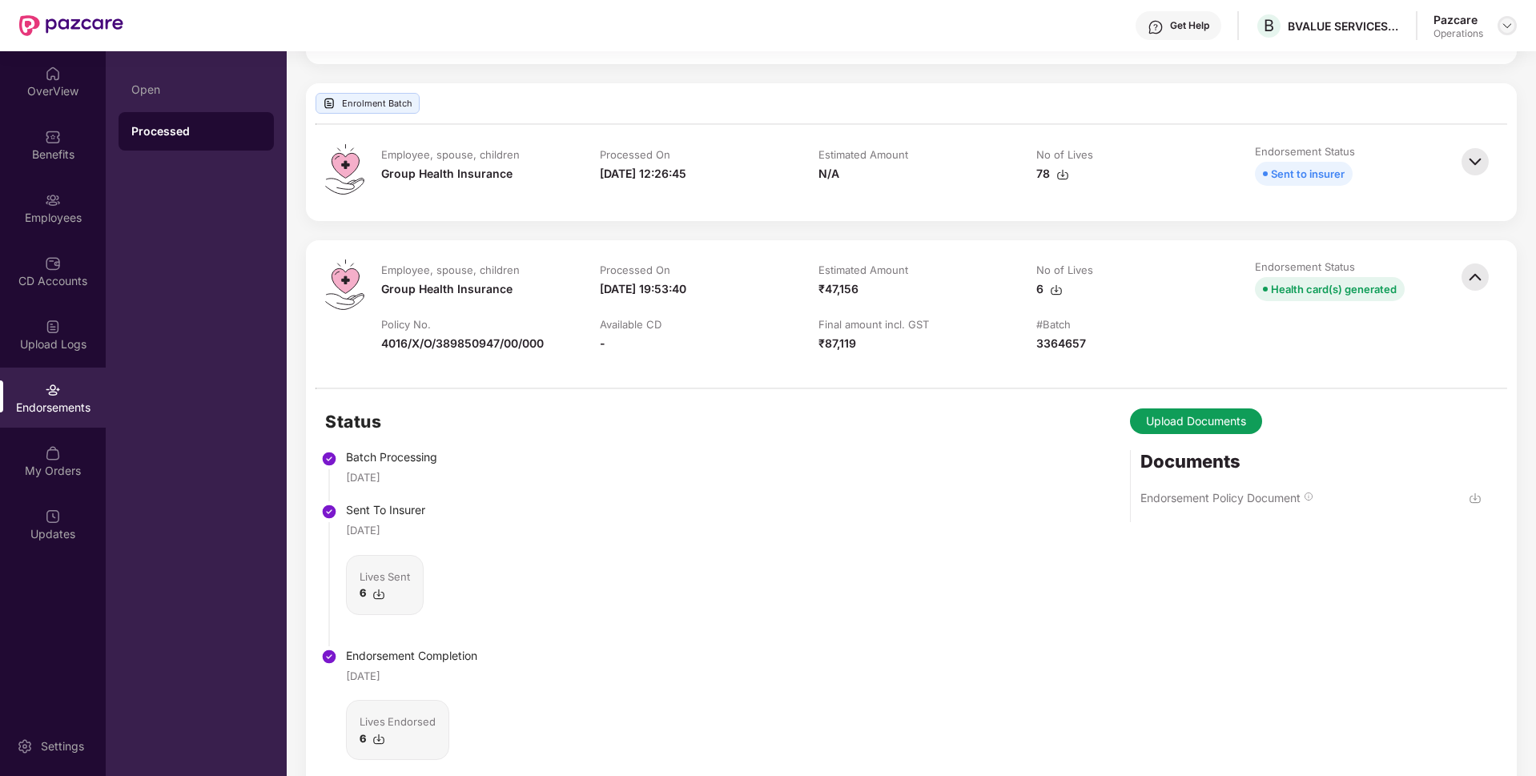
click at [1506, 33] on div at bounding box center [1507, 25] width 19 height 19
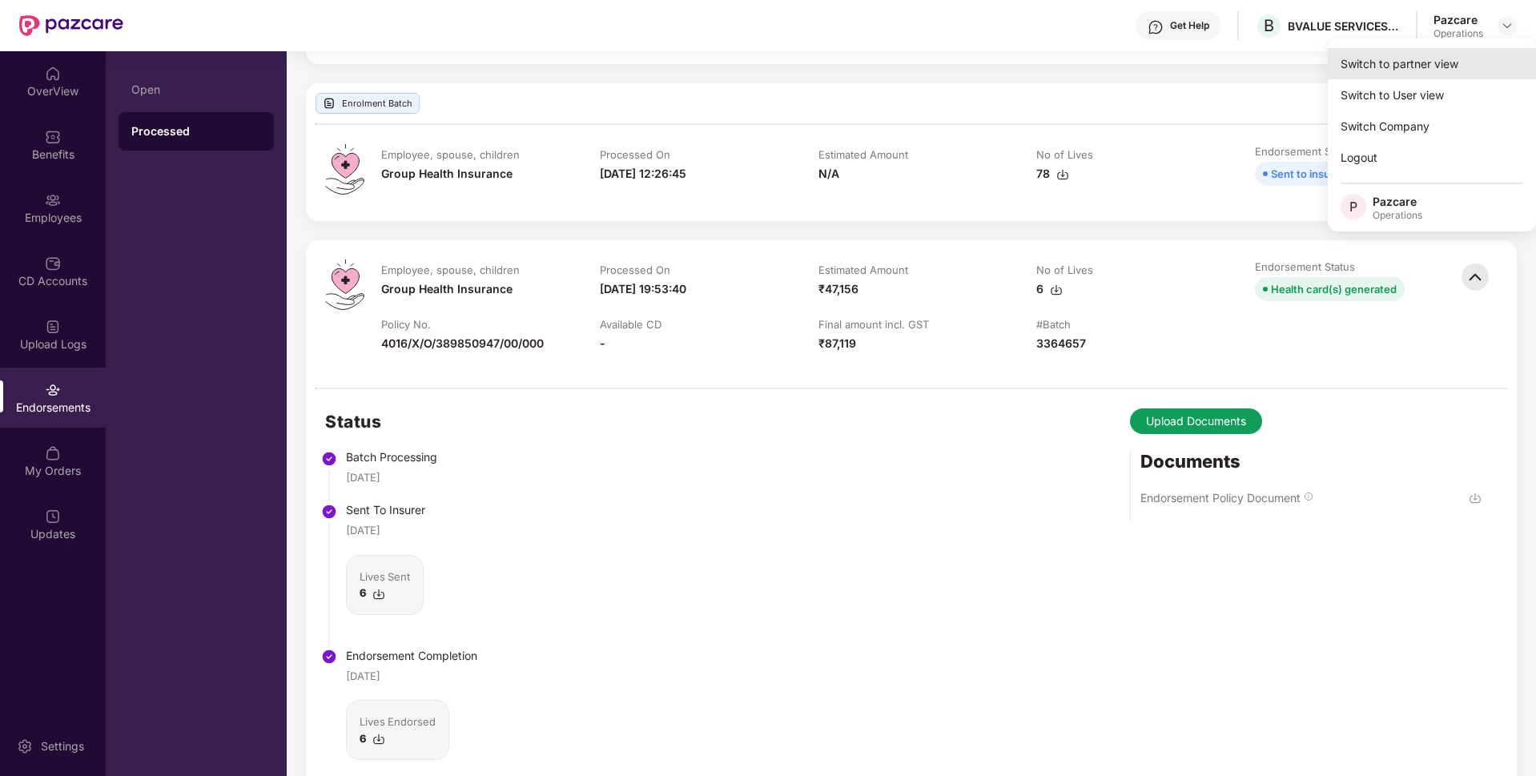
click at [1446, 55] on div "Switch to partner view" at bounding box center [1432, 63] width 208 height 31
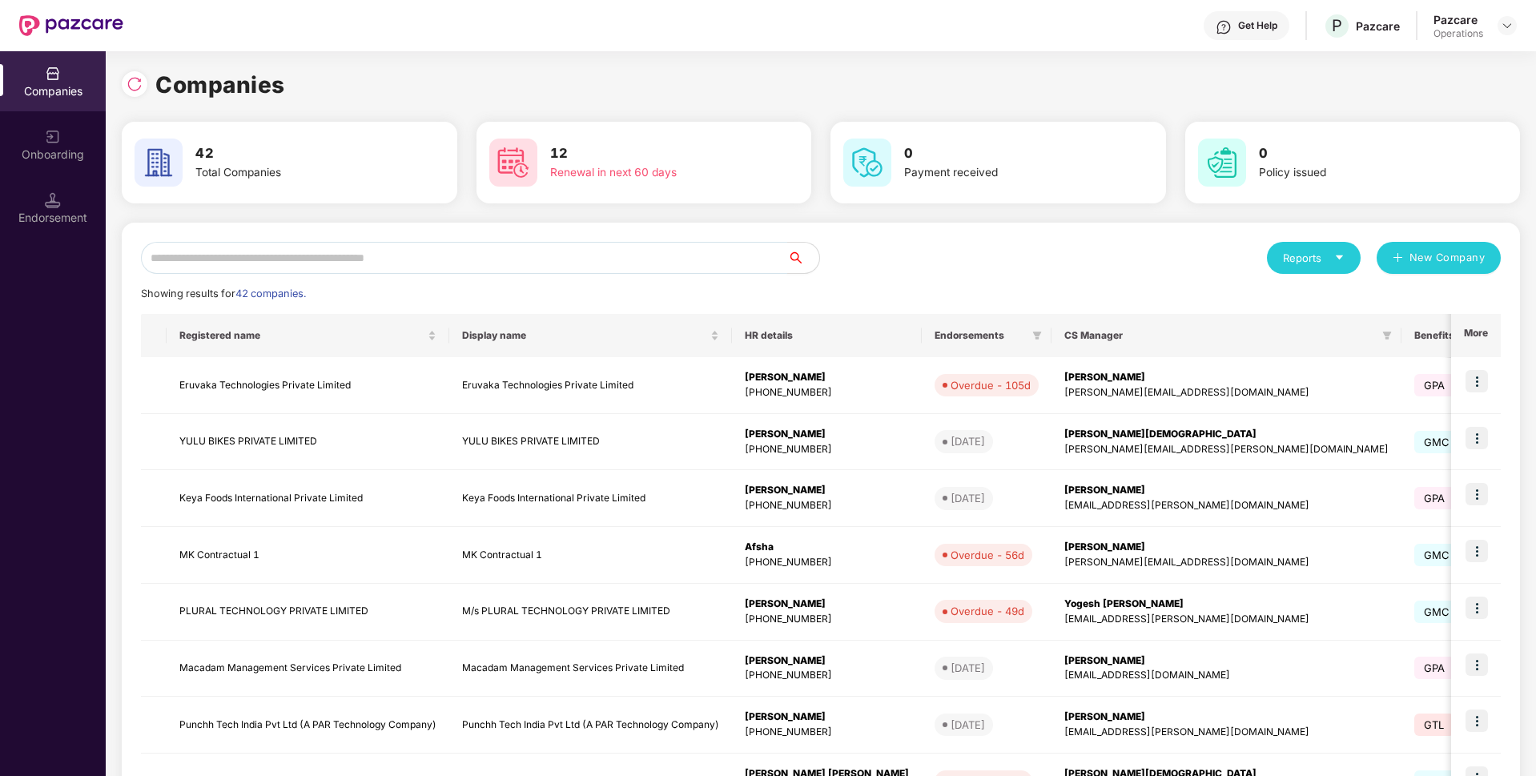
click at [320, 248] on input "text" at bounding box center [464, 258] width 646 height 32
click at [327, 254] on input "text" at bounding box center [464, 258] width 646 height 32
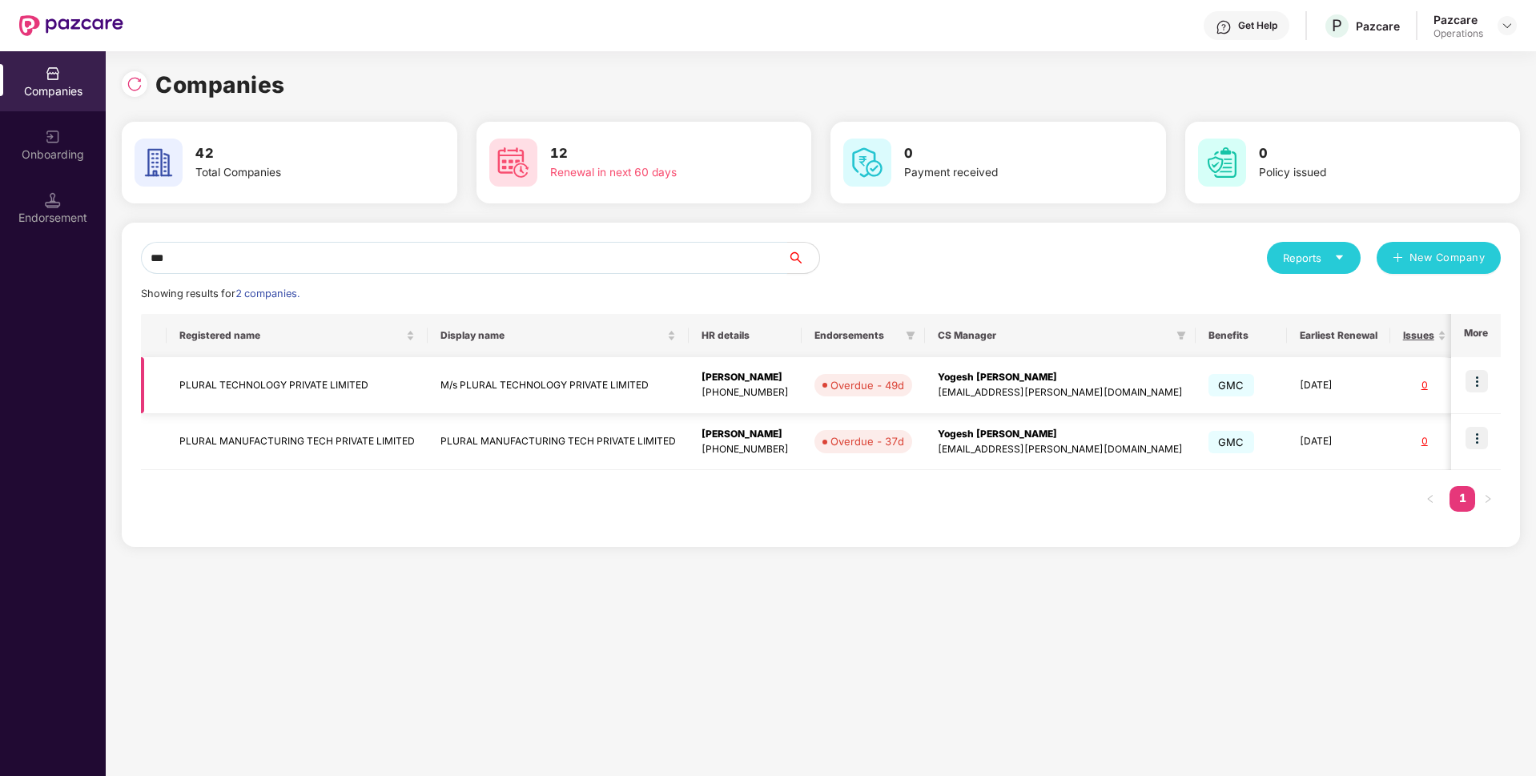
type input "***"
click at [1482, 376] on img at bounding box center [1477, 381] width 22 height 22
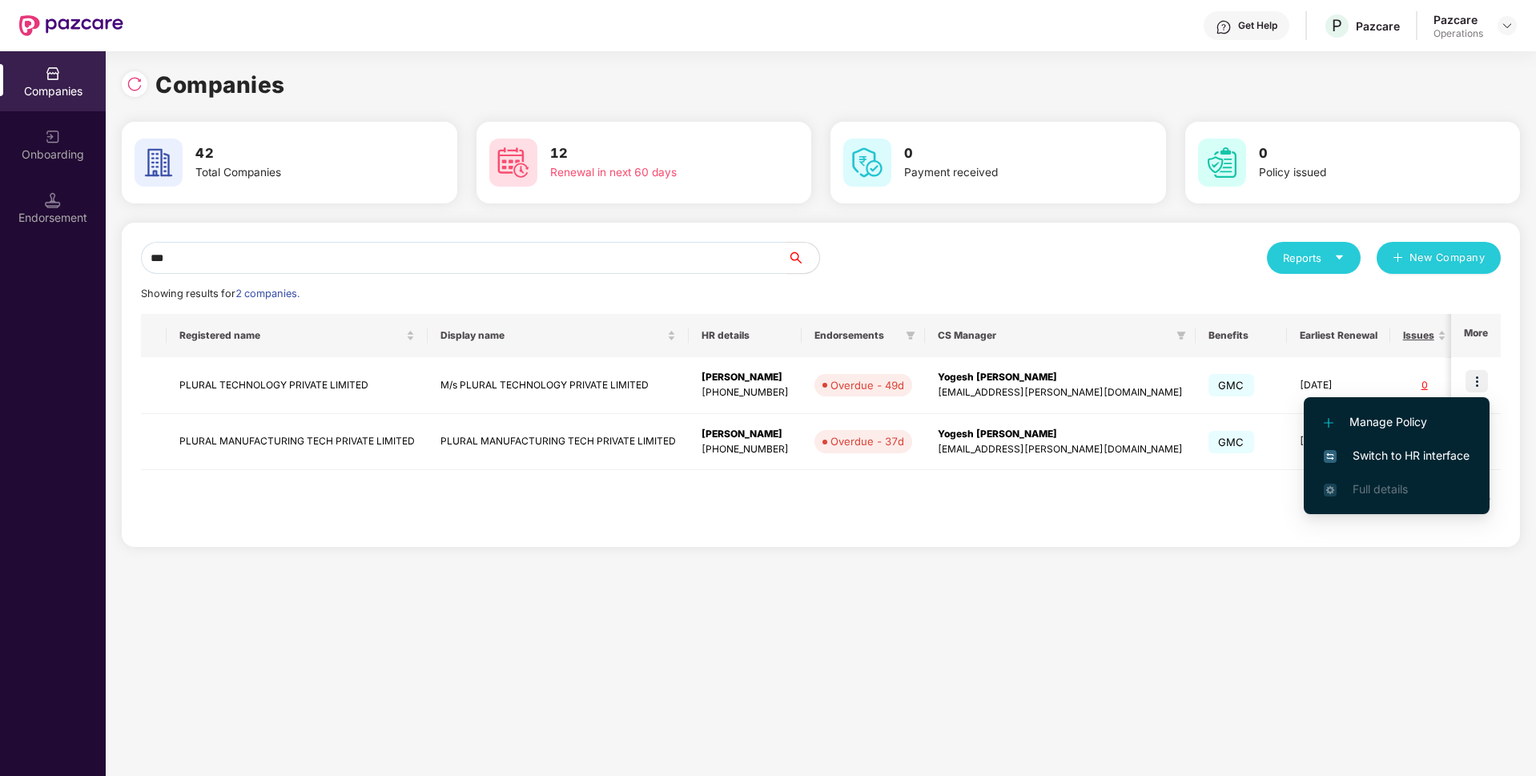
click at [1375, 453] on span "Switch to HR interface" at bounding box center [1397, 456] width 146 height 18
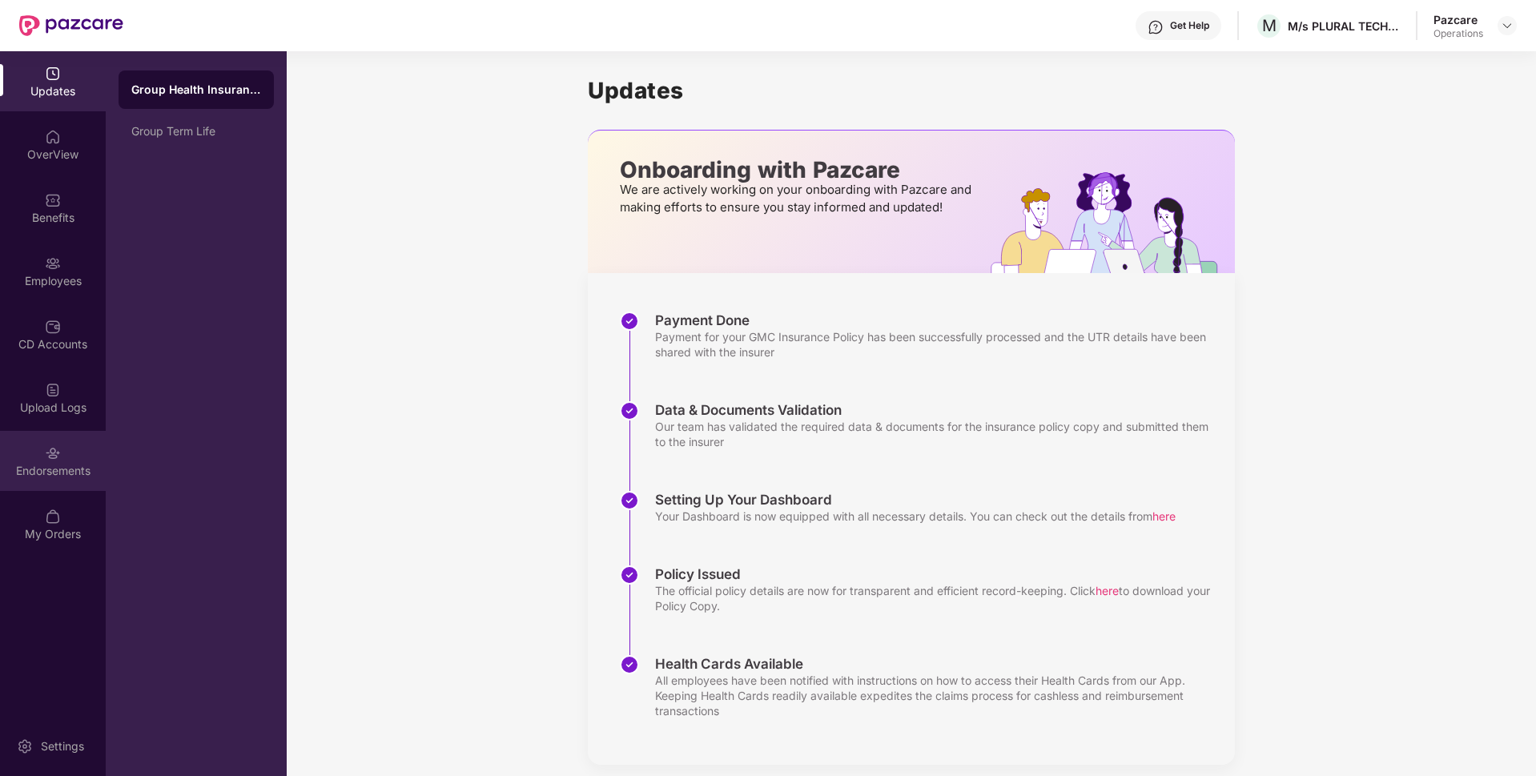
click at [49, 478] on div "Endorsements" at bounding box center [53, 471] width 106 height 16
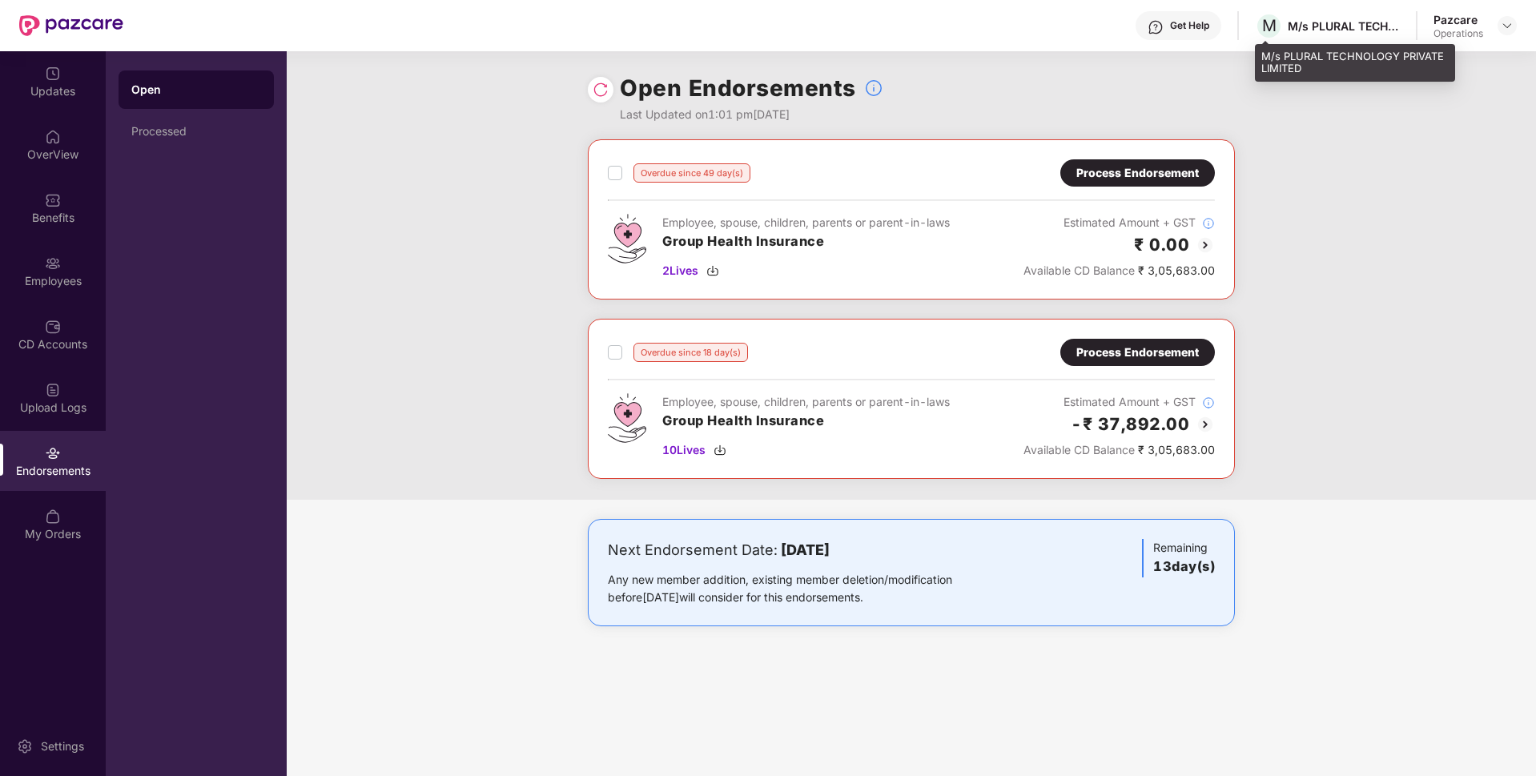
click at [1288, 62] on div "M/s PLURAL TECHNOLOGY PRIVATE LIMITED" at bounding box center [1355, 63] width 200 height 38
copy div "M/s PLURAL TECHNOLOGY PRIVATE LIMITED"
